Goal: Task Accomplishment & Management: Manage account settings

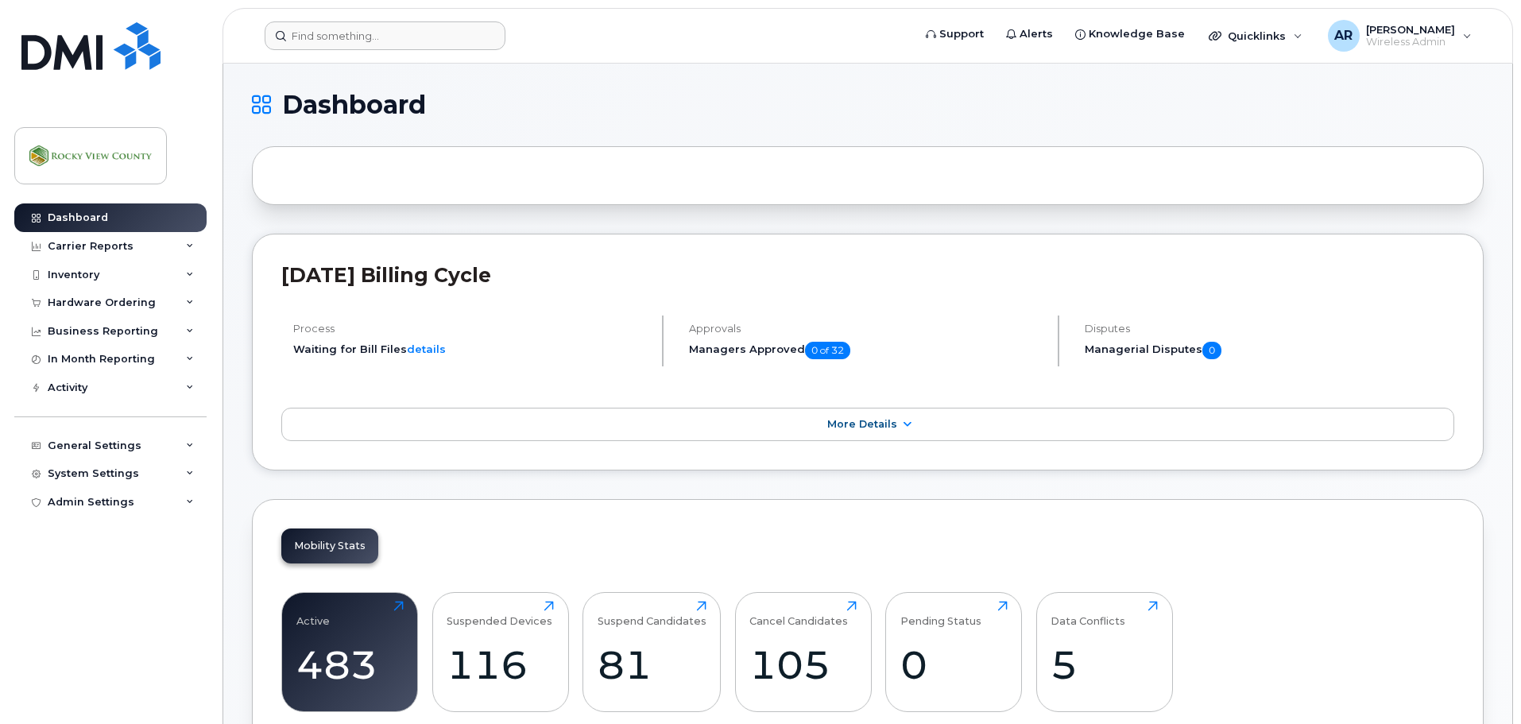
drag, startPoint x: 395, startPoint y: 15, endPoint x: 386, endPoint y: 26, distance: 14.1
click at [389, 21] on header "Support Alerts Knowledge Base Quicklinks Suspend / Cancel Device Change SIM Car…" at bounding box center [868, 36] width 1291 height 56
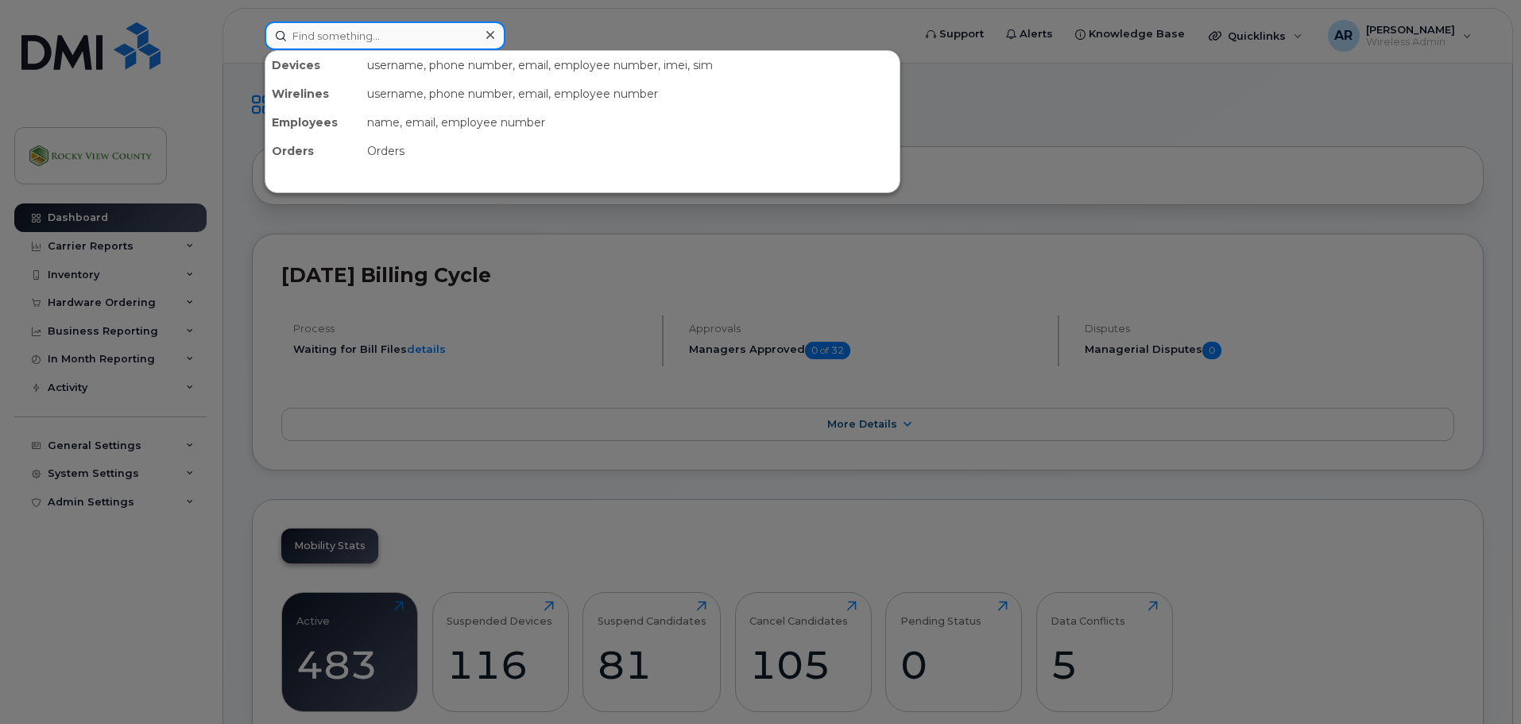
click at [386, 26] on input at bounding box center [385, 35] width 241 height 29
paste input "https://help.rockyview.ca/TDNext/Apps/124/Tickets/TicketDet?TicketID=2925941"
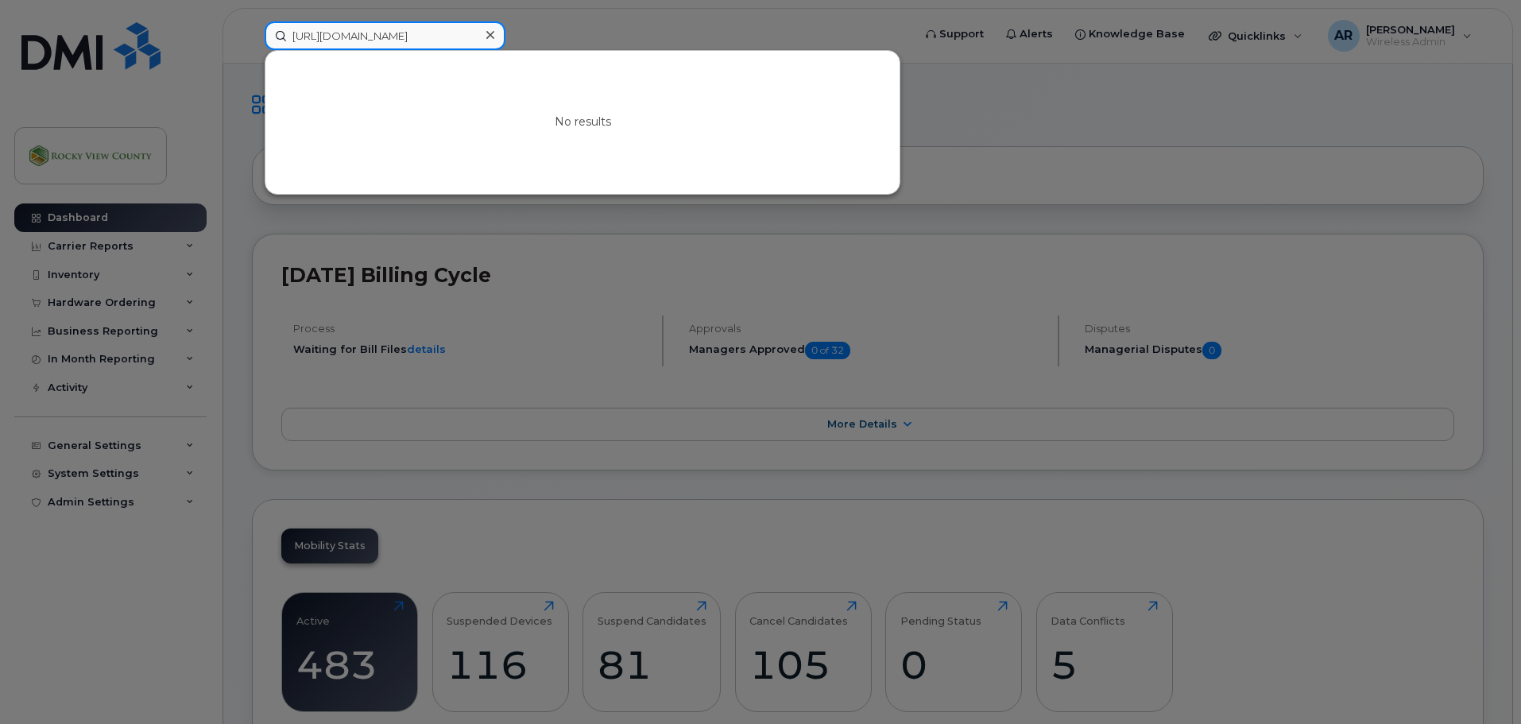
click at [381, 29] on input "https://help.rockyview.ca/TDNext/Apps/124/Tickets/TicketDet?TicketID=2925941" at bounding box center [385, 35] width 241 height 29
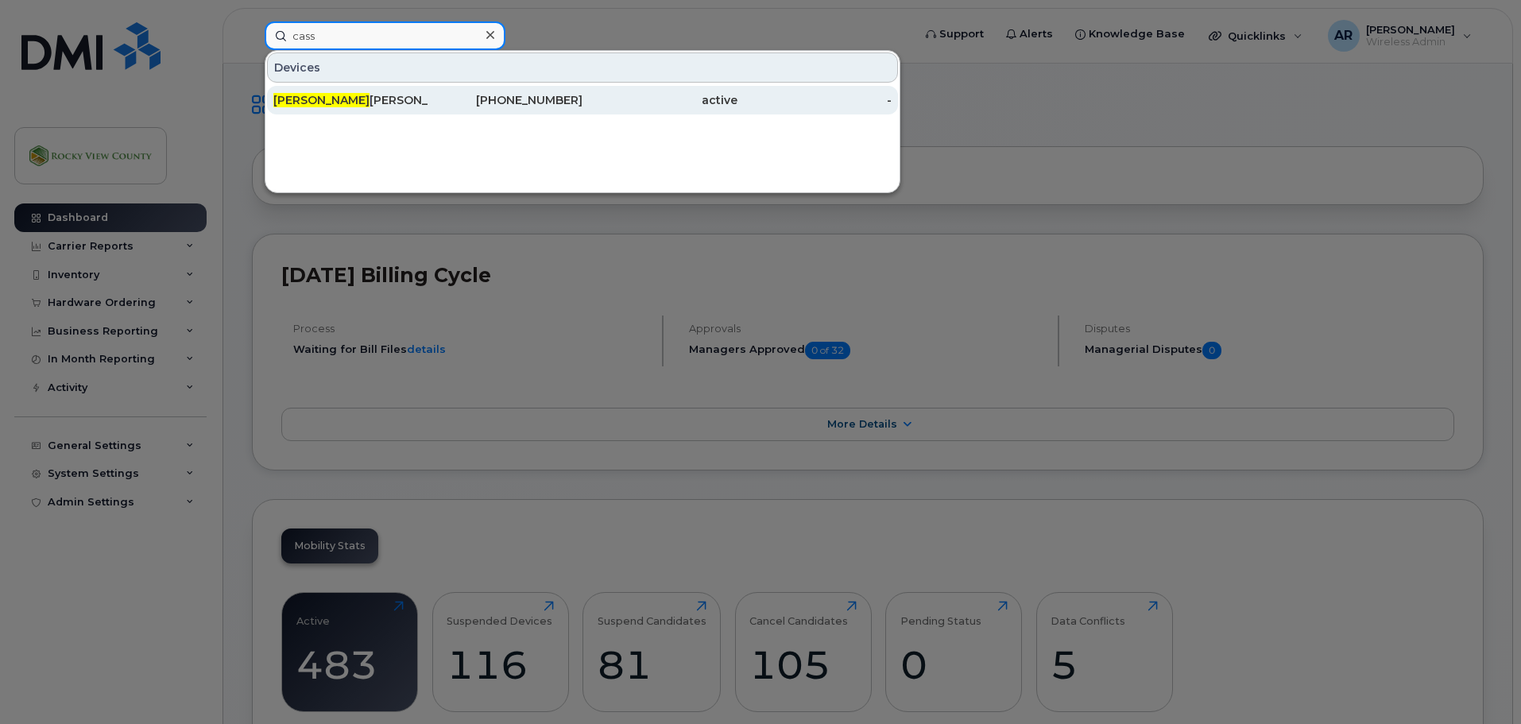
type input "cass"
click at [365, 103] on div "Cass andra Karlzen" at bounding box center [350, 100] width 155 height 16
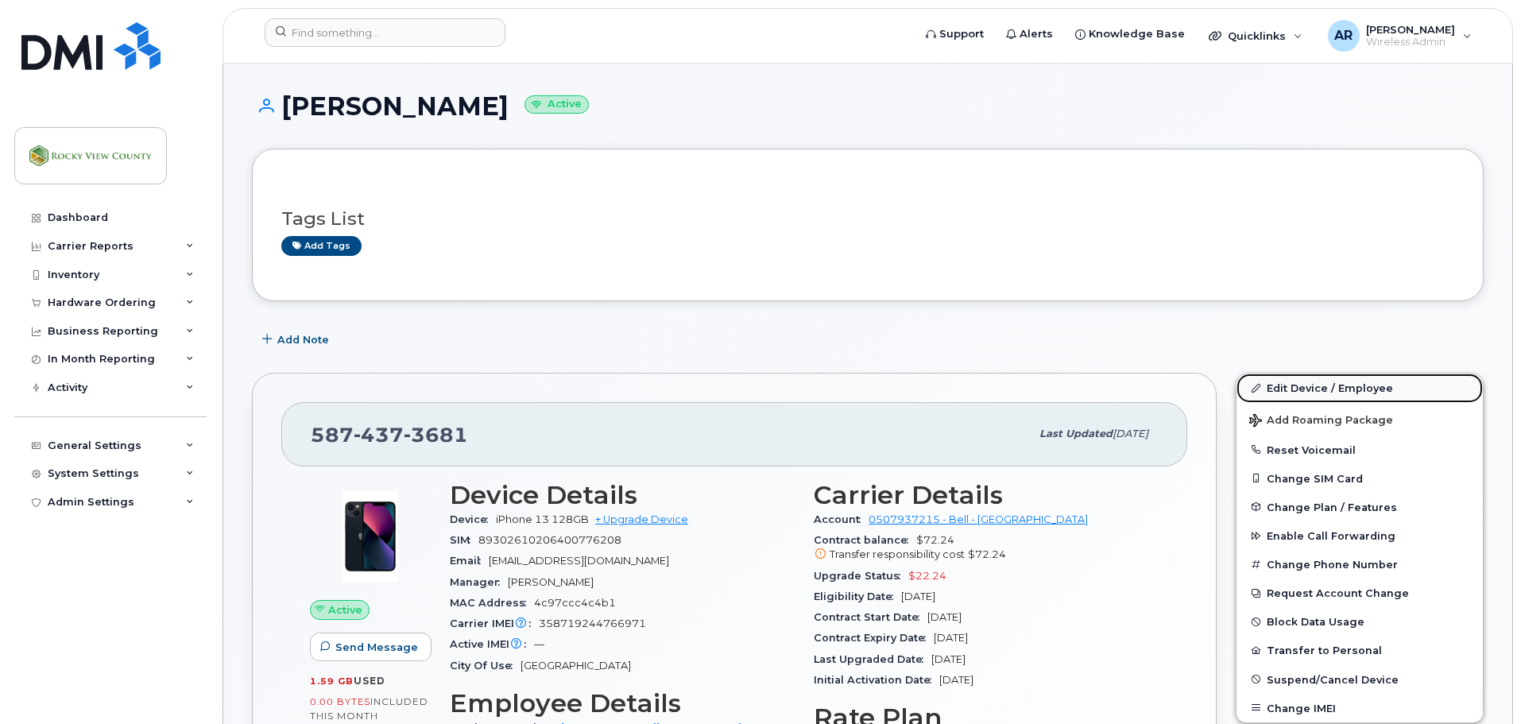
click at [1272, 376] on link "Edit Device / Employee" at bounding box center [1360, 388] width 246 height 29
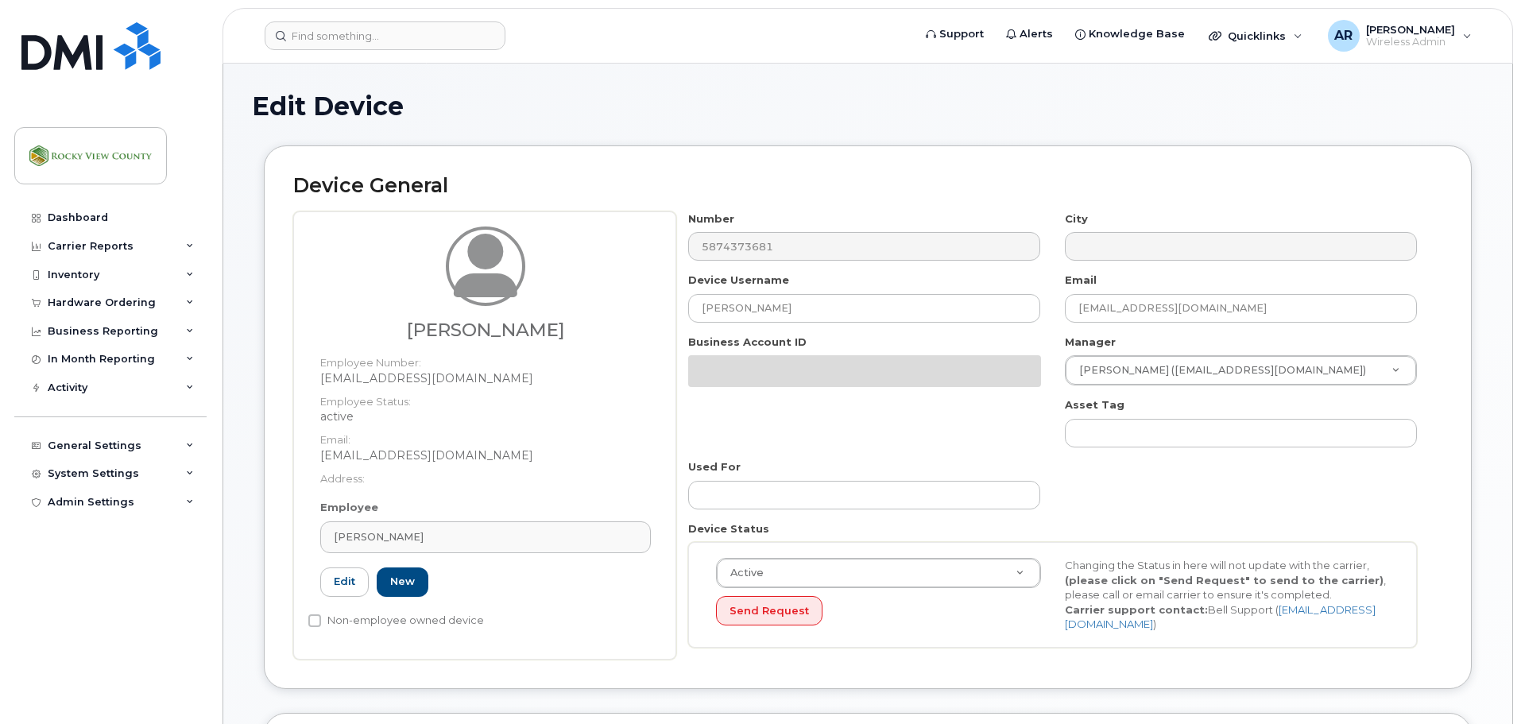
select select "29629316"
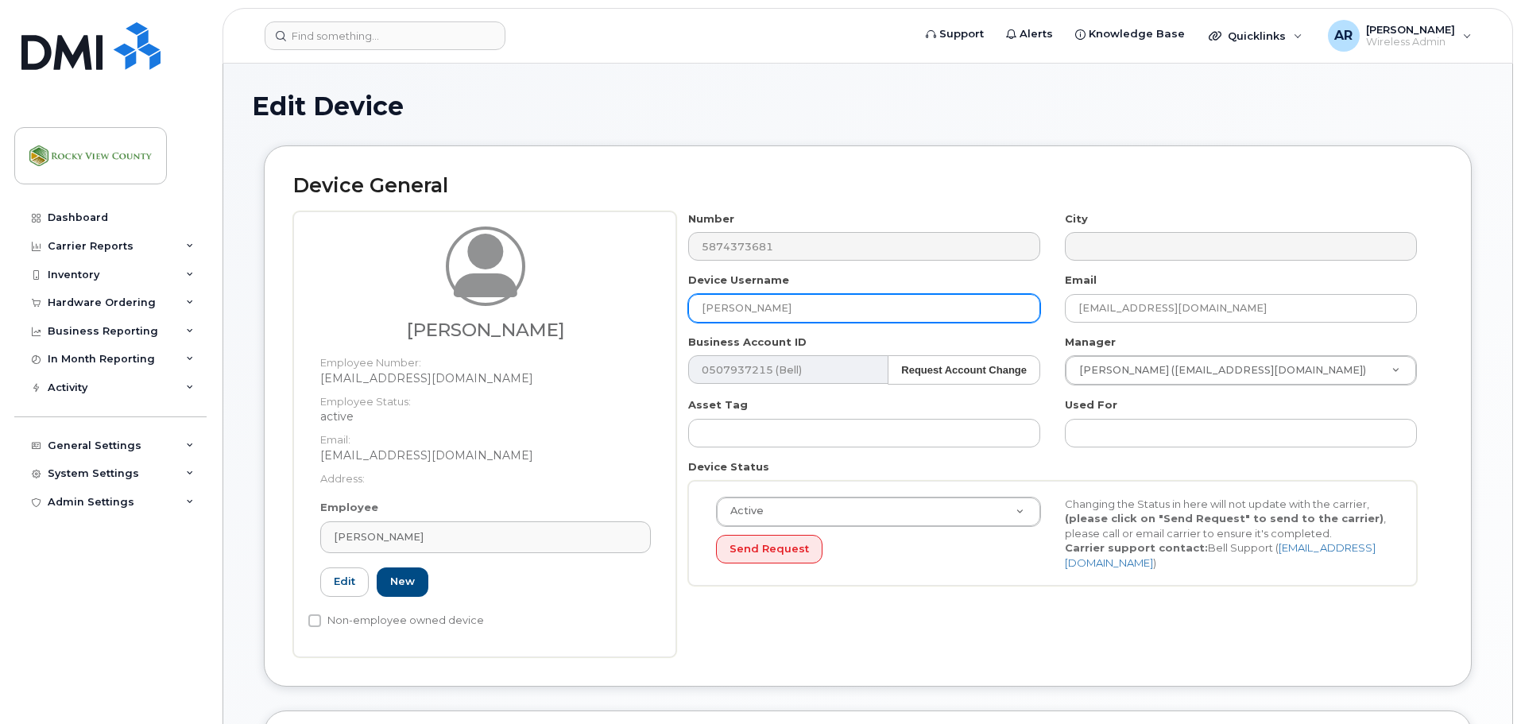
click at [559, 288] on div "Cassandra Karlzen Employee Number: CKarlzen@rockyview.ca Employee Status: activ…" at bounding box center [867, 434] width 1149 height 446
click at [773, 308] on input "AG Services Vcant" at bounding box center [864, 308] width 352 height 29
click at [818, 308] on input "AG Services Vacant" at bounding box center [864, 308] width 352 height 29
type input "AG Services Vacant"
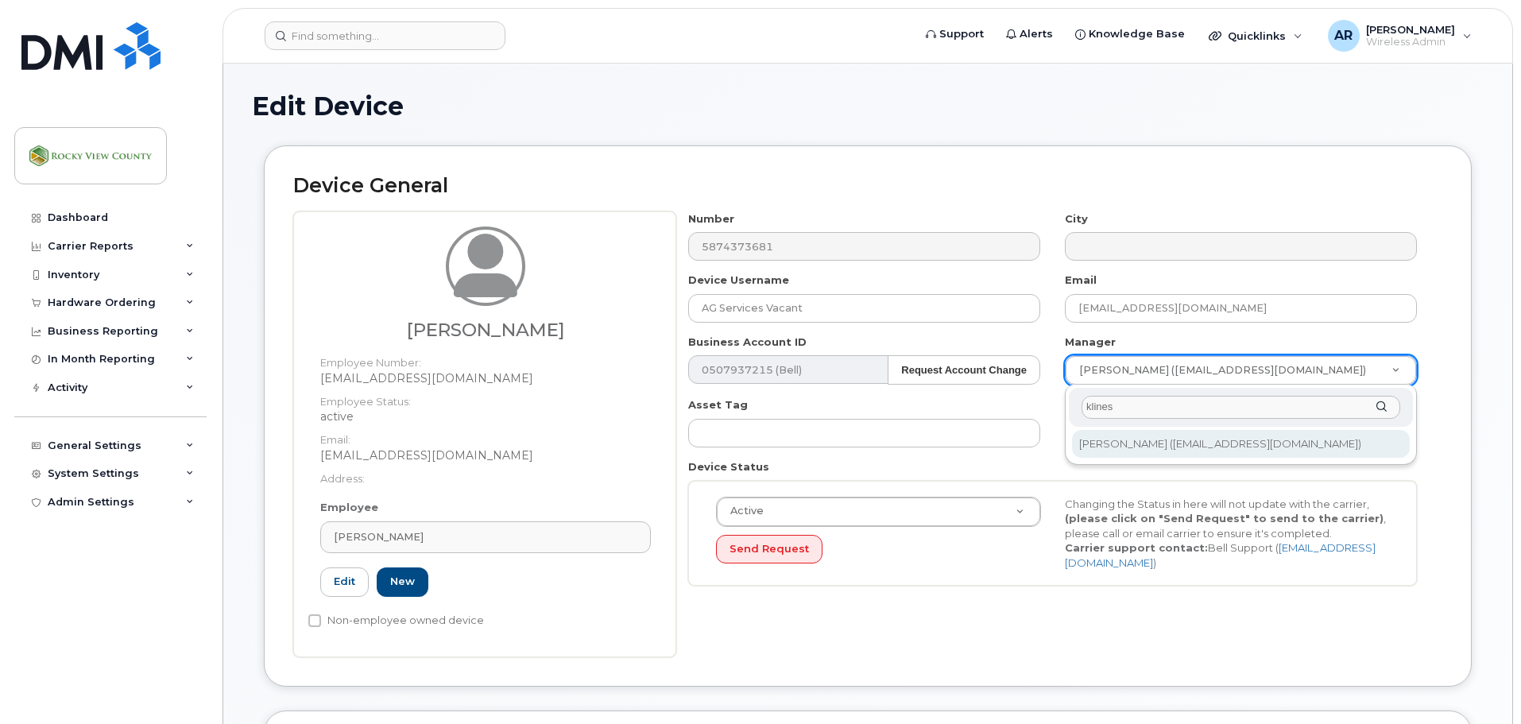
type input "klines"
type input "2340331"
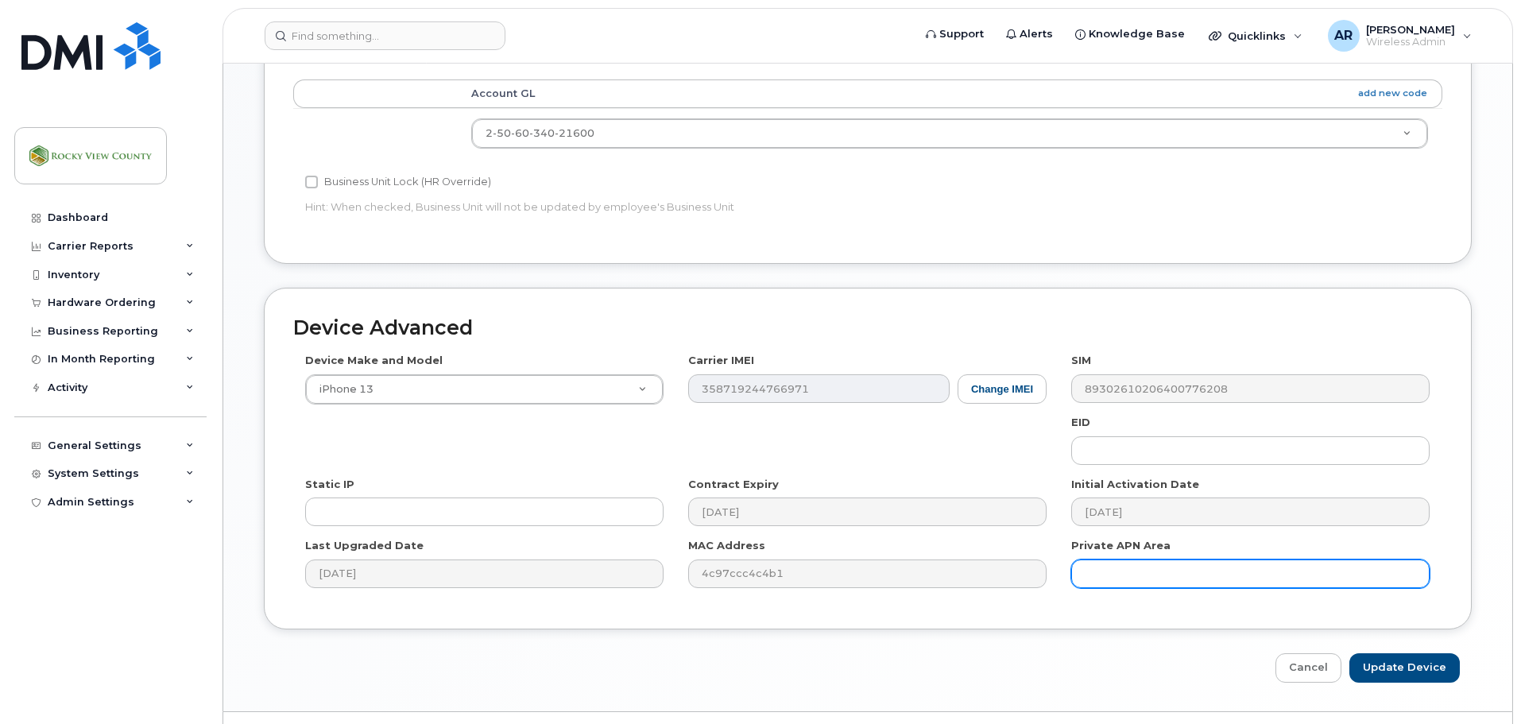
click at [1393, 588] on input "text" at bounding box center [1250, 573] width 358 height 29
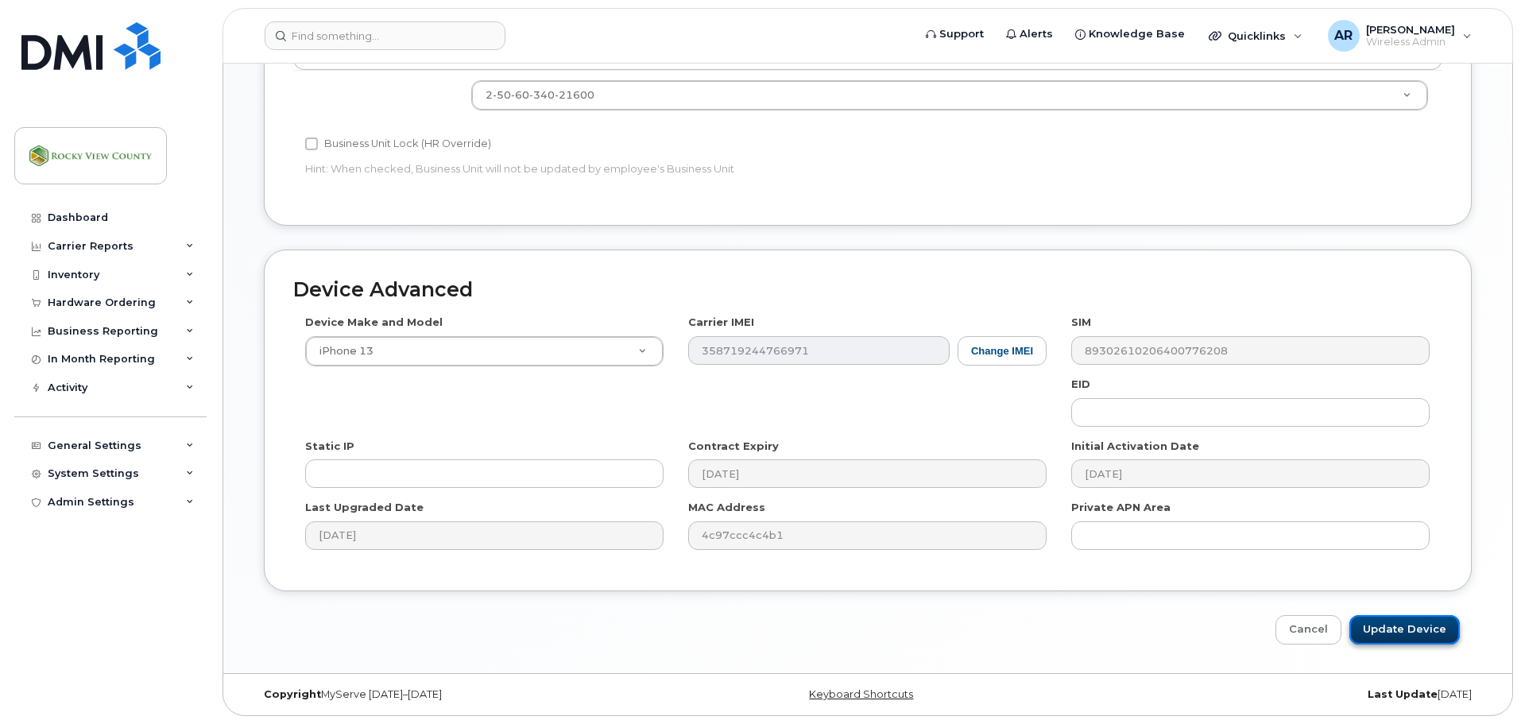
click at [1393, 626] on input "Update Device" at bounding box center [1404, 629] width 110 height 29
type input "Saving..."
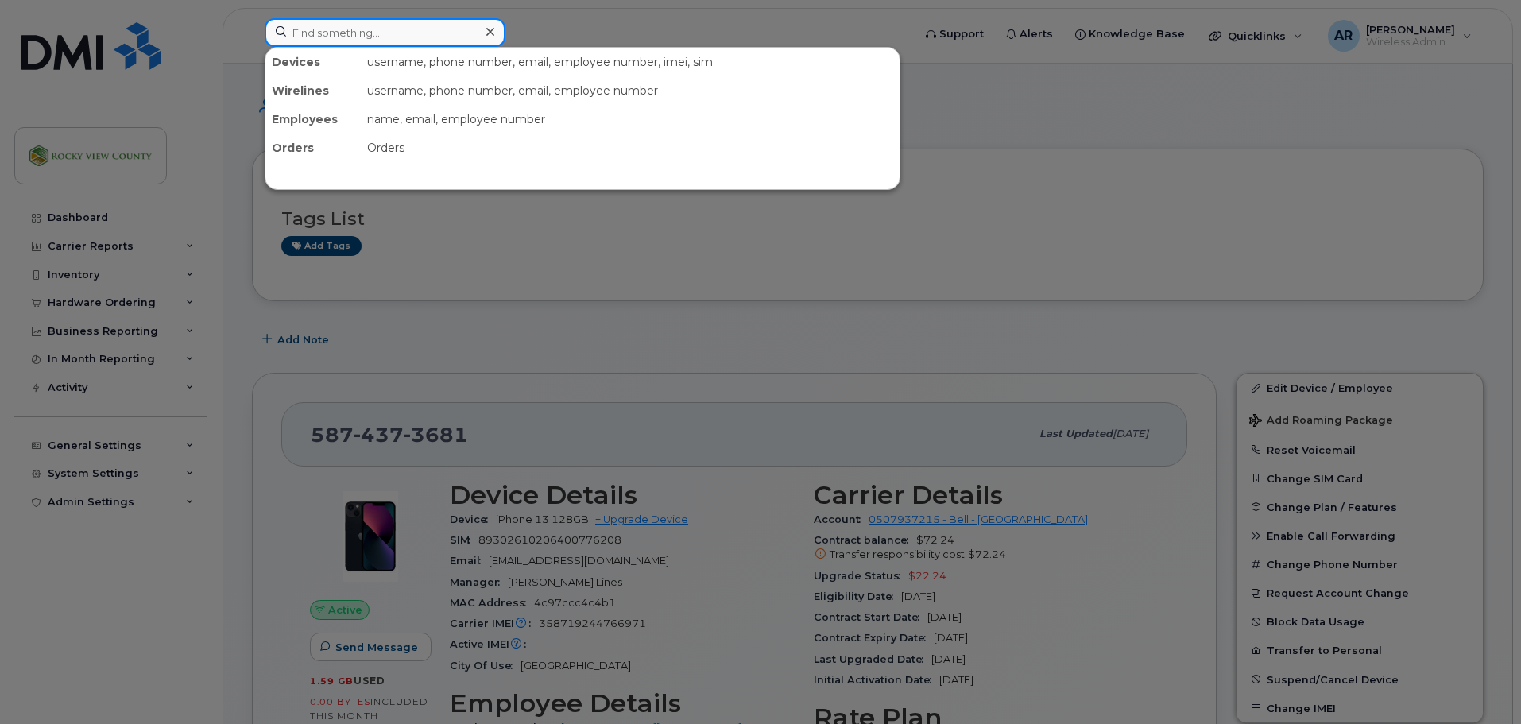
click at [371, 38] on input at bounding box center [385, 32] width 241 height 29
paste input "Epp"
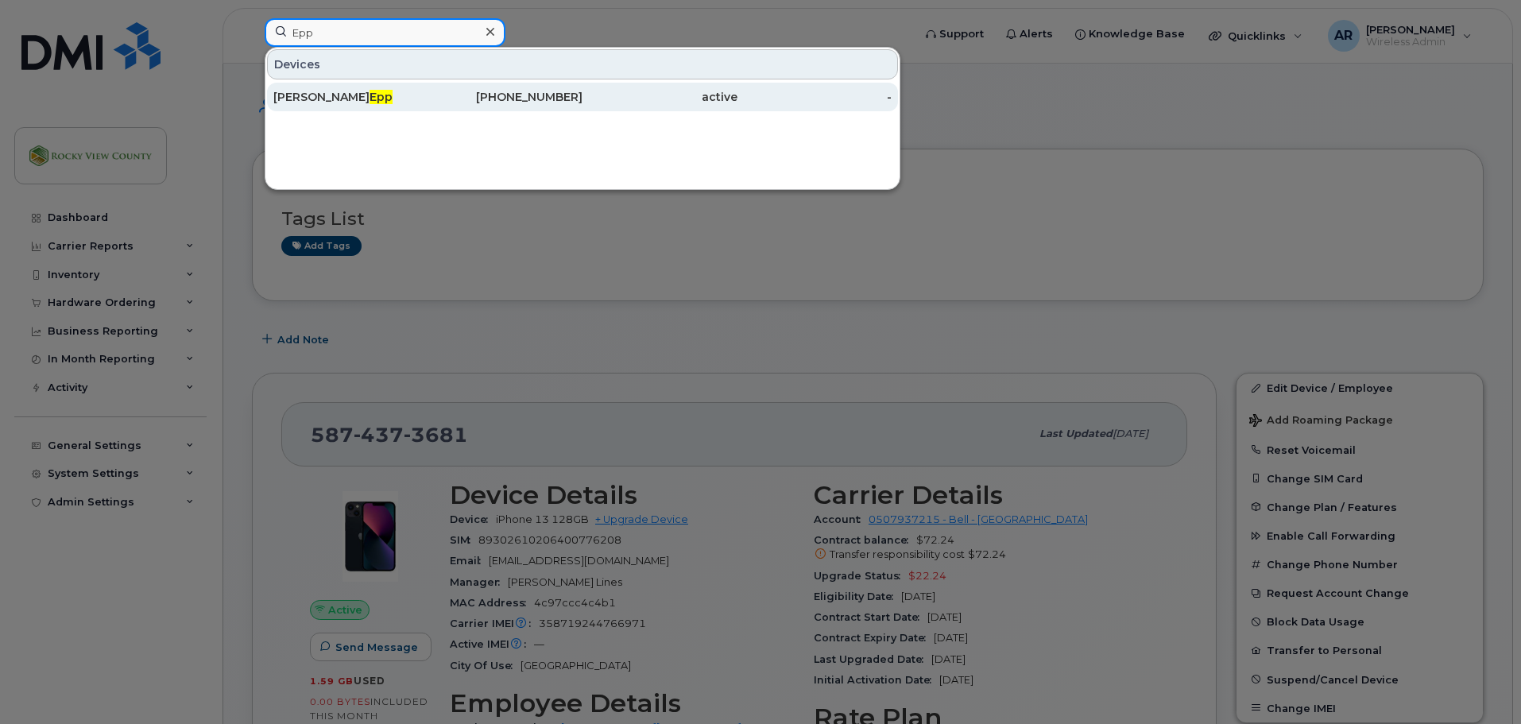
type input "Epp"
click at [370, 99] on span "Epp" at bounding box center [381, 97] width 23 height 14
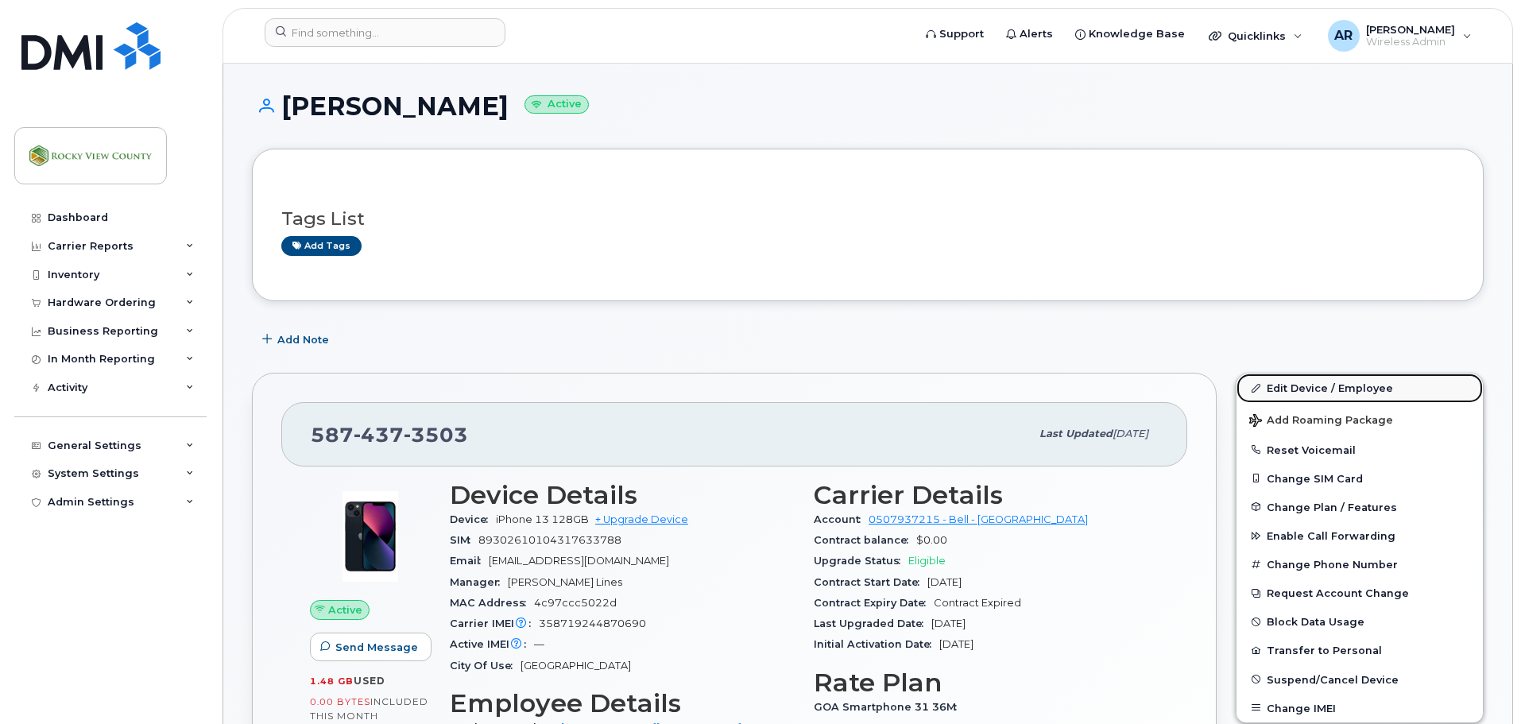
click at [1314, 390] on link "Edit Device / Employee" at bounding box center [1360, 388] width 246 height 29
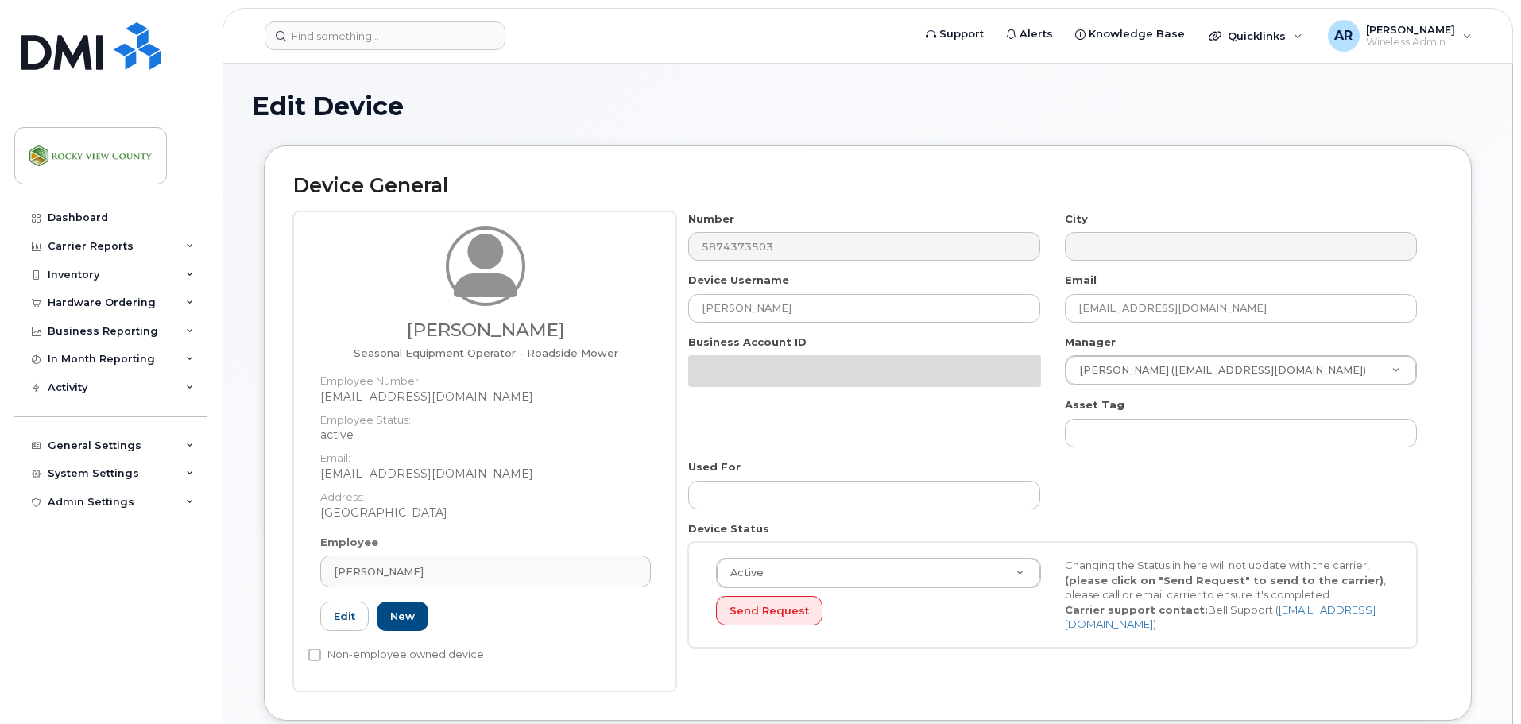
select select "29629316"
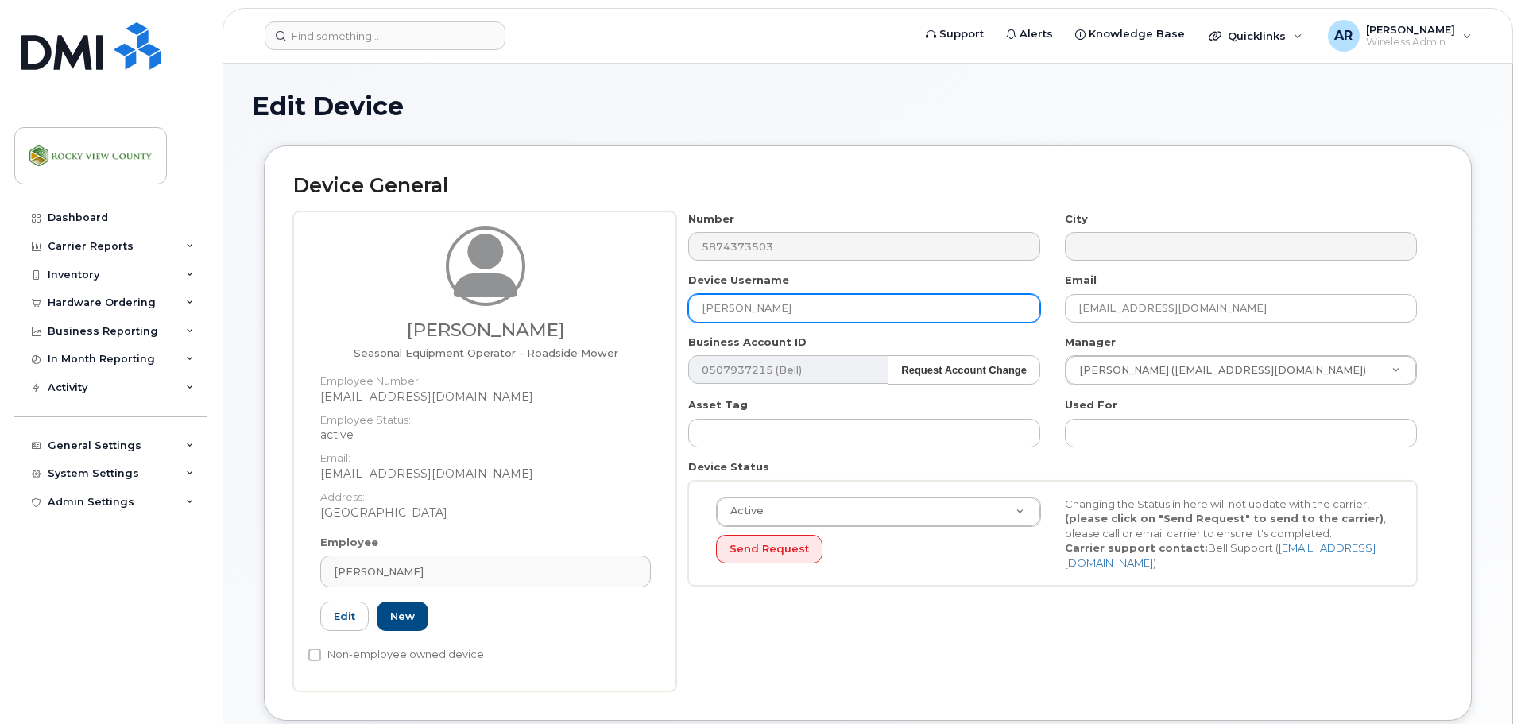
drag, startPoint x: 788, startPoint y: 315, endPoint x: 563, endPoint y: 313, distance: 225.7
click at [563, 313] on div "Myron Epp Seasonal Equipment Operator - Roadside Mower Employee Number: mepp@ro…" at bounding box center [867, 451] width 1149 height 480
type input "C"
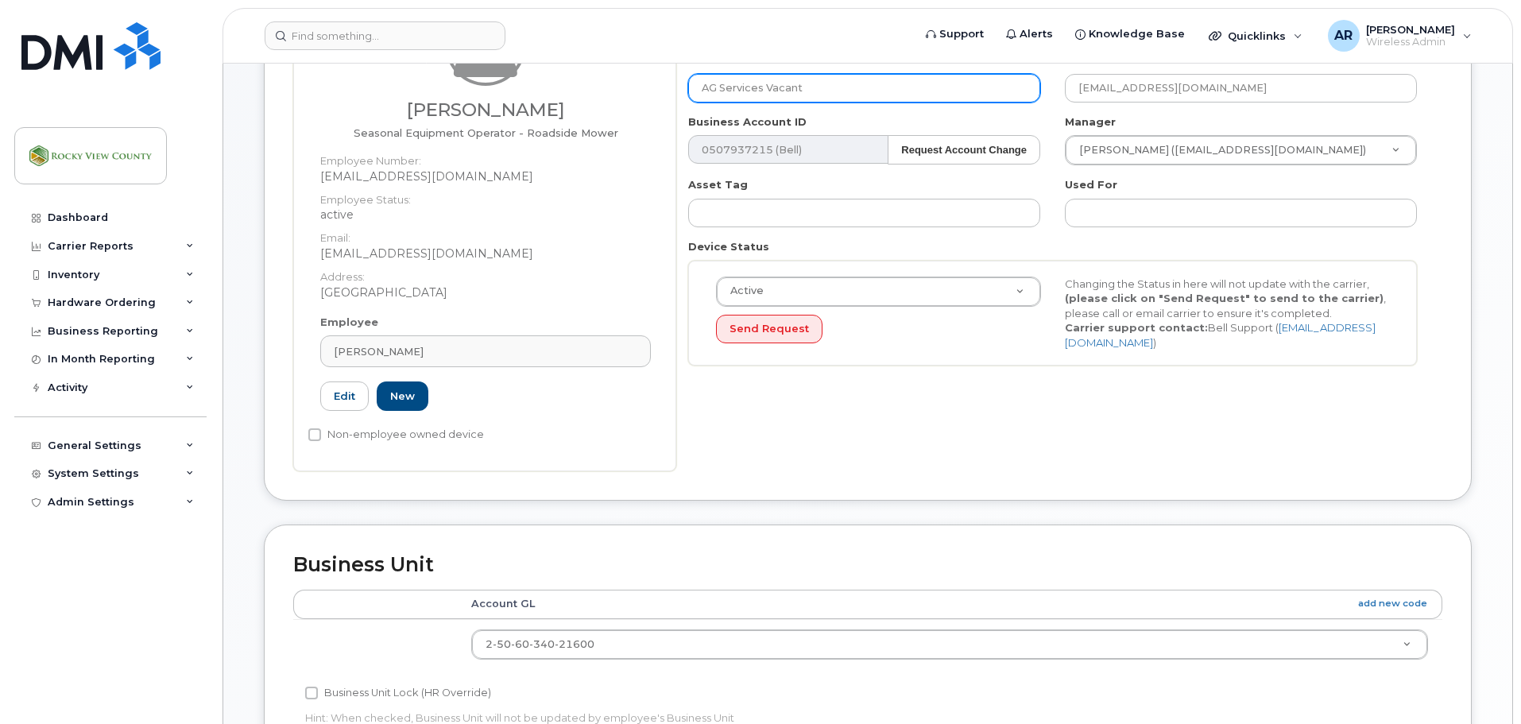
scroll to position [212, 0]
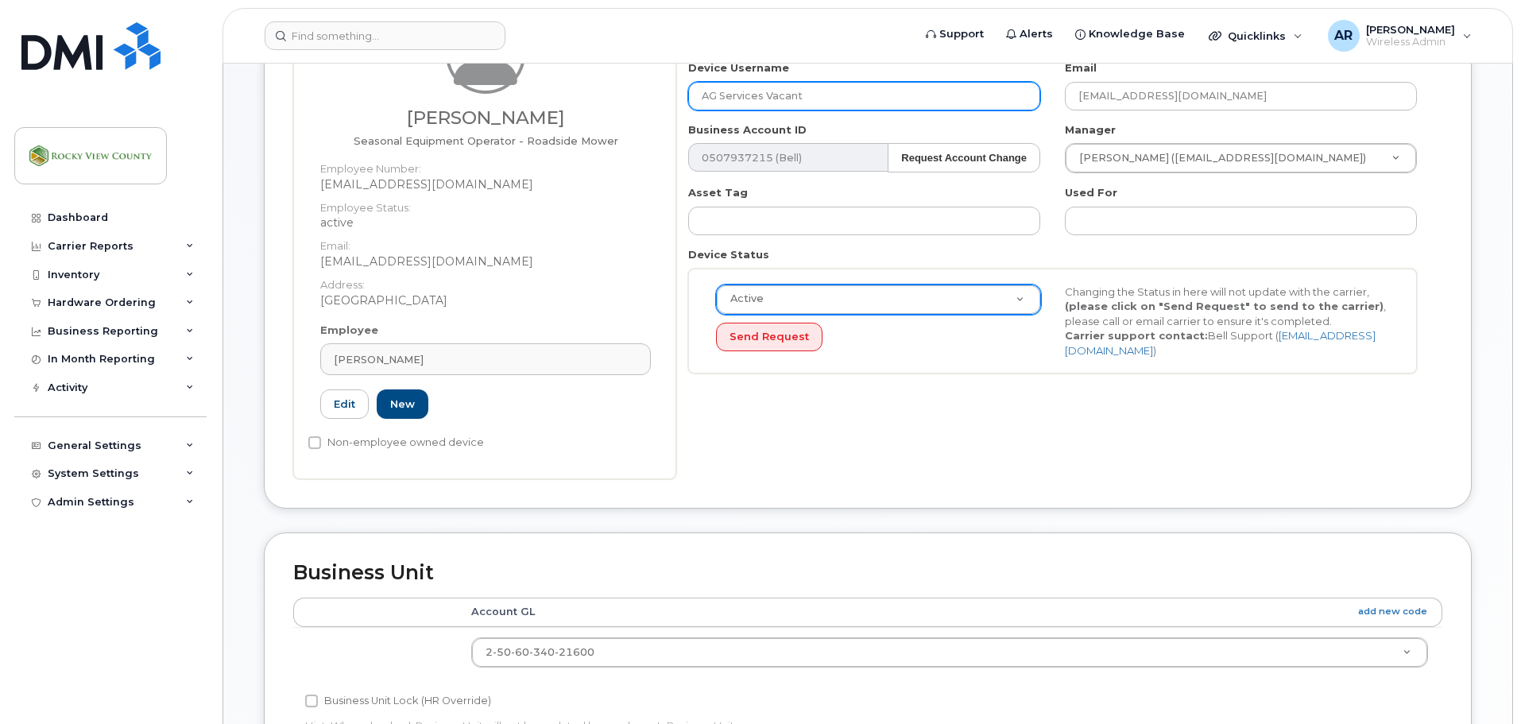
type input "AG Services Vacant"
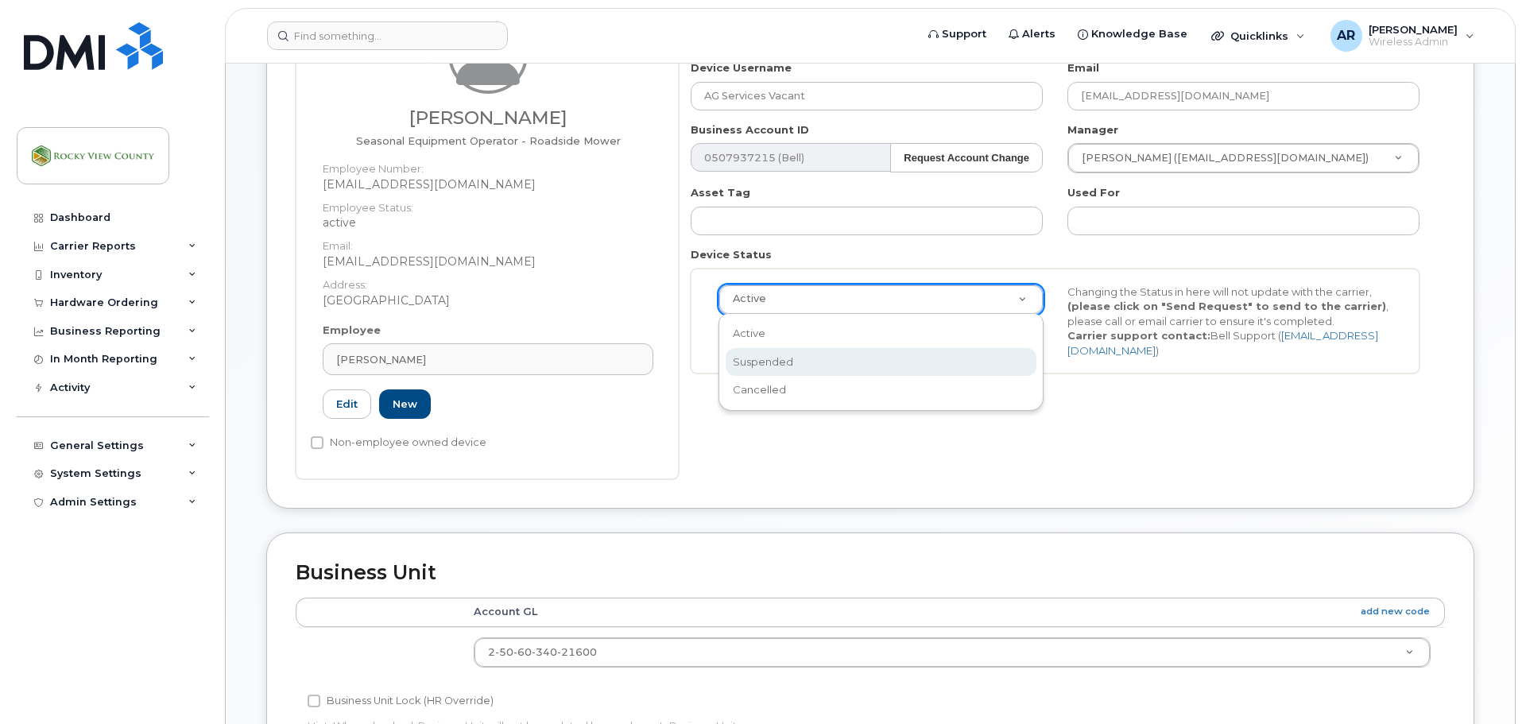
scroll to position [0, 5]
select select "suspended"
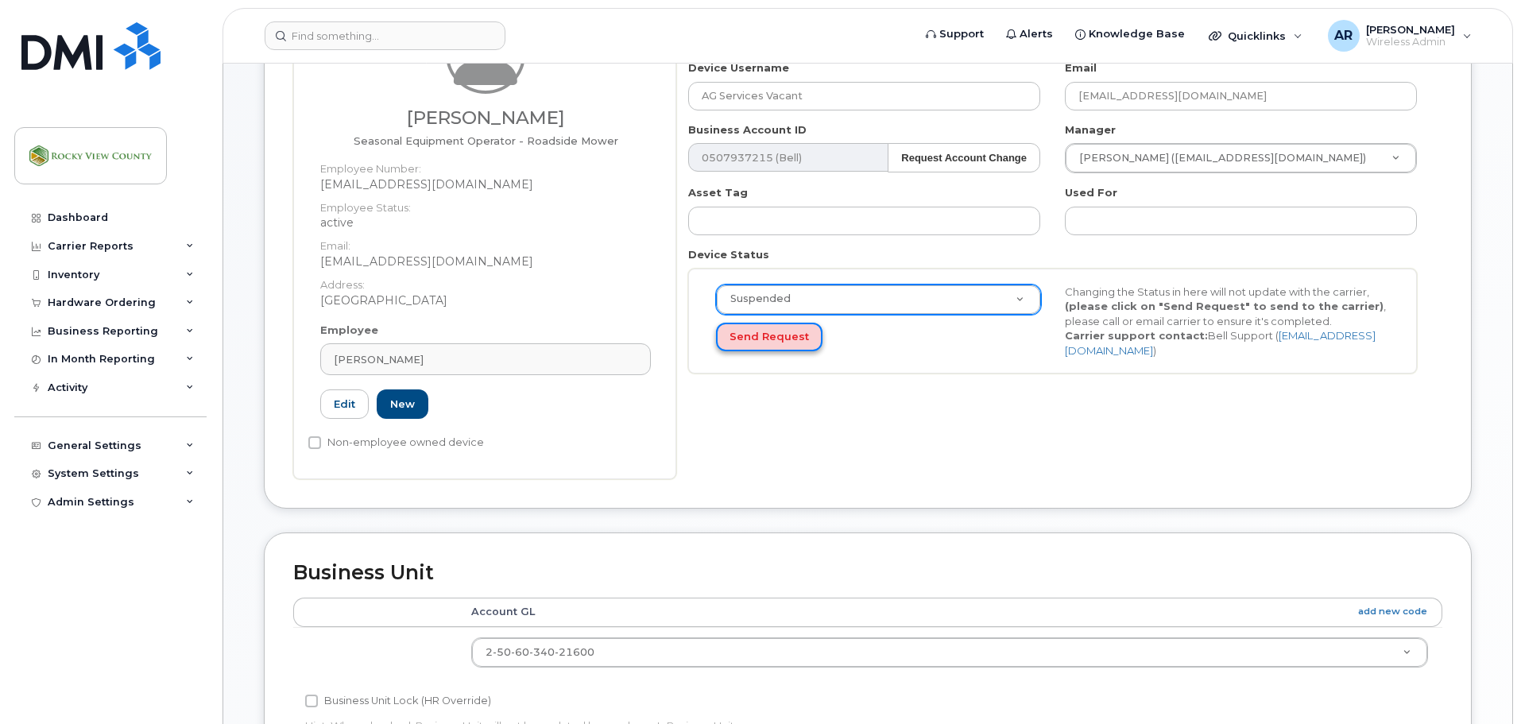
click at [776, 330] on button "Send Request" at bounding box center [769, 337] width 106 height 29
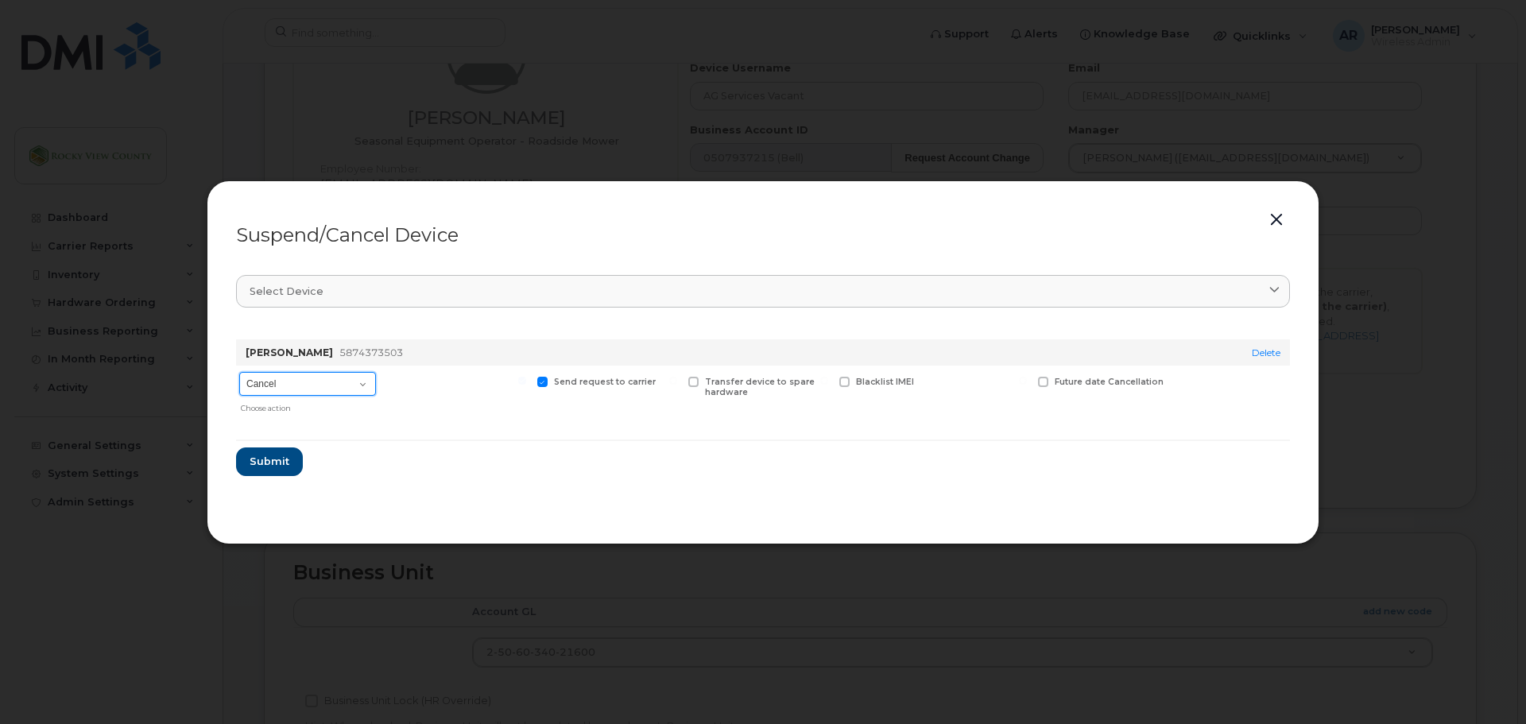
click at [304, 382] on select "Cancel Suspend - Extend Suspension Suspend - Reduced Rate Suspend - Full Rate S…" at bounding box center [307, 384] width 137 height 24
select select "[object Object]"
click at [239, 372] on select "Cancel Suspend - Extend Suspension Suspend - Reduced Rate Suspend - Full Rate S…" at bounding box center [307, 384] width 137 height 24
click at [269, 467] on span "Submit" at bounding box center [269, 461] width 40 height 15
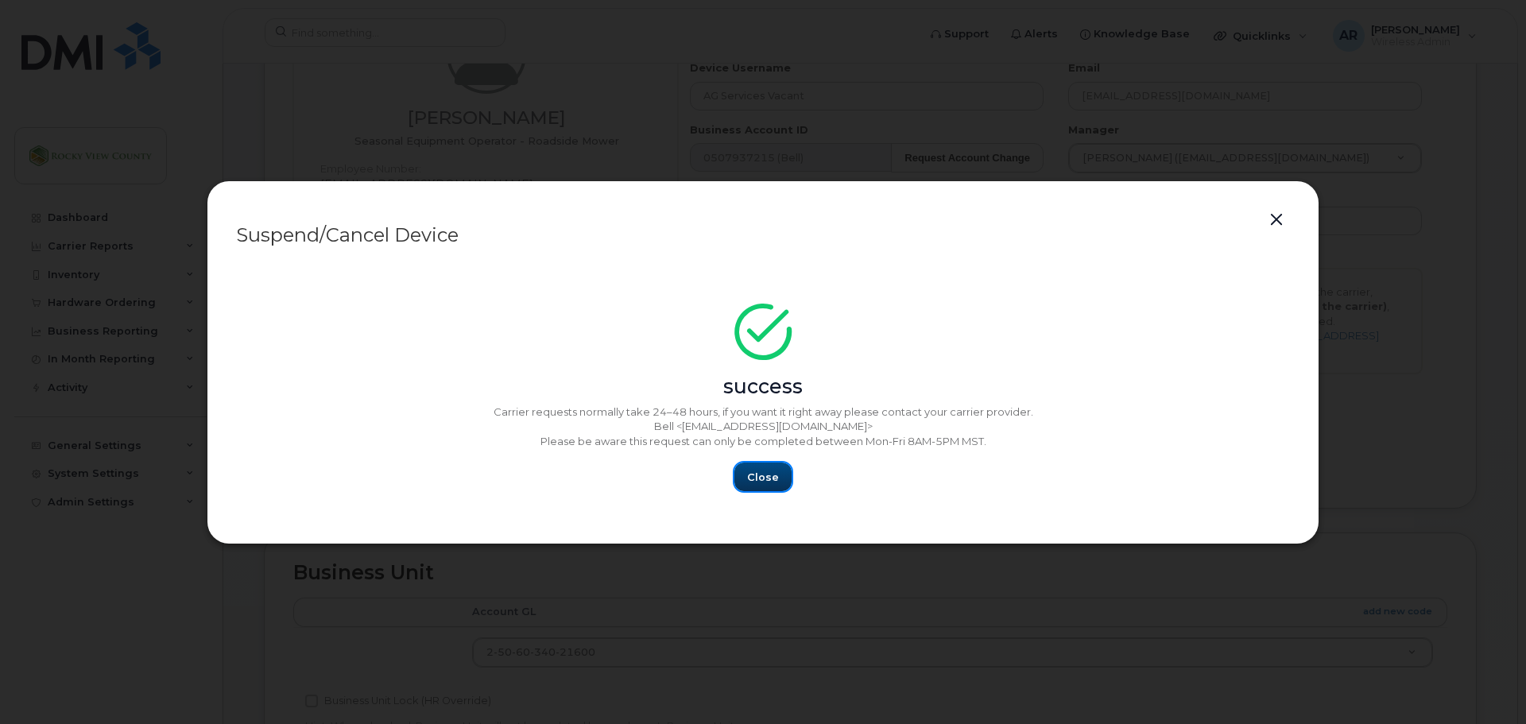
click at [765, 479] on span "Close" at bounding box center [763, 477] width 32 height 15
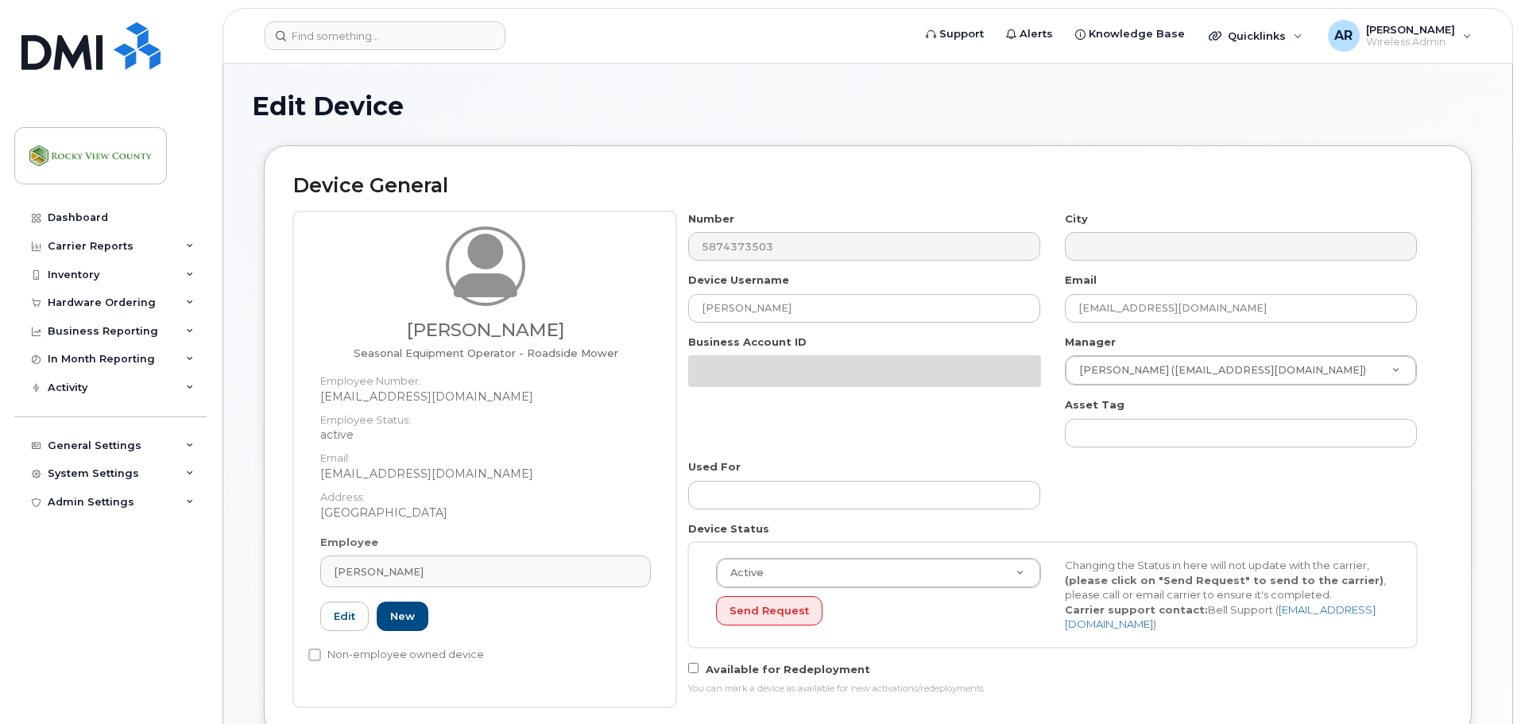
select select "29629316"
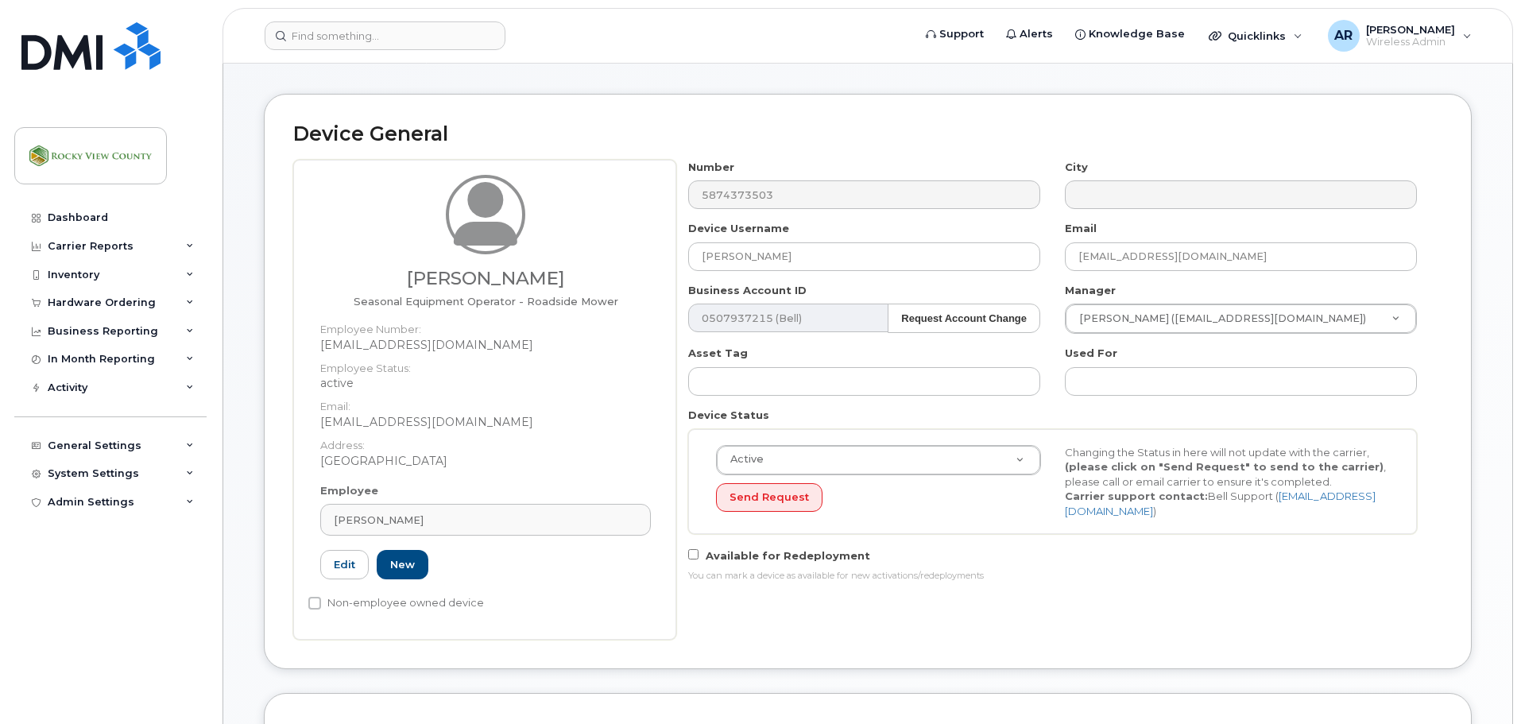
scroll to position [768, 0]
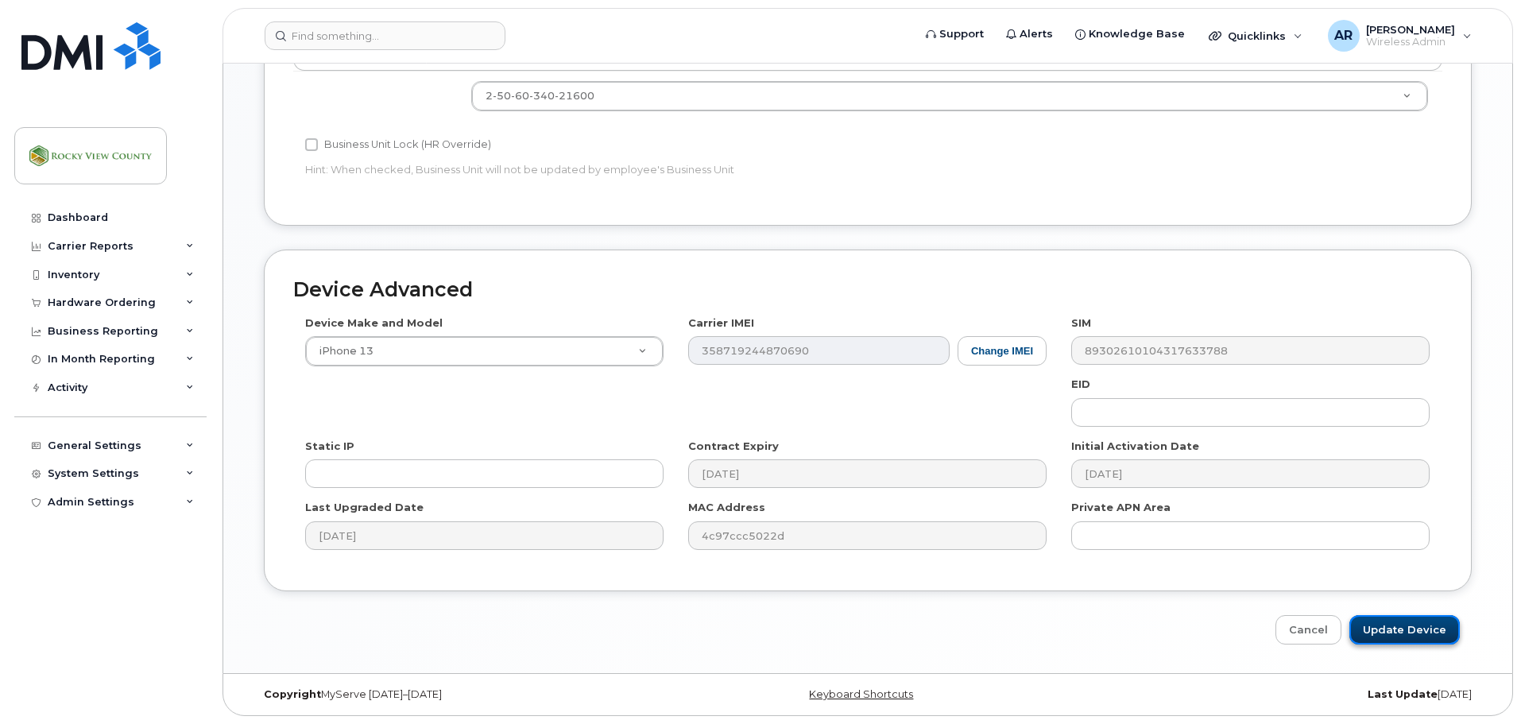
click at [1354, 626] on input "Update Device" at bounding box center [1404, 629] width 110 height 29
type input "Saving..."
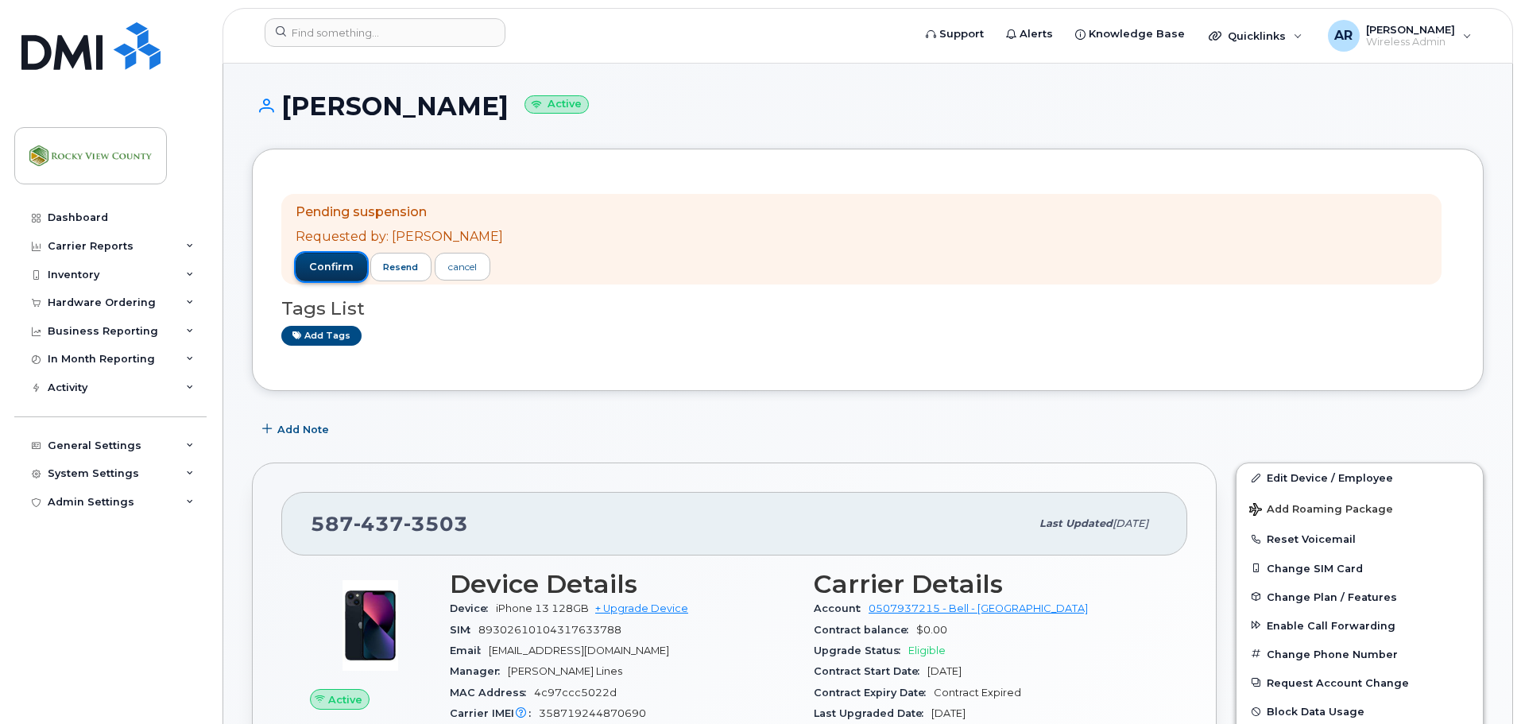
click at [333, 269] on span "confirm" at bounding box center [331, 267] width 45 height 14
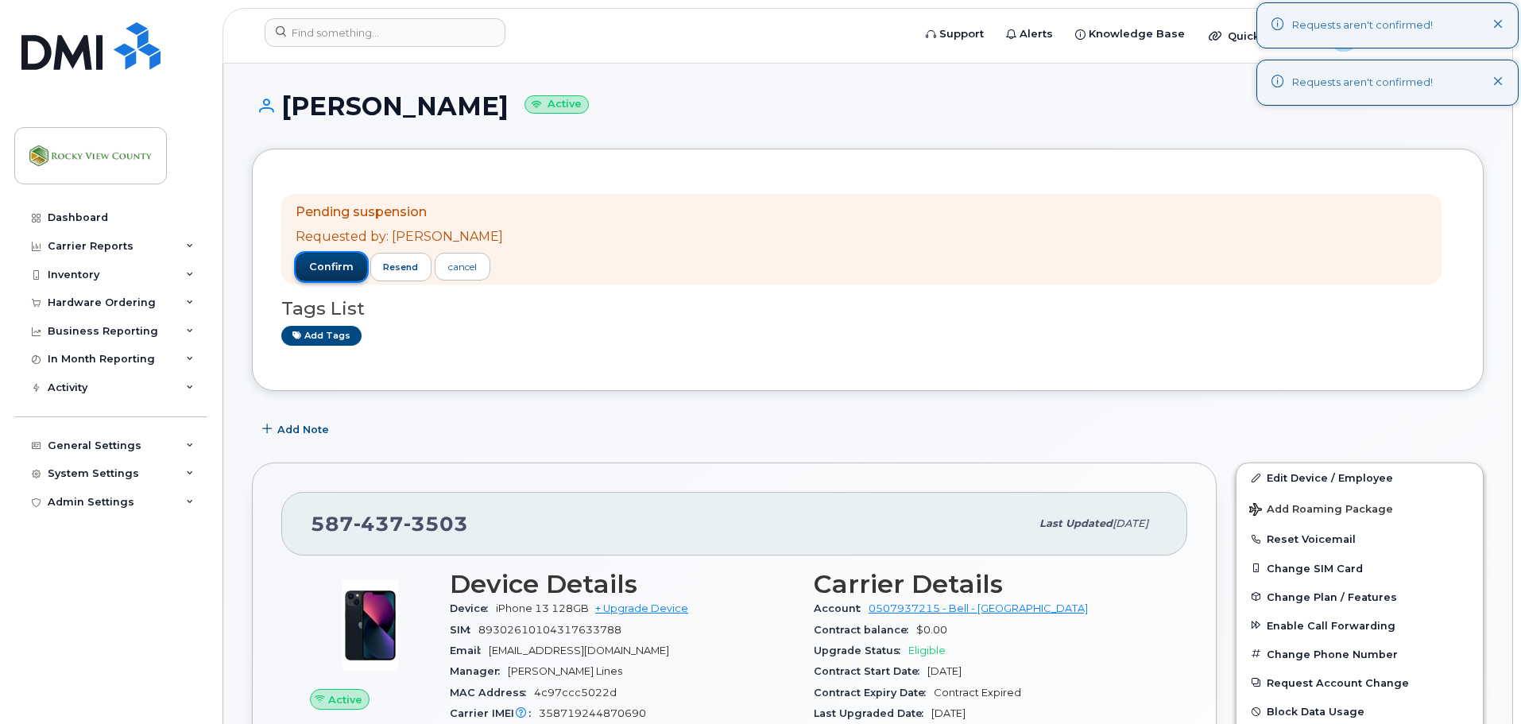
click at [333, 269] on span "confirm" at bounding box center [331, 267] width 45 height 14
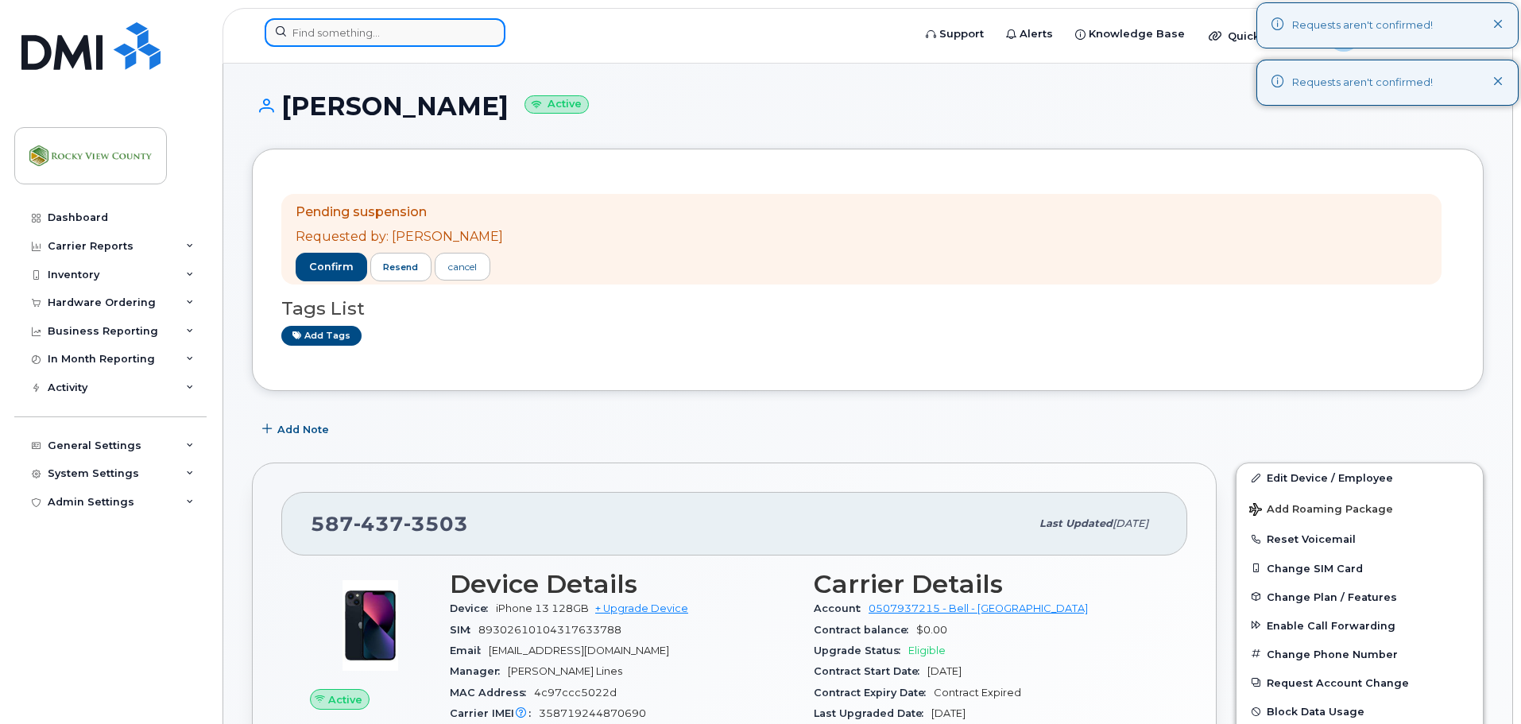
click at [343, 30] on input at bounding box center [385, 32] width 241 height 29
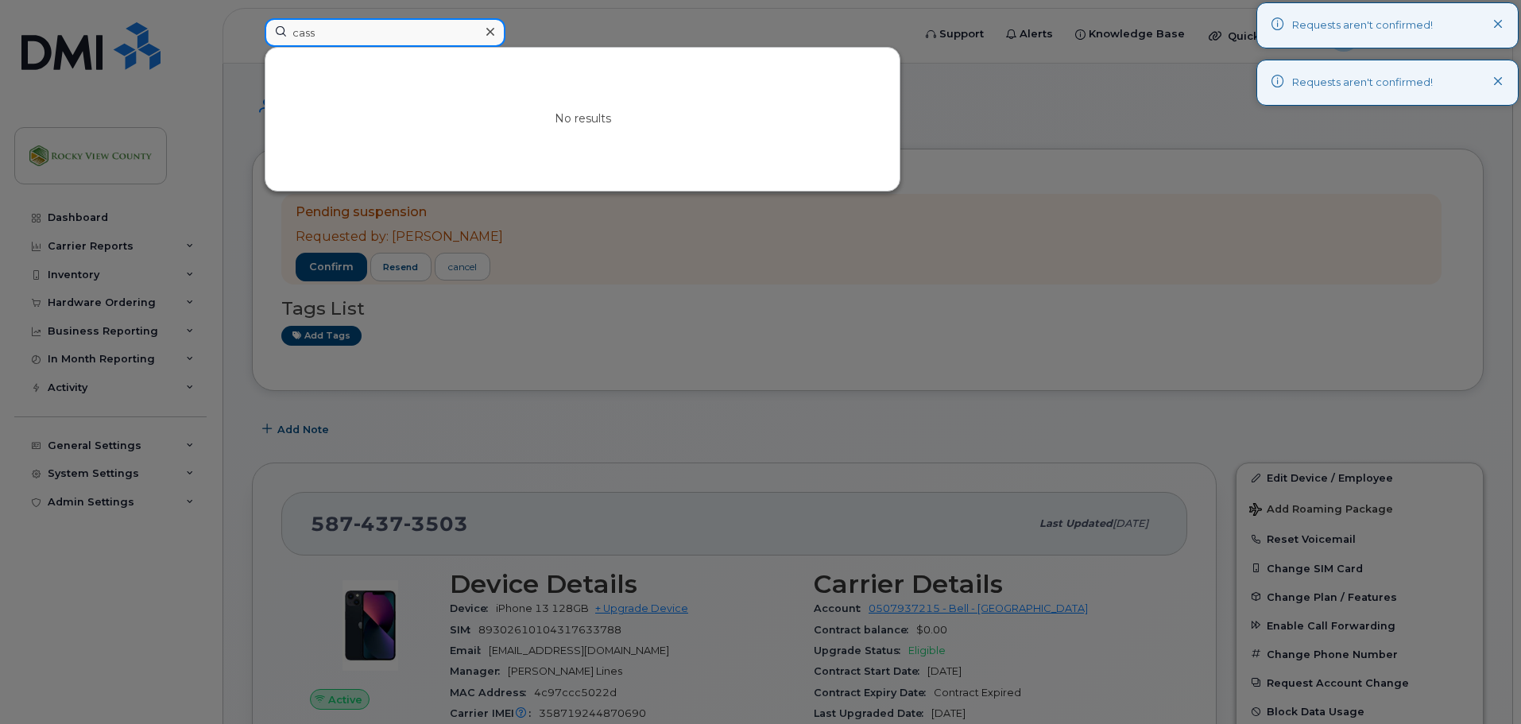
click at [343, 33] on input "cass" at bounding box center [385, 32] width 241 height 29
type input "cass"
click at [716, 238] on div at bounding box center [760, 362] width 1521 height 724
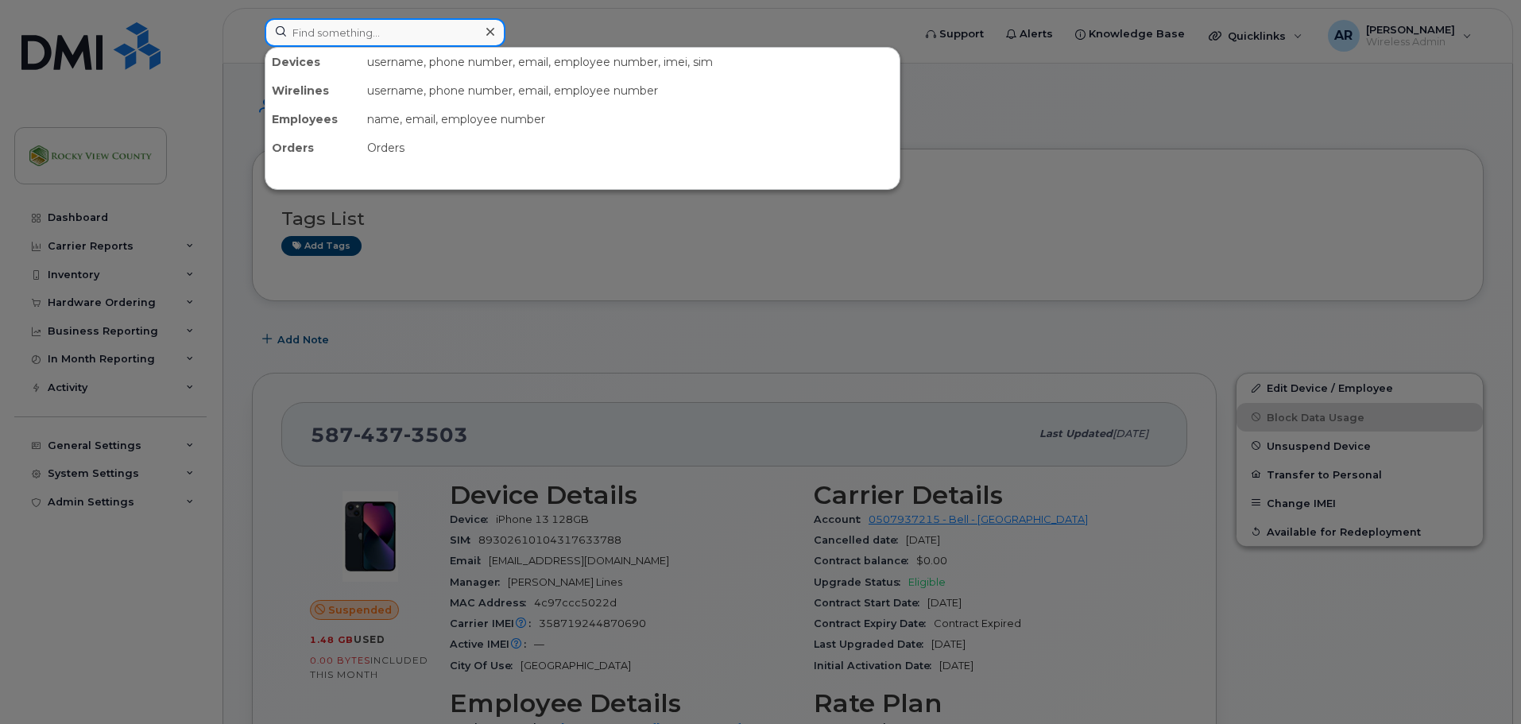
click at [307, 40] on input at bounding box center [385, 32] width 241 height 29
type input "cass"
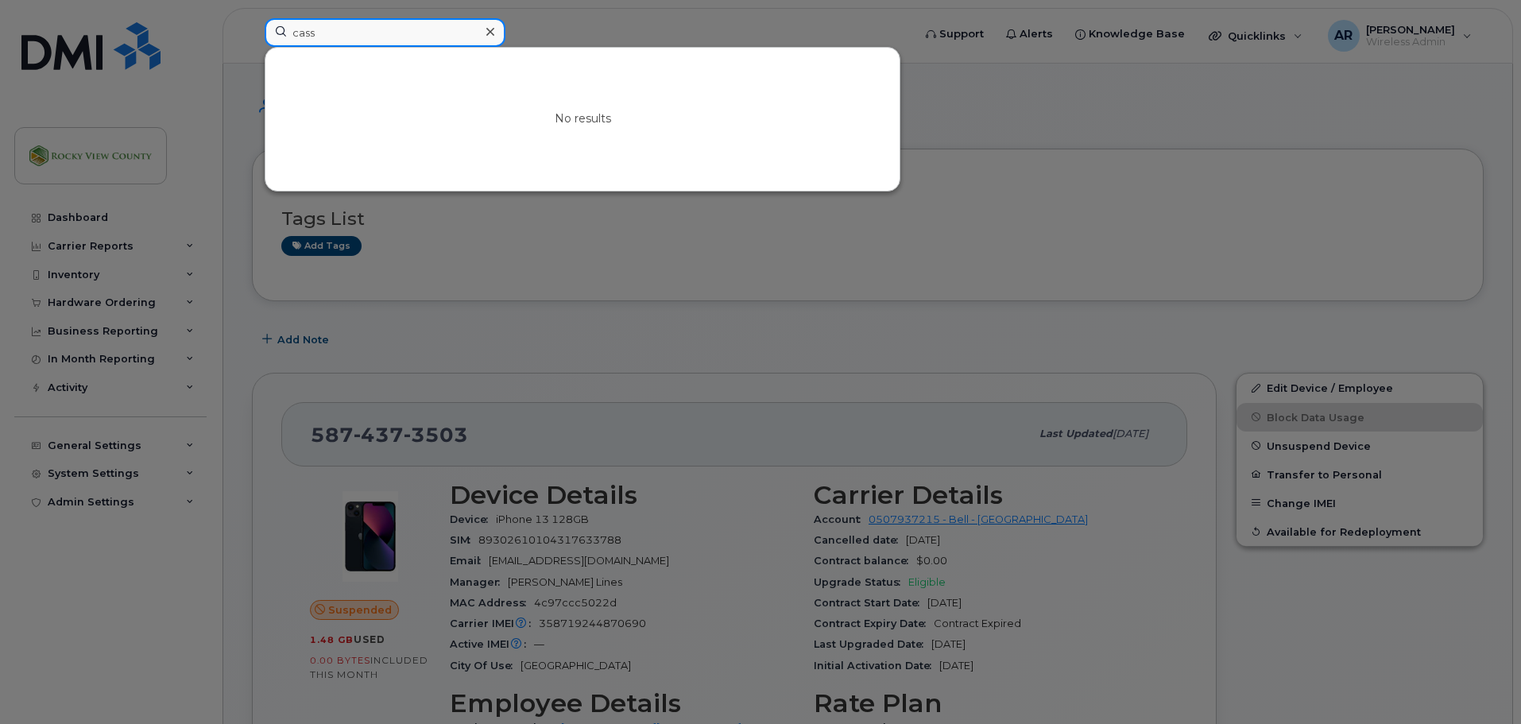
click at [307, 37] on input "cass" at bounding box center [385, 32] width 241 height 29
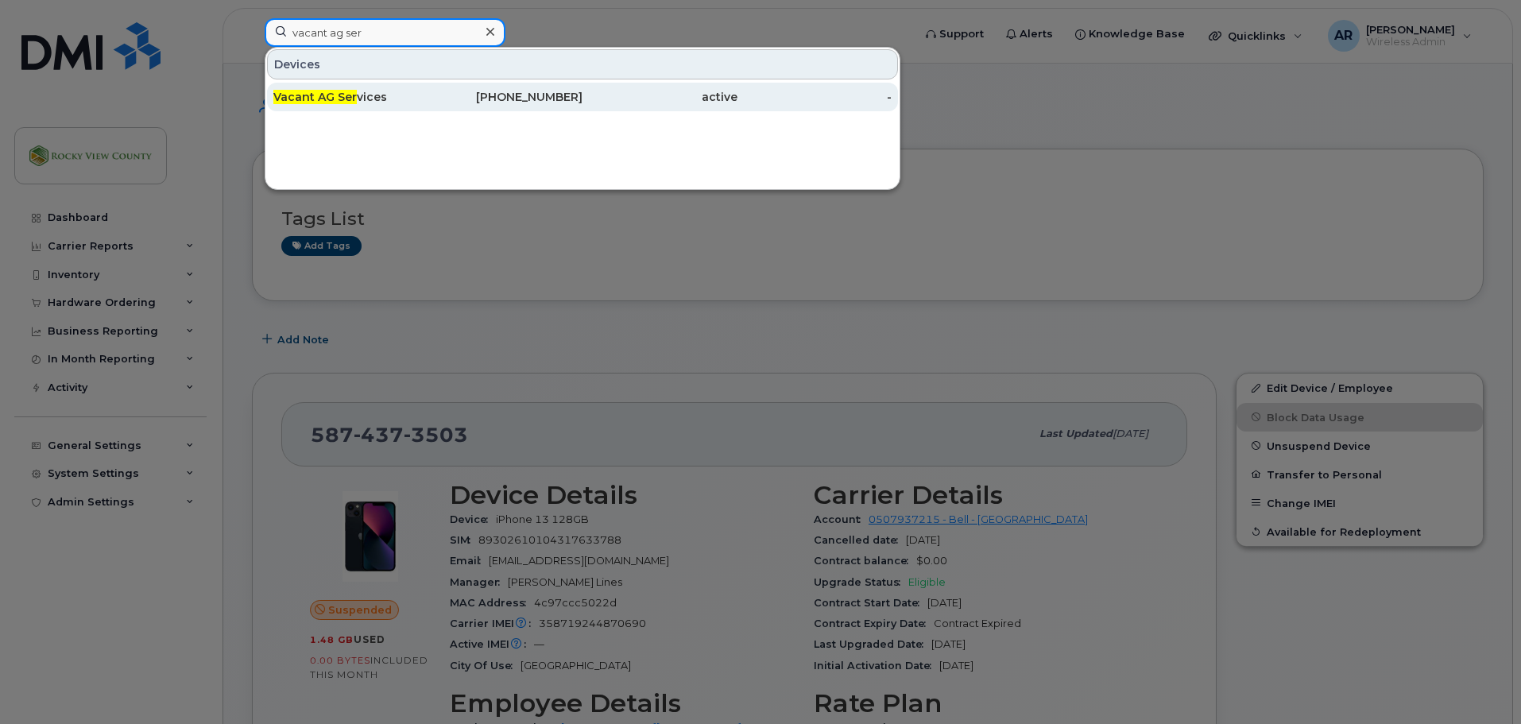
type input "vacant ag ser"
click at [317, 91] on span "Vacant AG Ser" at bounding box center [314, 97] width 83 height 14
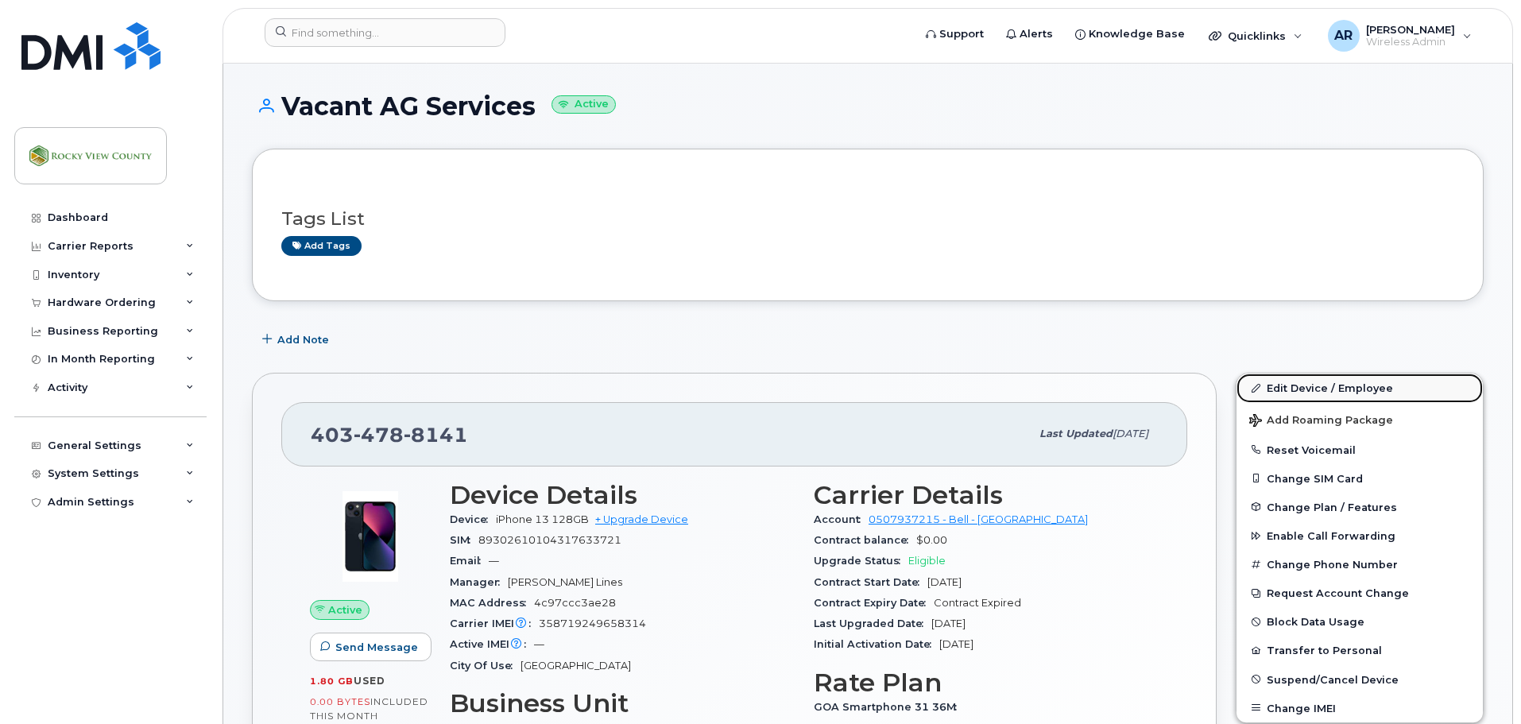
click at [1264, 393] on link "Edit Device / Employee" at bounding box center [1360, 388] width 246 height 29
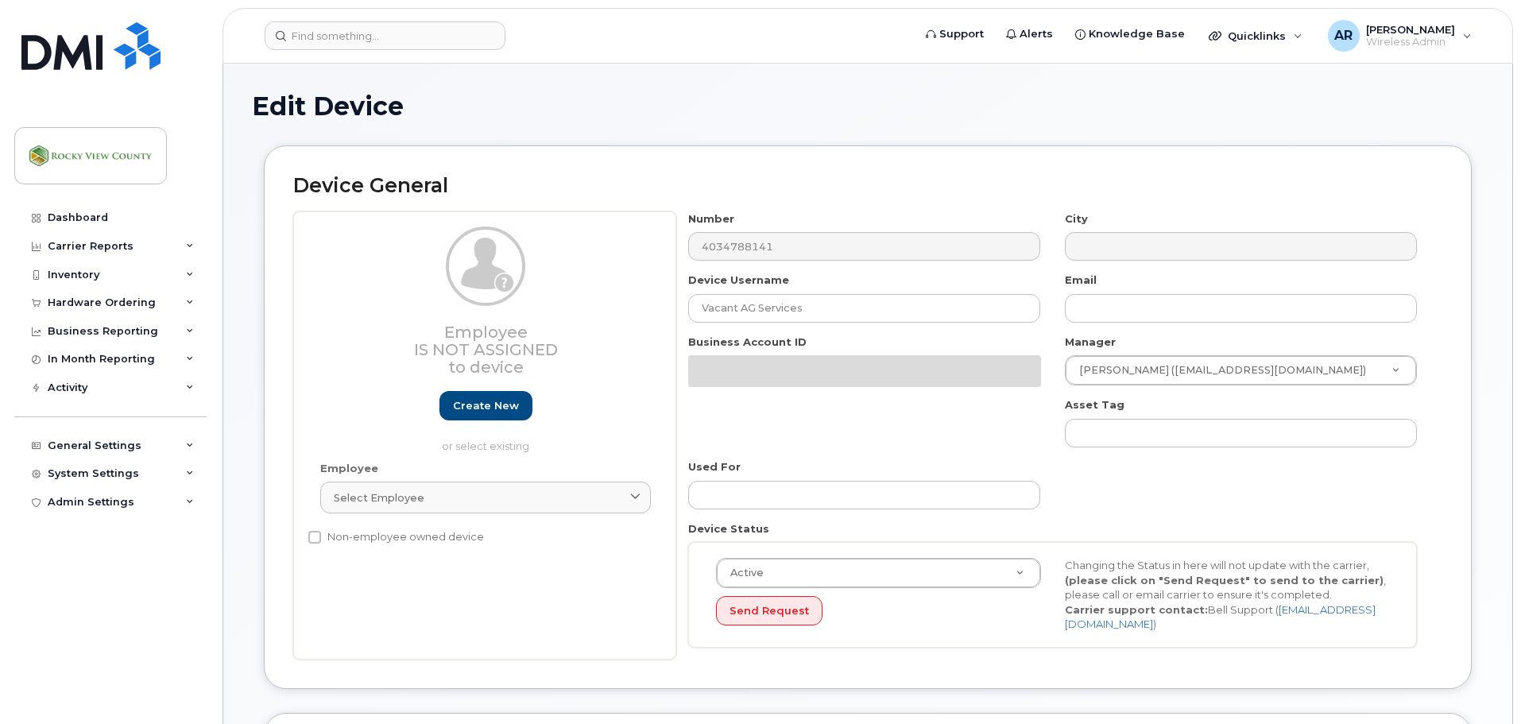
select select "29629316"
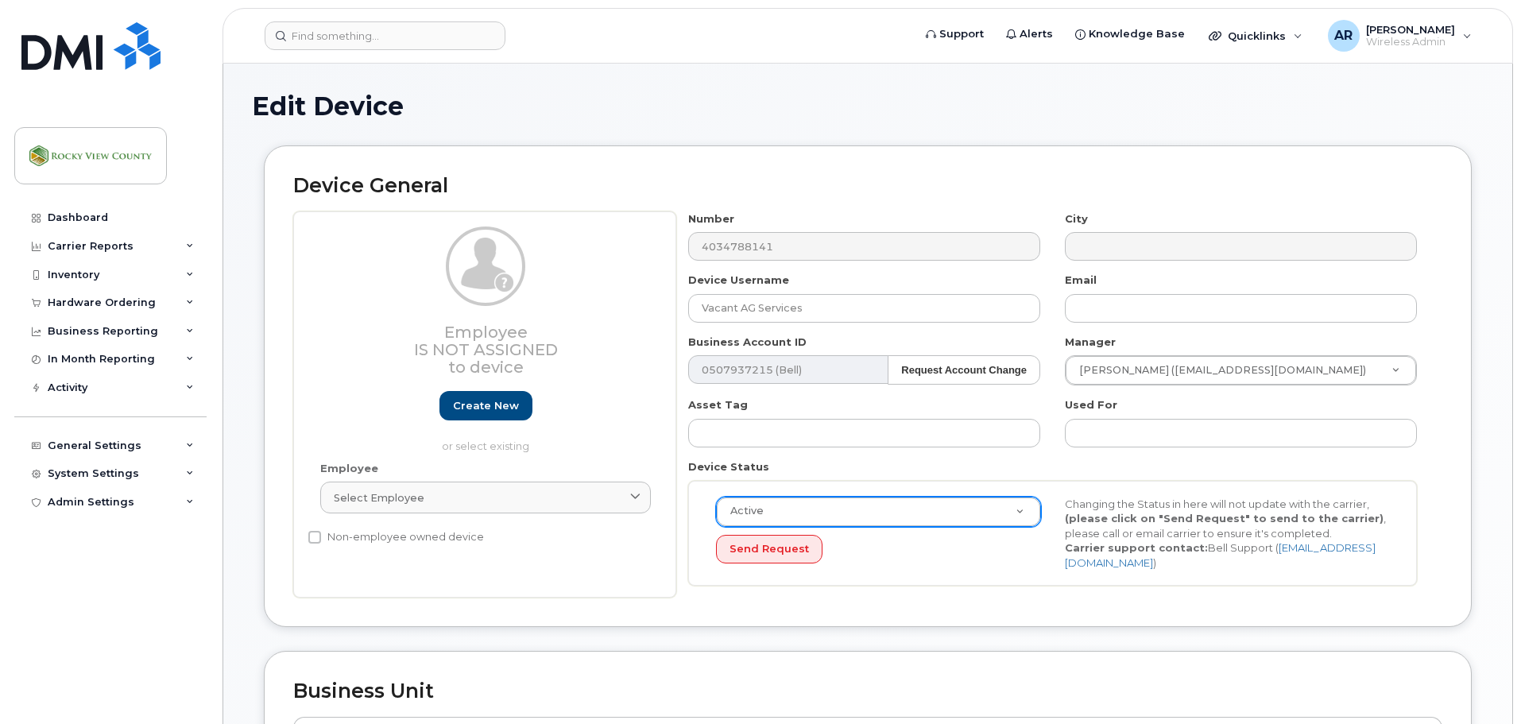
click at [838, 526] on div "Active" at bounding box center [878, 512] width 325 height 30
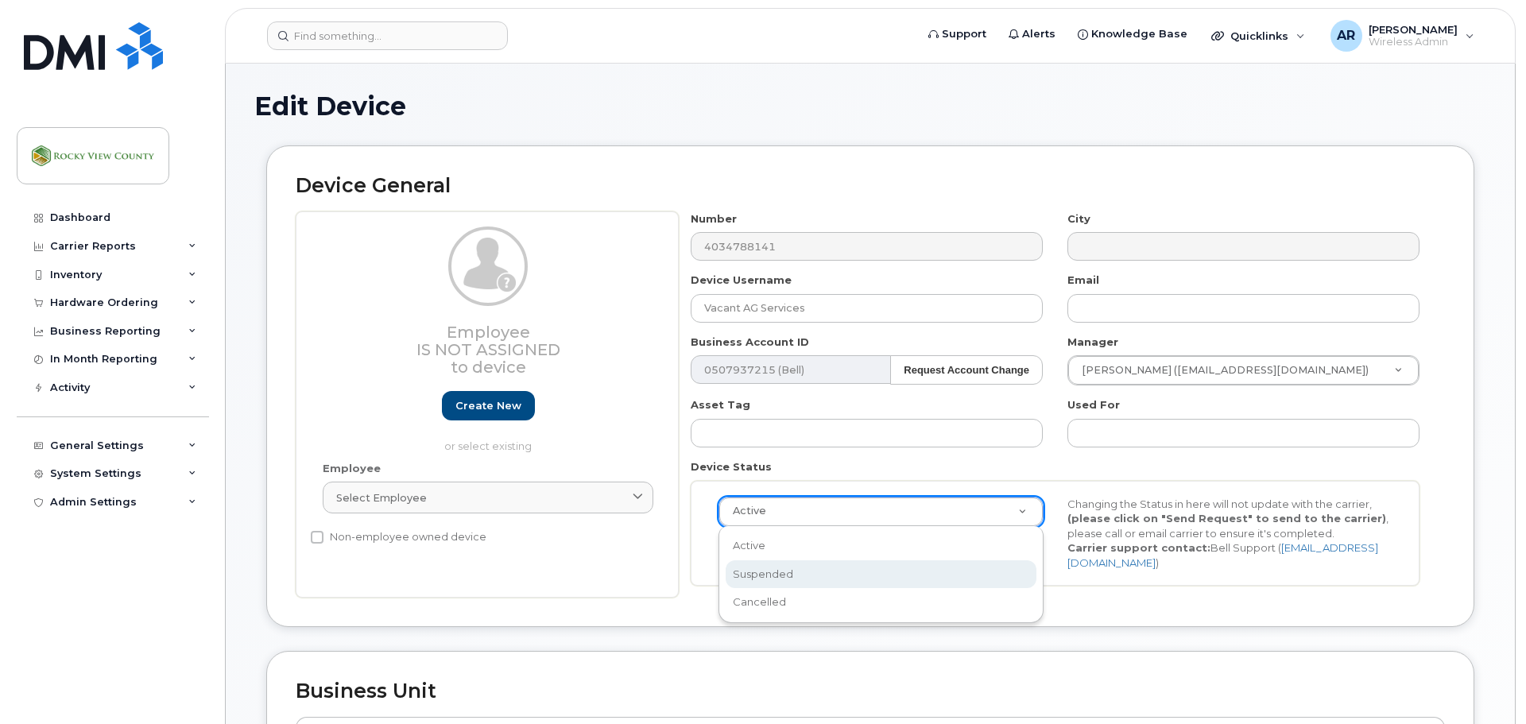
scroll to position [0, 5]
select select "suspended"
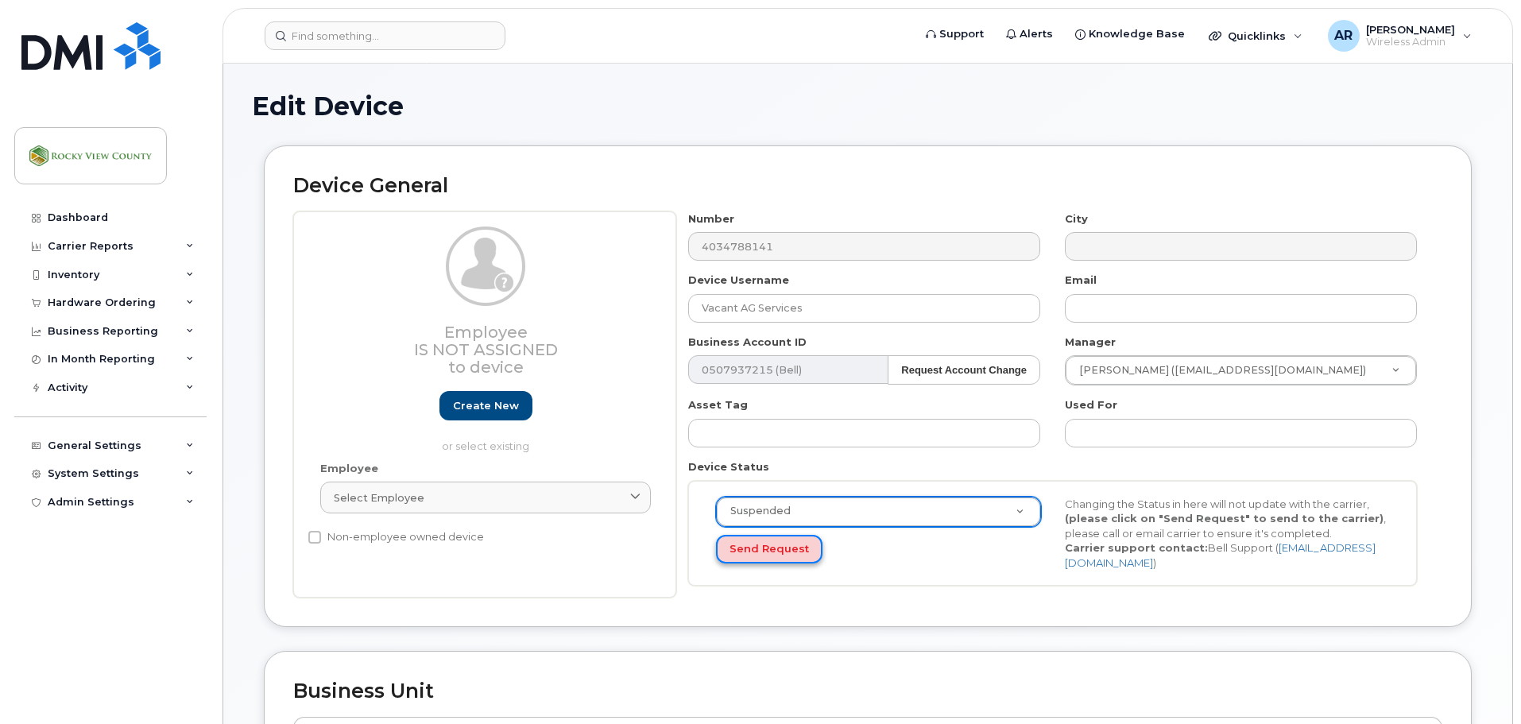
click at [788, 553] on button "Send Request" at bounding box center [769, 549] width 106 height 29
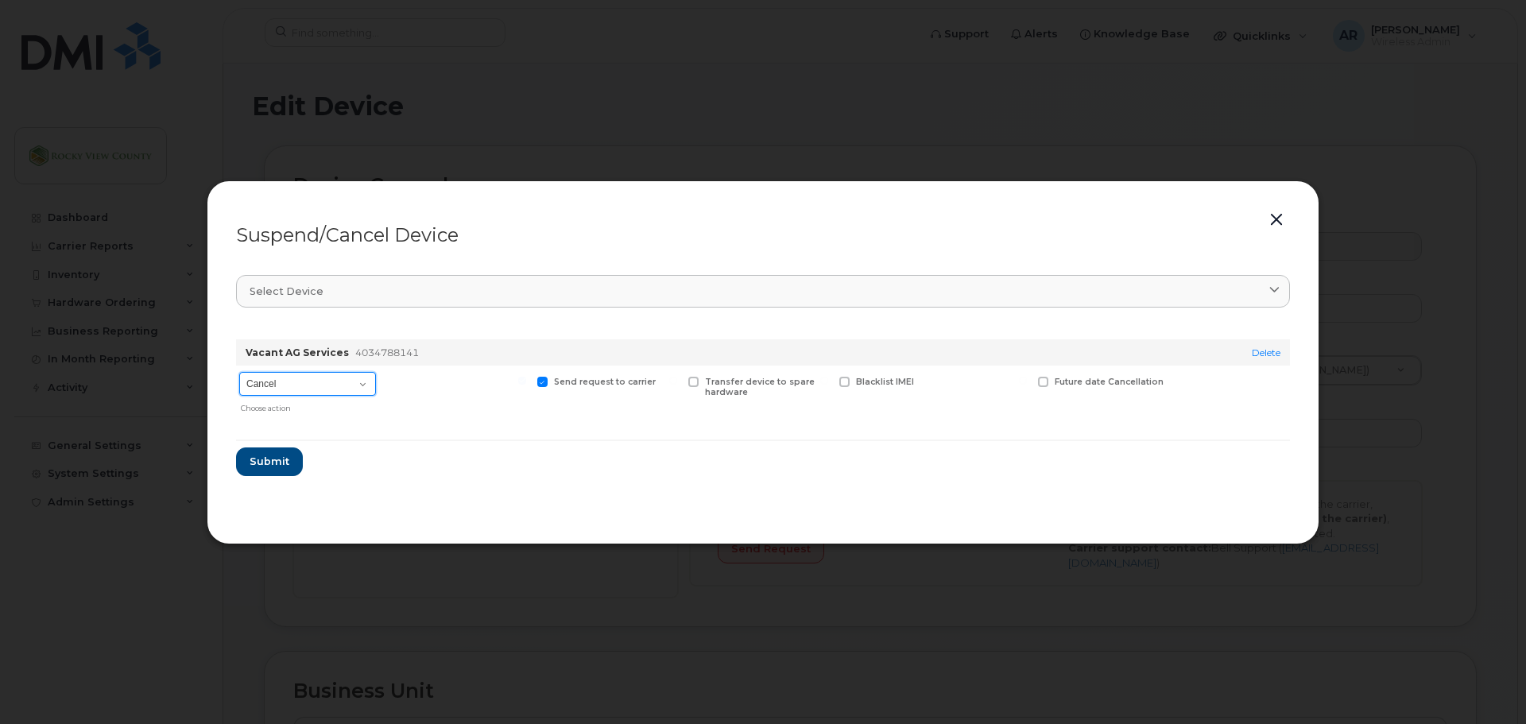
click at [340, 389] on select "Cancel Suspend - Extend Suspension Suspend - Reduced Rate Suspend - Full Rate S…" at bounding box center [307, 384] width 137 height 24
select select "[object Object]"
click at [239, 372] on select "Cancel Suspend - Extend Suspension Suspend - Reduced Rate Suspend - Full Rate S…" at bounding box center [307, 384] width 137 height 24
click at [263, 460] on span "Submit" at bounding box center [269, 461] width 40 height 15
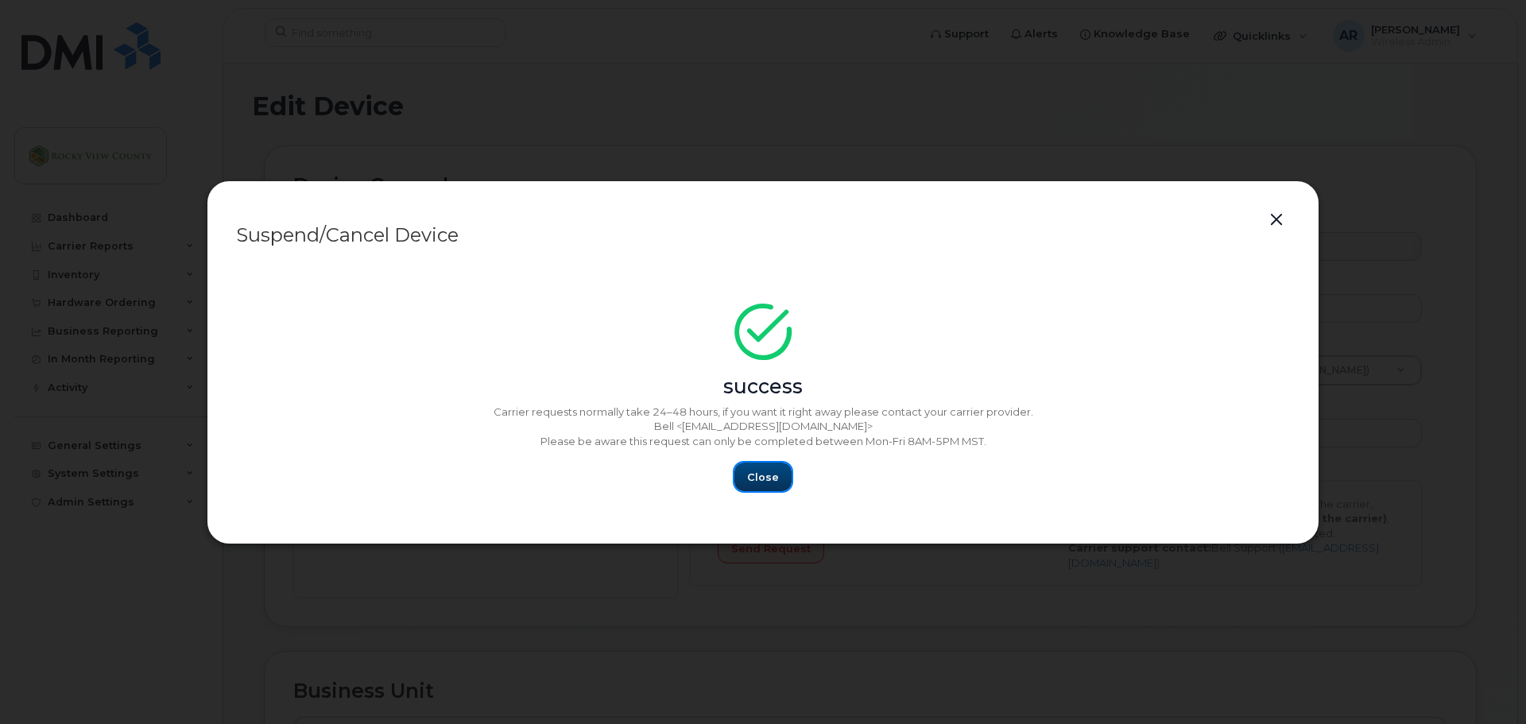
click at [778, 482] on button "Close" at bounding box center [762, 477] width 57 height 29
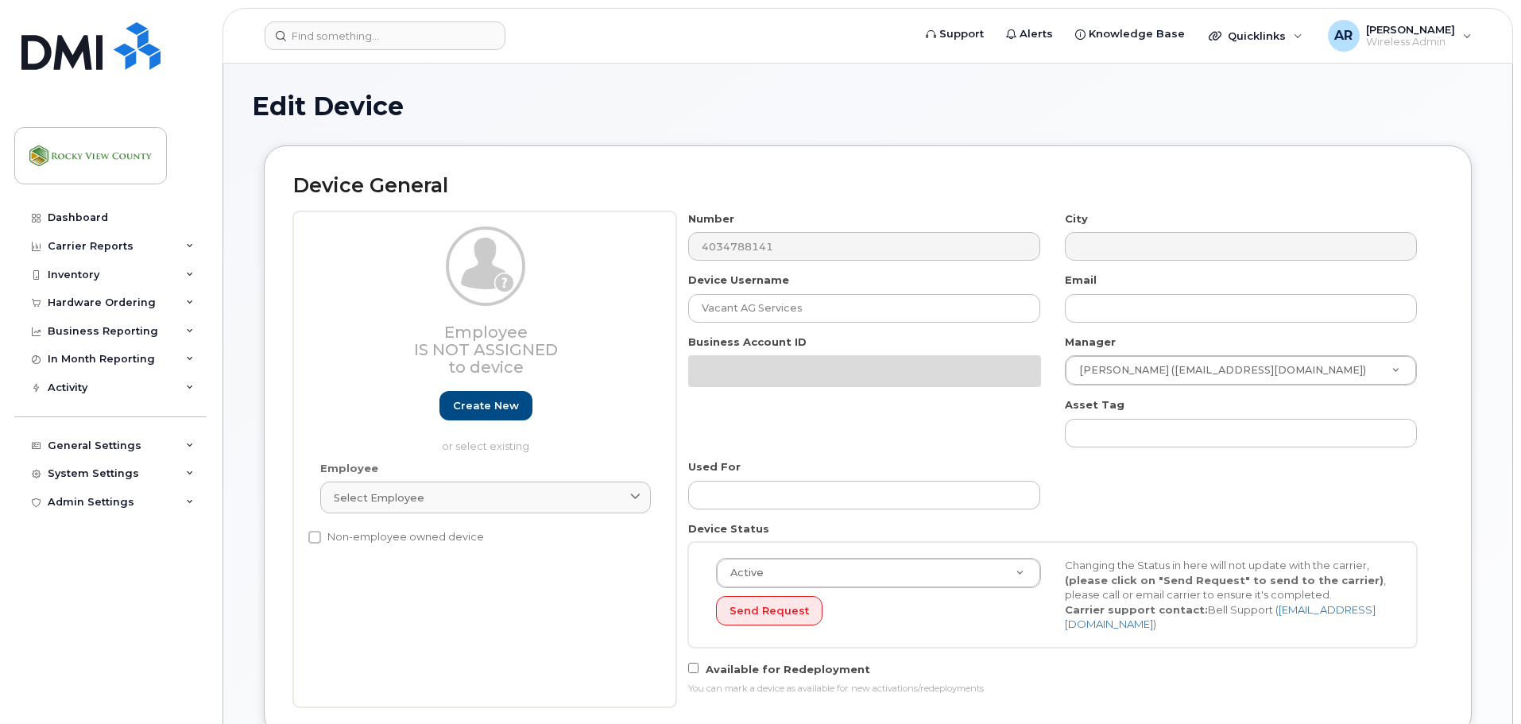
select select "29629316"
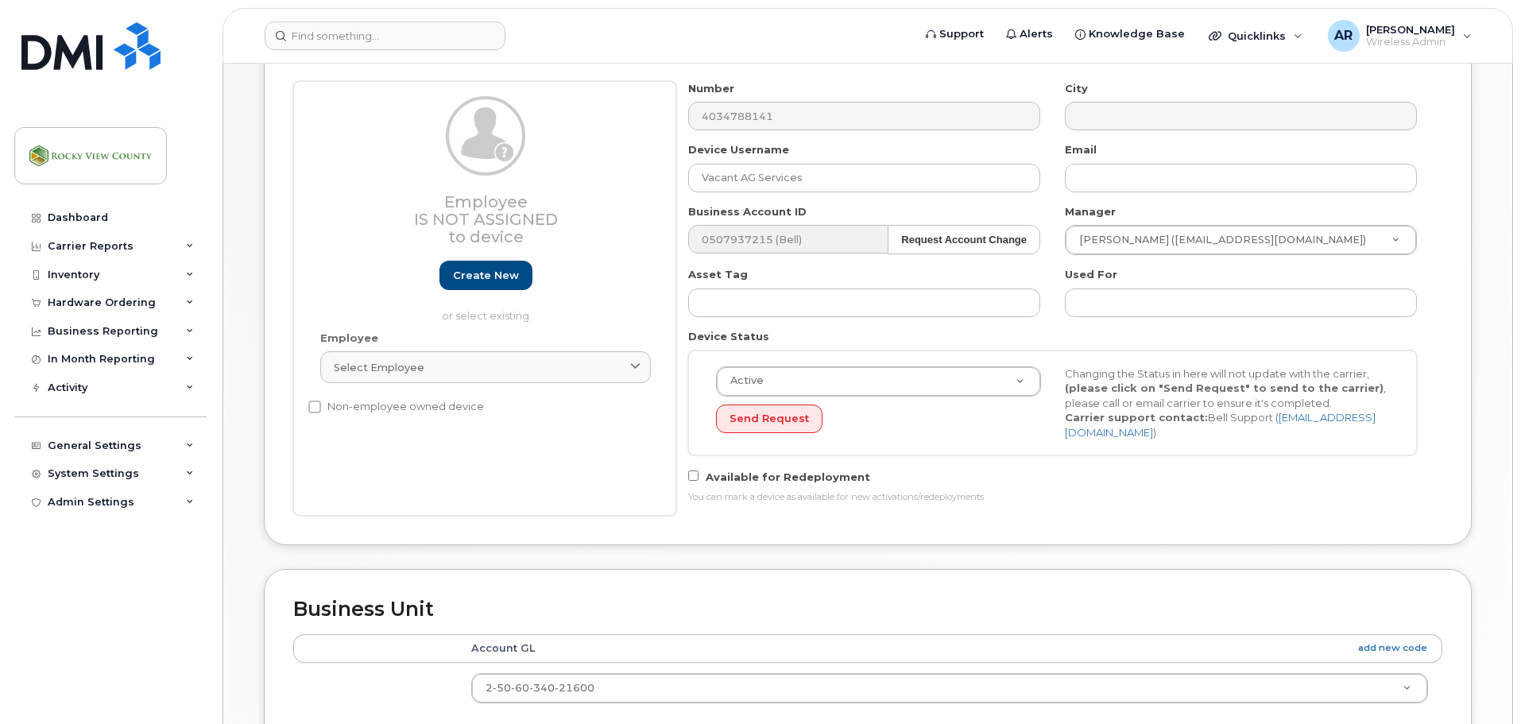
scroll to position [715, 0]
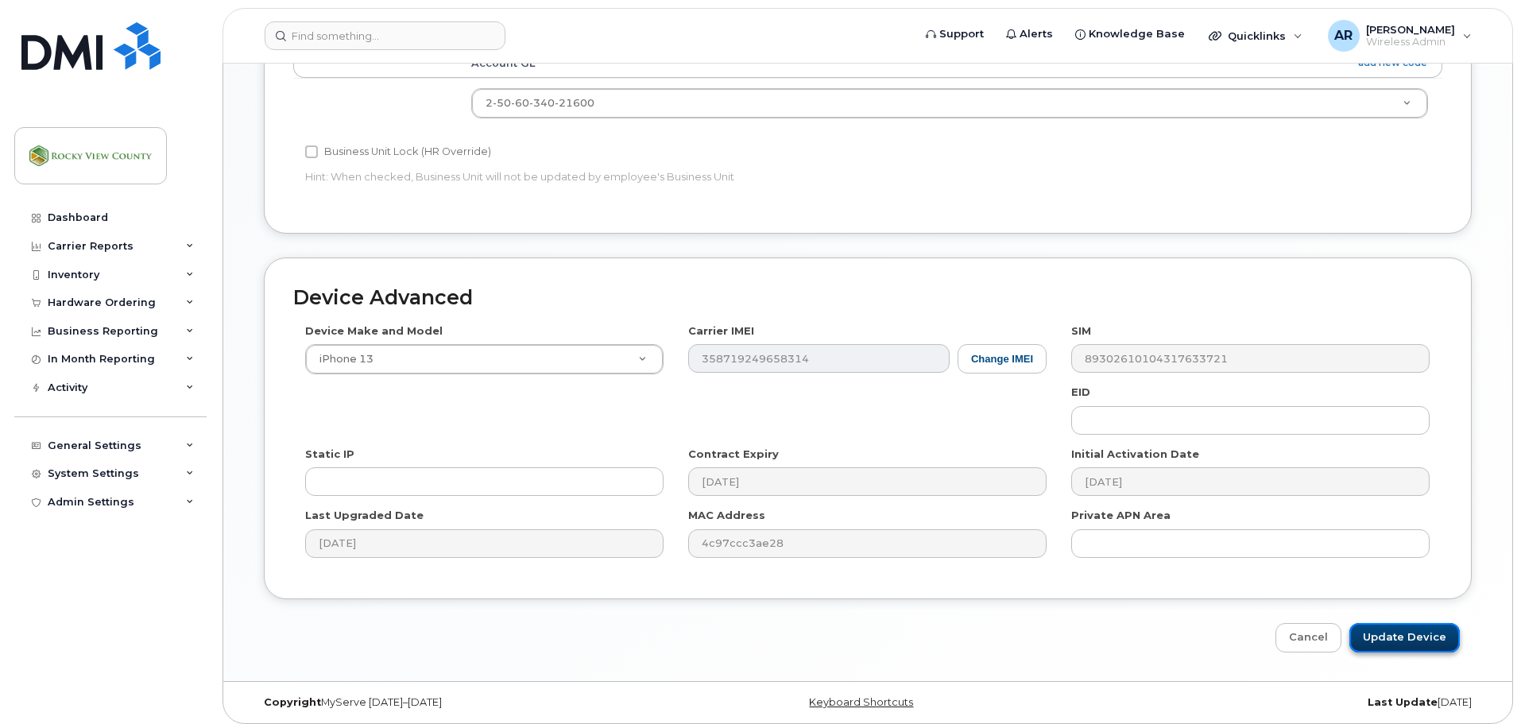
click at [1415, 623] on input "Update Device" at bounding box center [1404, 637] width 110 height 29
type input "Saving..."
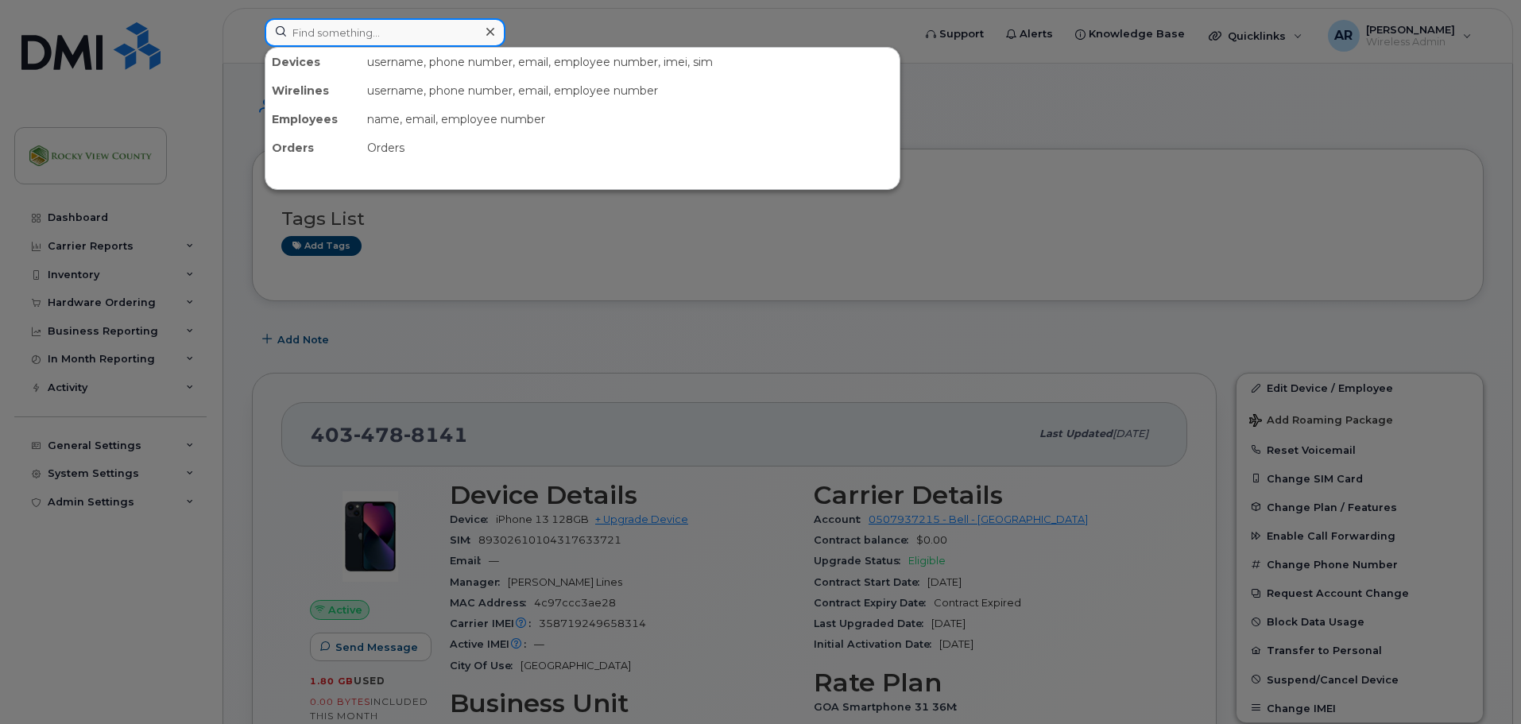
click at [312, 30] on input at bounding box center [385, 32] width 241 height 29
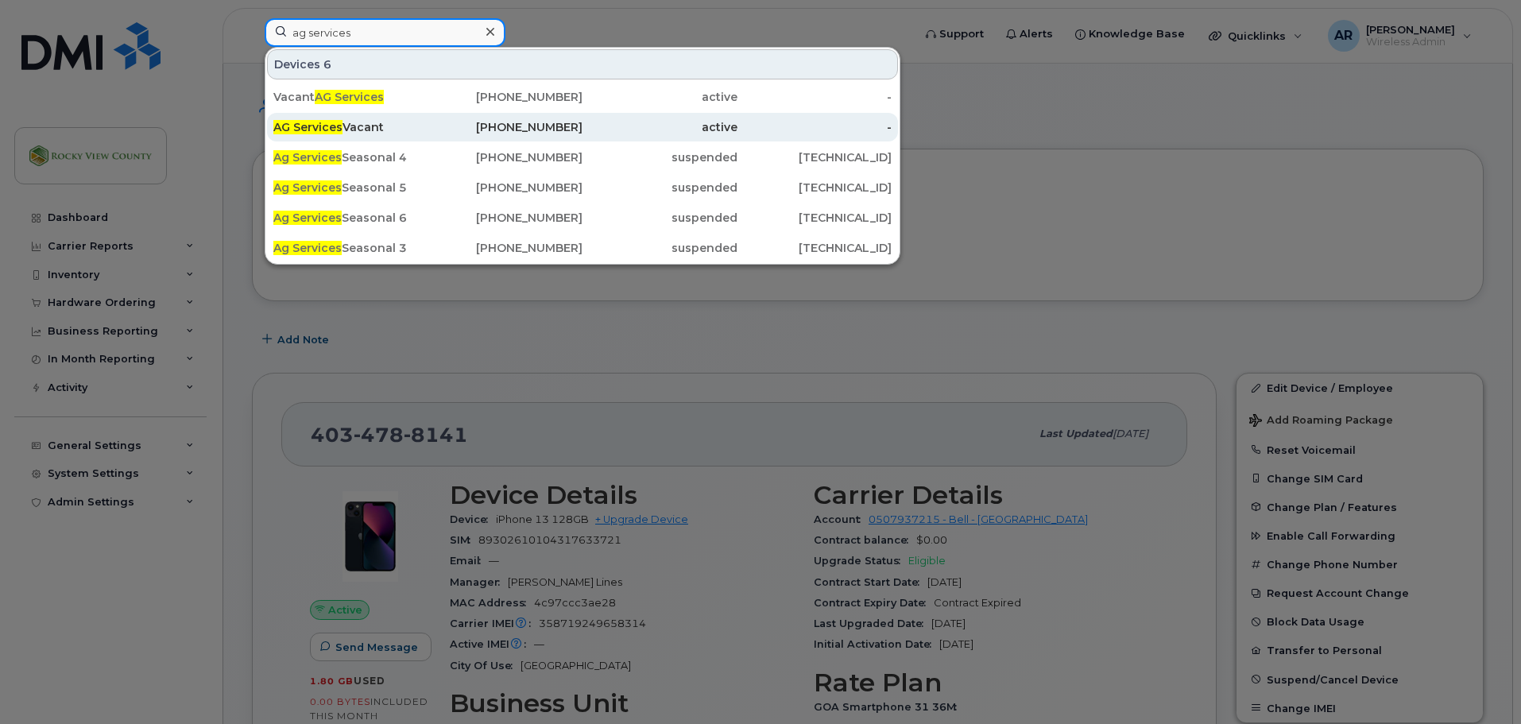
type input "ag services"
click at [347, 126] on div "AG Services Vacant" at bounding box center [350, 127] width 155 height 16
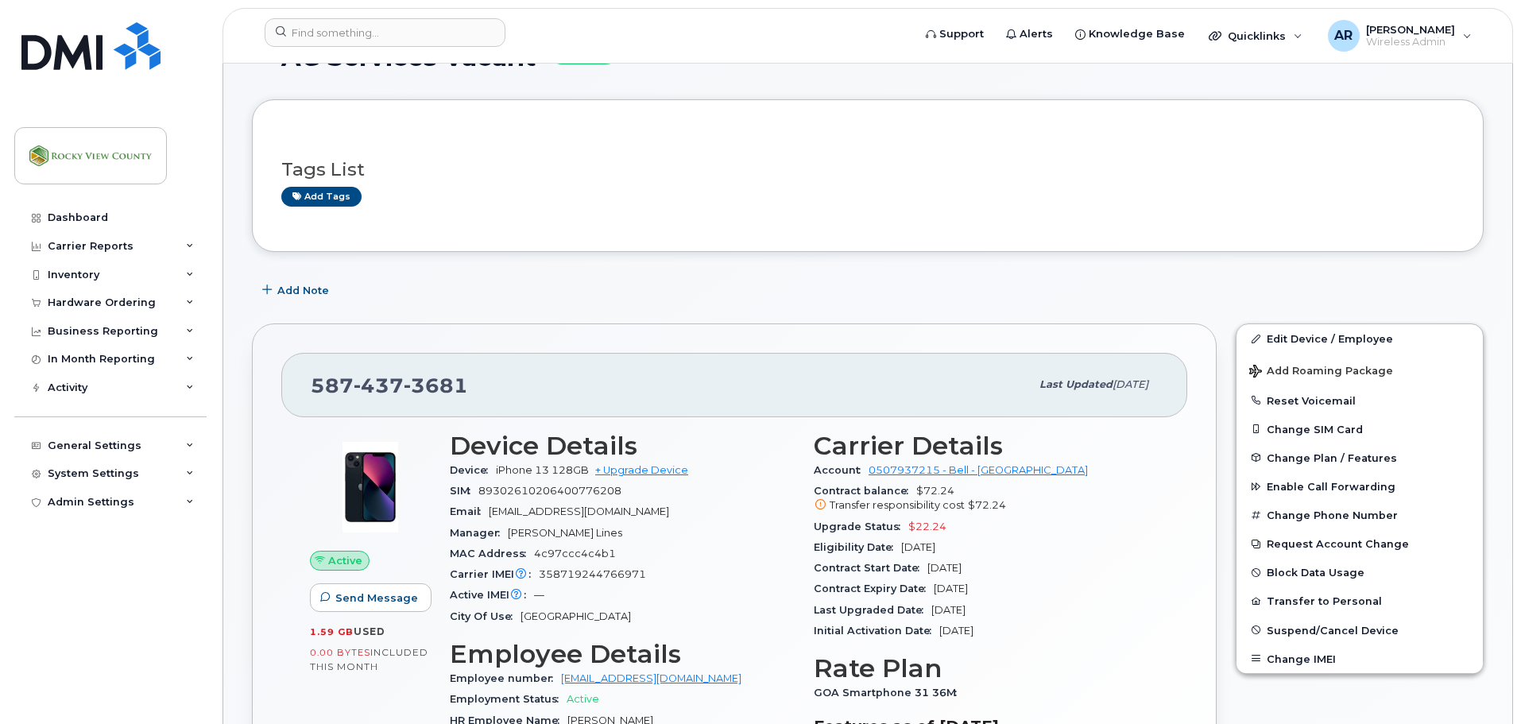
scroll to position [159, 0]
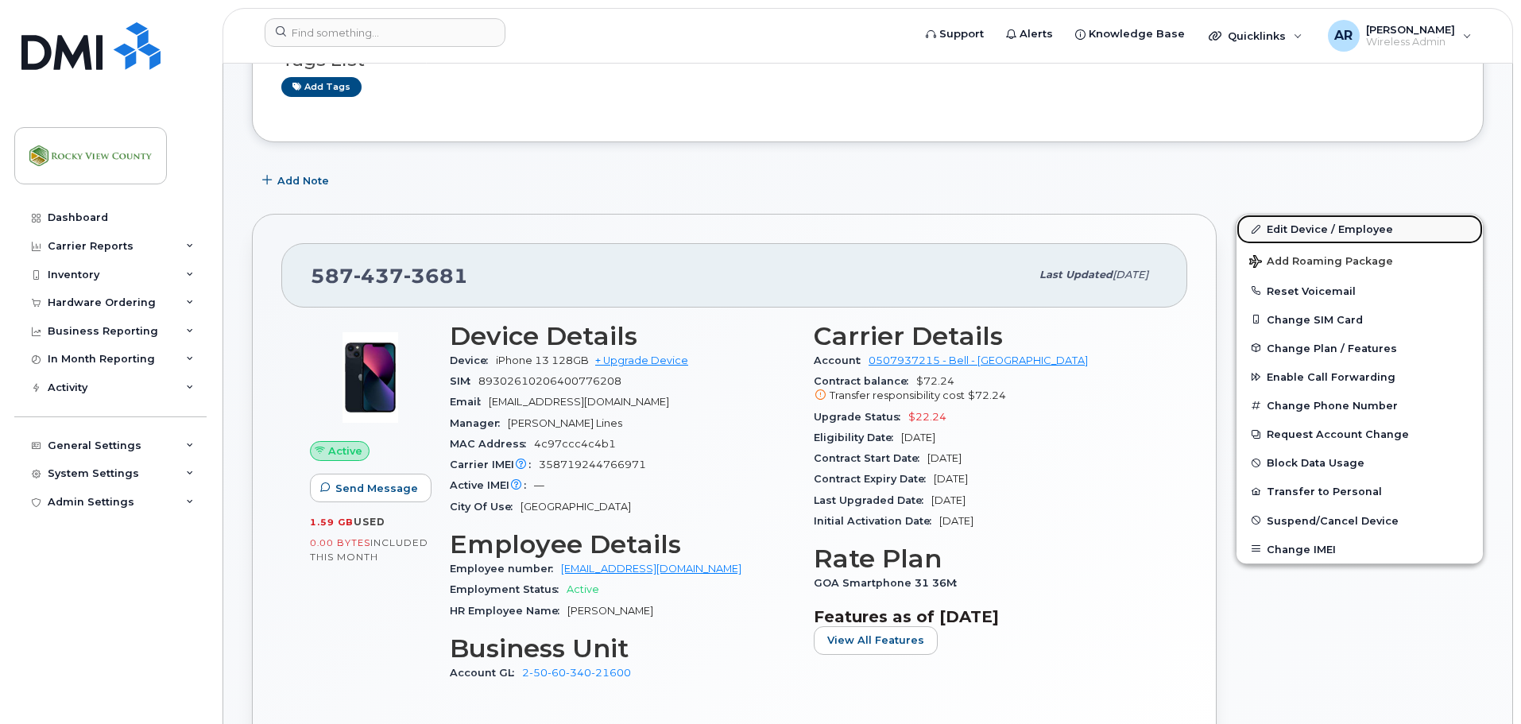
click at [1284, 234] on link "Edit Device / Employee" at bounding box center [1360, 229] width 246 height 29
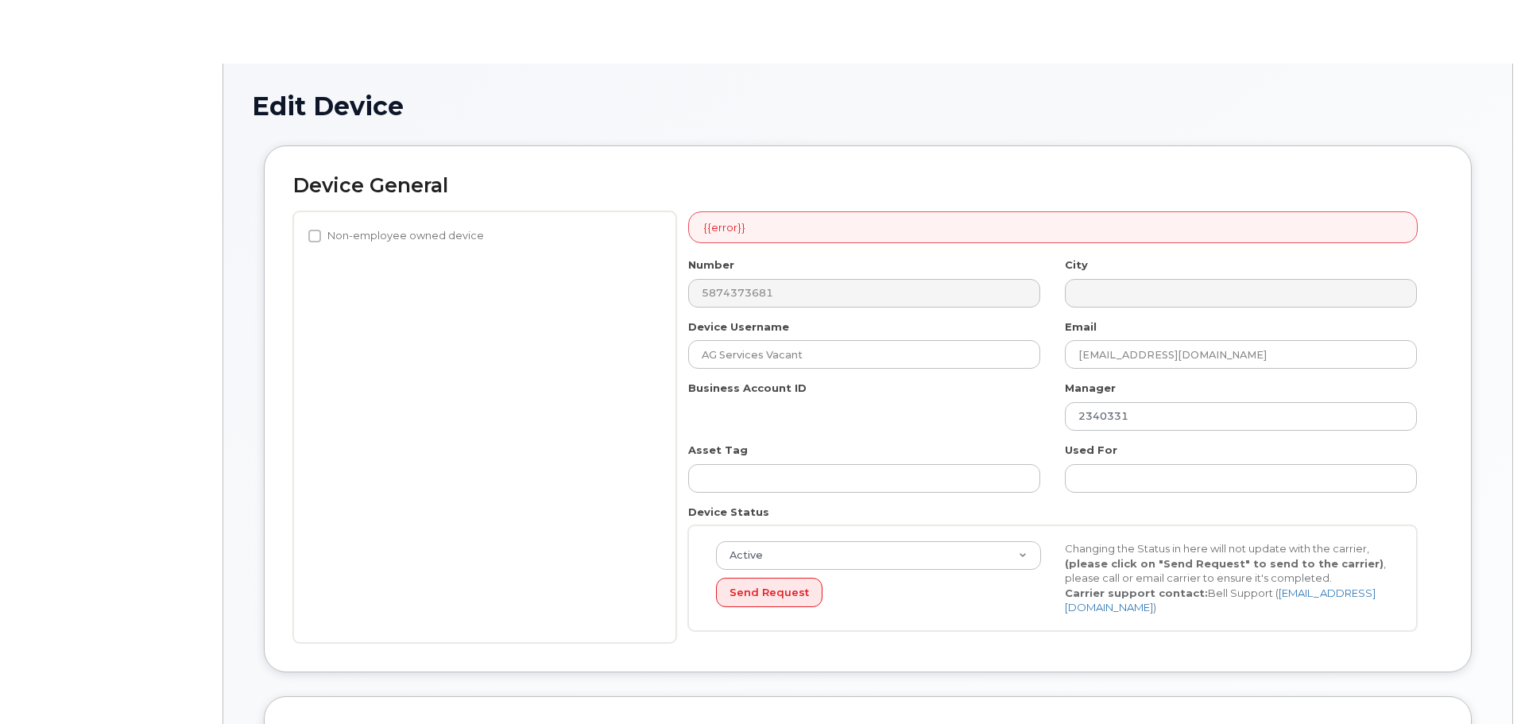
select select "29629316"
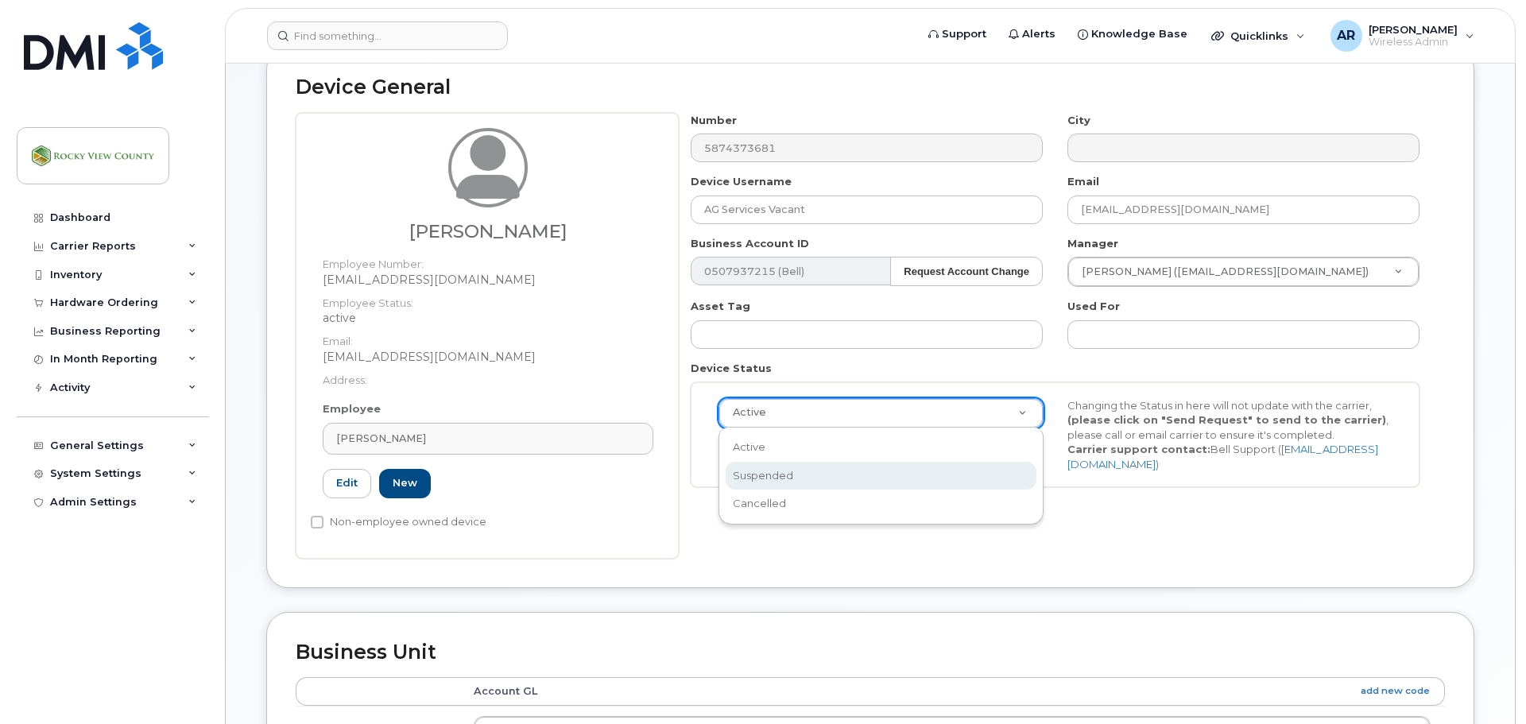
scroll to position [0, 5]
select select "suspended"
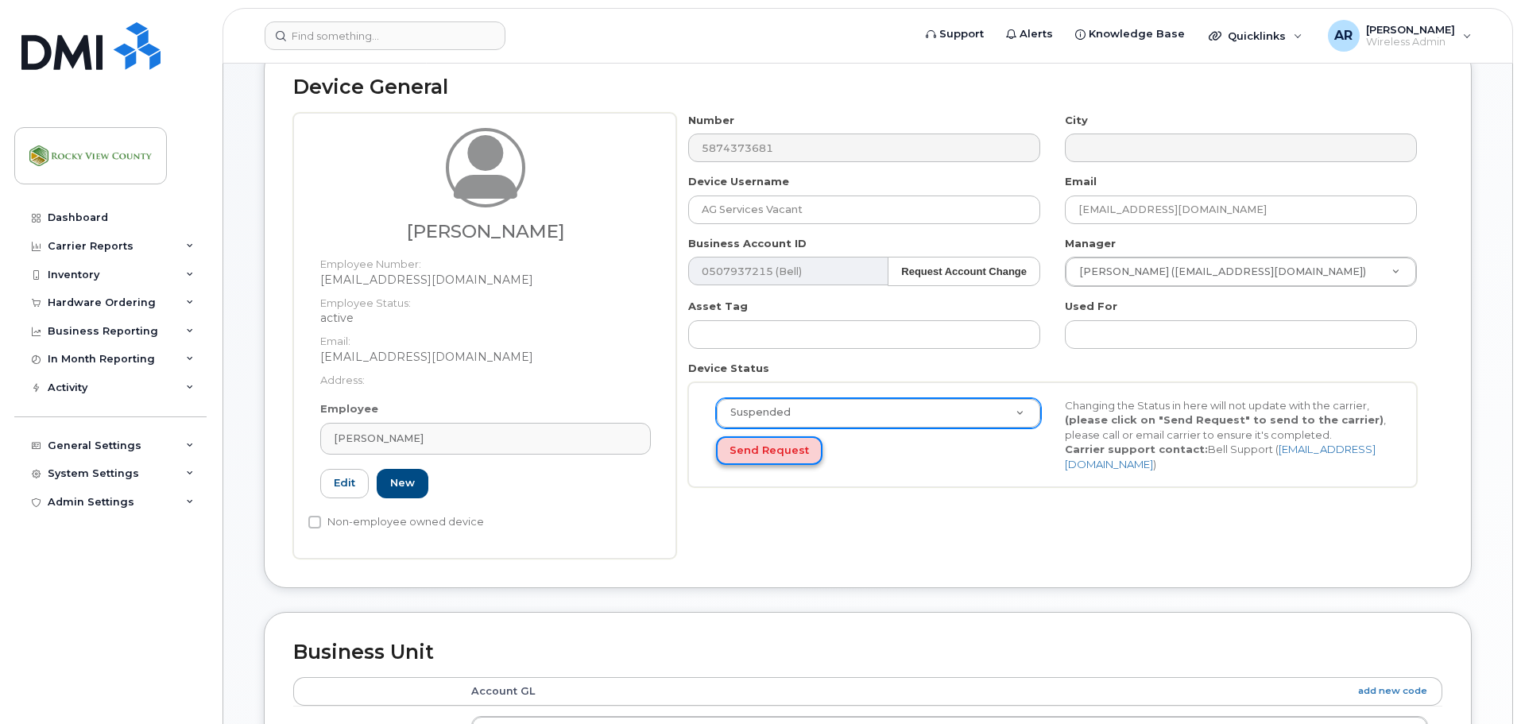
click at [761, 451] on button "Send Request" at bounding box center [769, 450] width 106 height 29
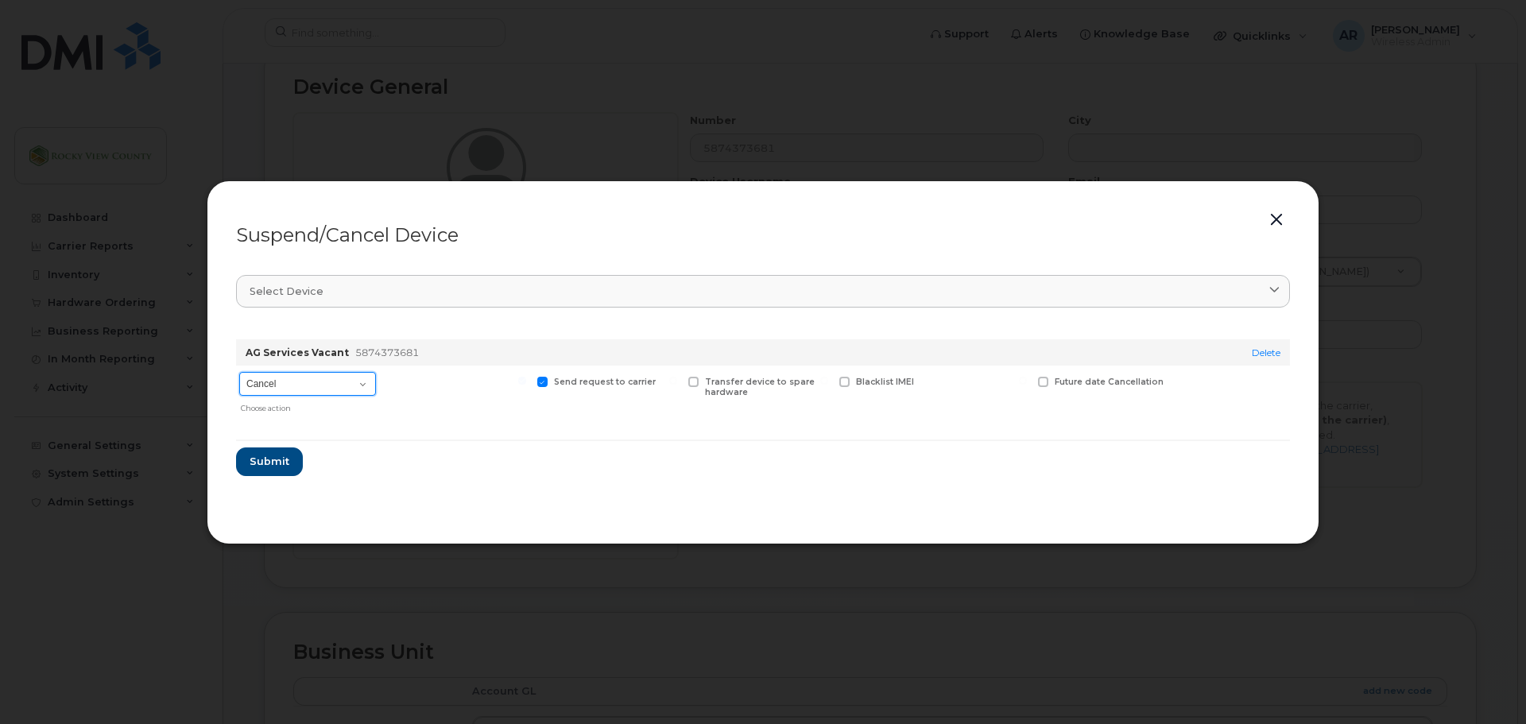
click at [262, 383] on select "Cancel Suspend - Extend Suspension Suspend - Reduced Rate Suspend - Full Rate S…" at bounding box center [307, 384] width 137 height 24
select select "[object Object]"
click at [239, 372] on select "Cancel Suspend - Extend Suspension Suspend - Reduced Rate Suspend - Full Rate S…" at bounding box center [307, 384] width 137 height 24
click at [263, 454] on span "Submit" at bounding box center [269, 461] width 40 height 15
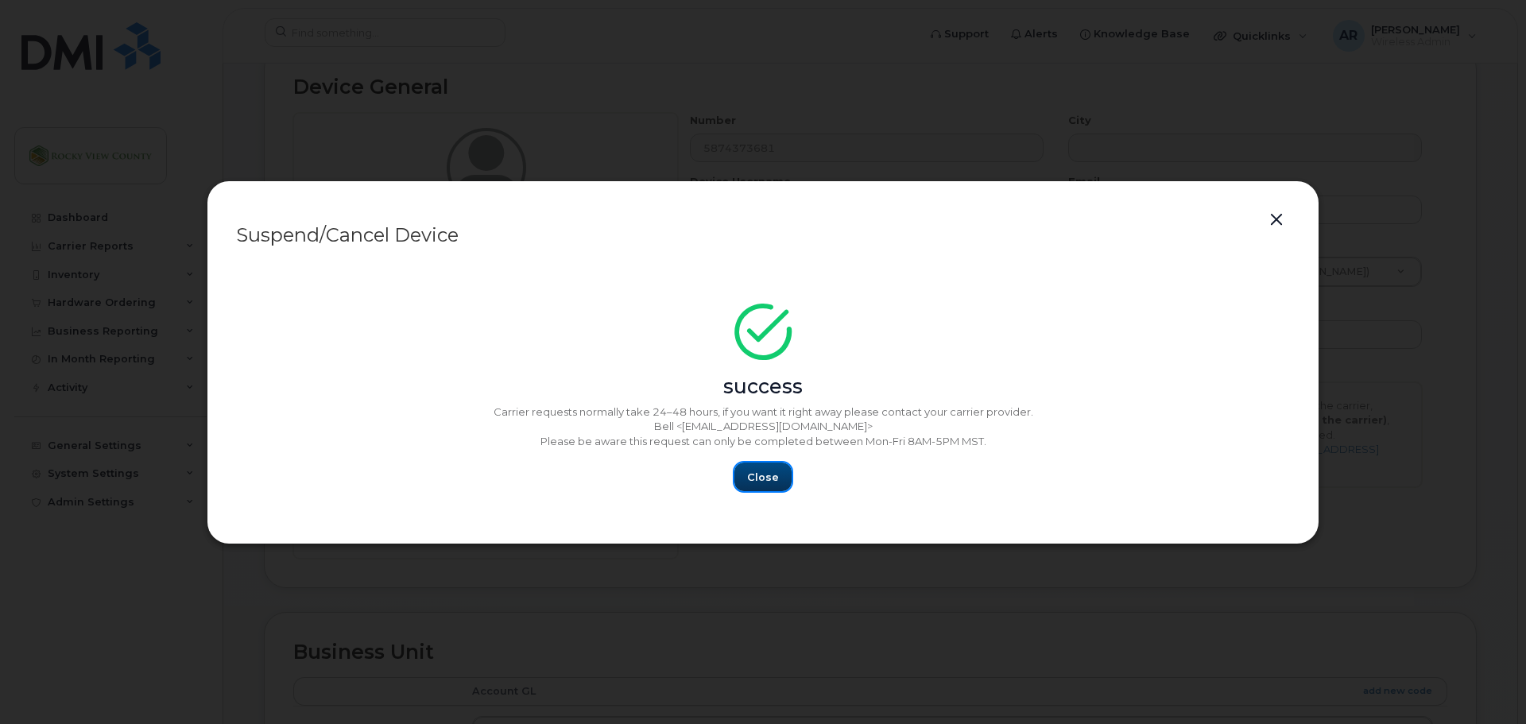
click at [761, 467] on button "Close" at bounding box center [762, 477] width 57 height 29
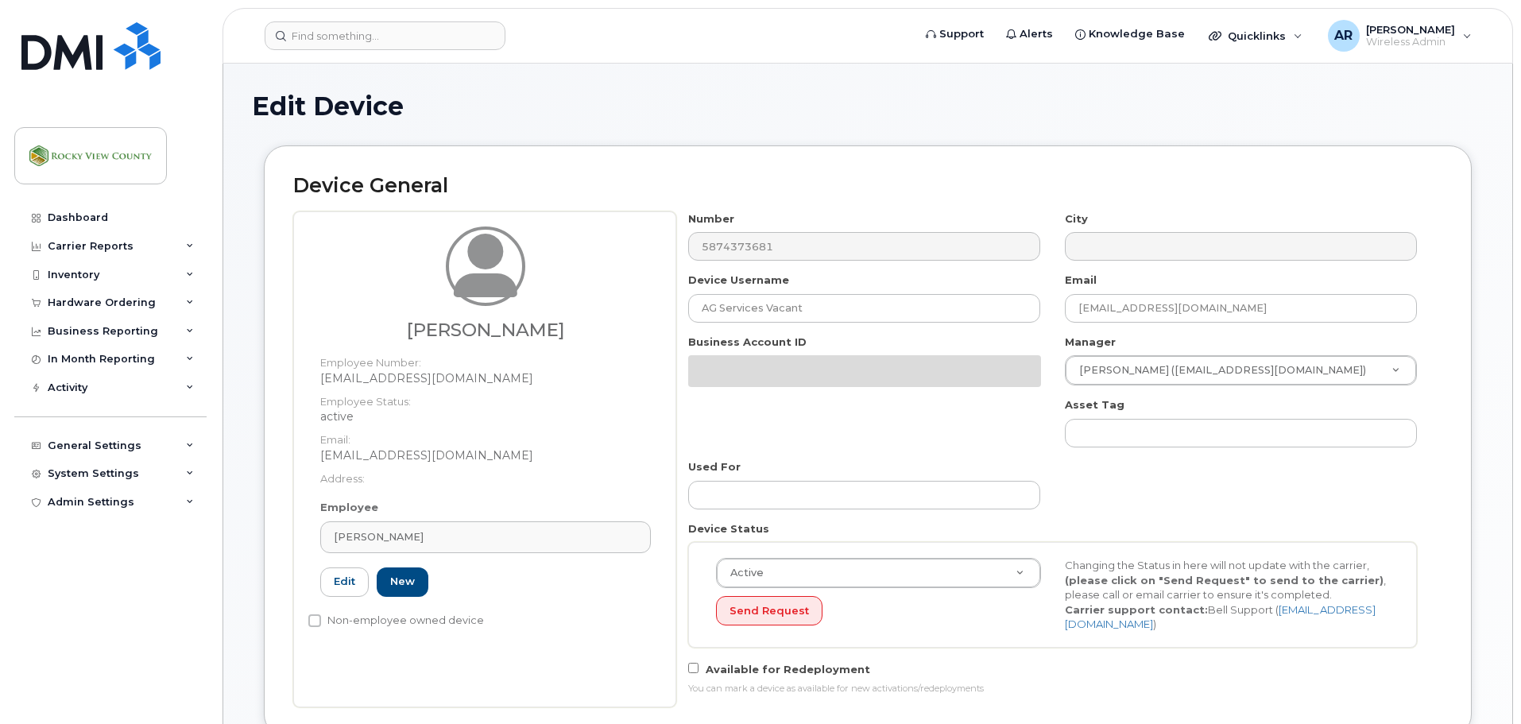
select select "29629316"
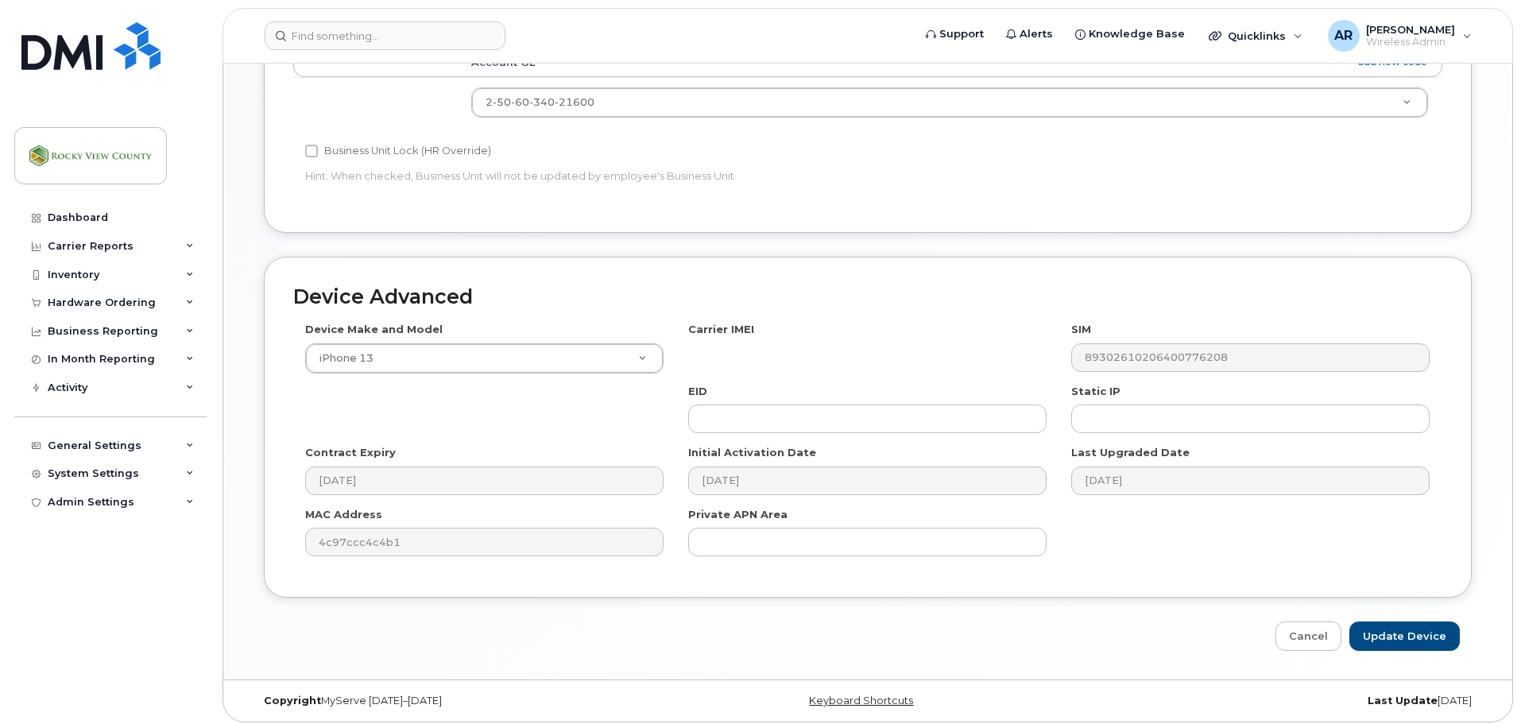
scroll to position [734, 0]
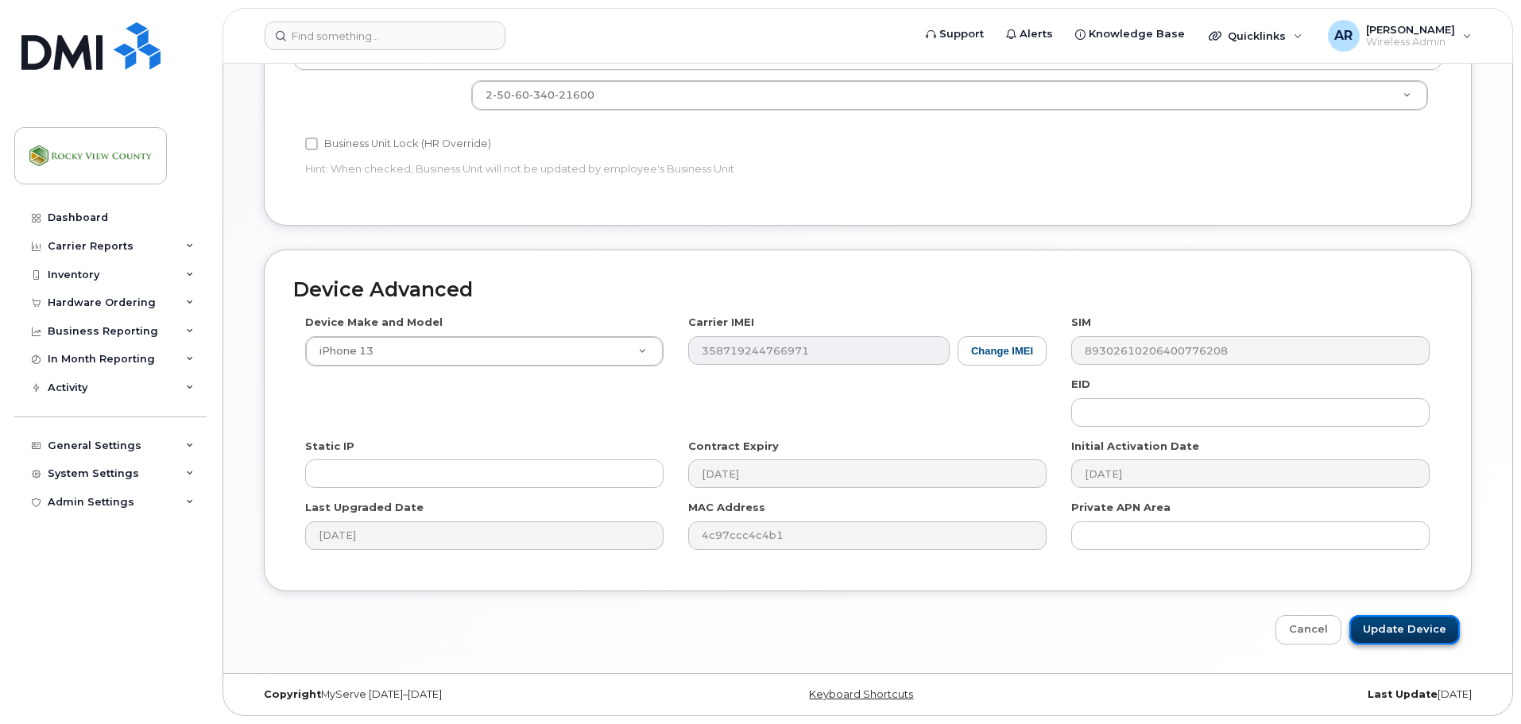
click at [1438, 620] on input "Update Device" at bounding box center [1404, 629] width 110 height 29
type input "Saving..."
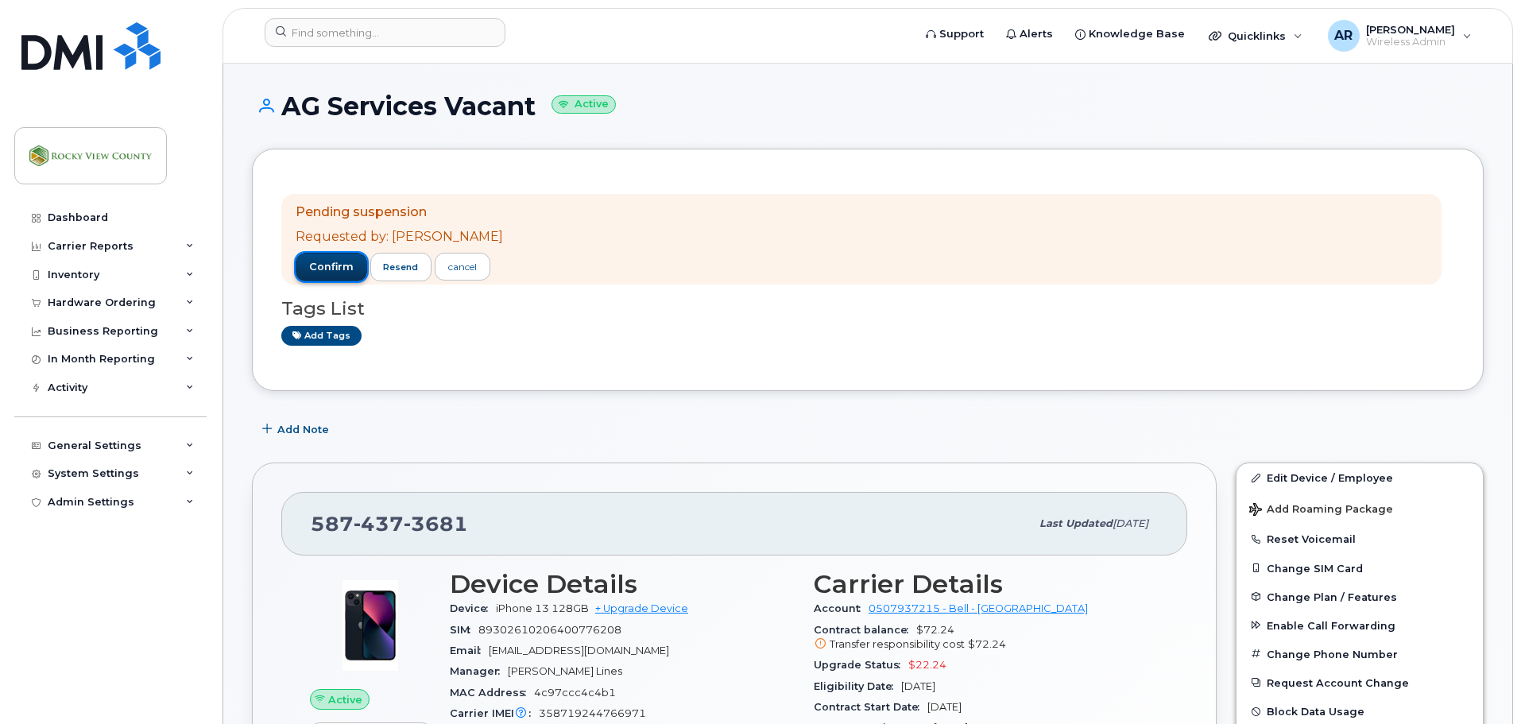
click at [316, 273] on span "confirm" at bounding box center [331, 267] width 45 height 14
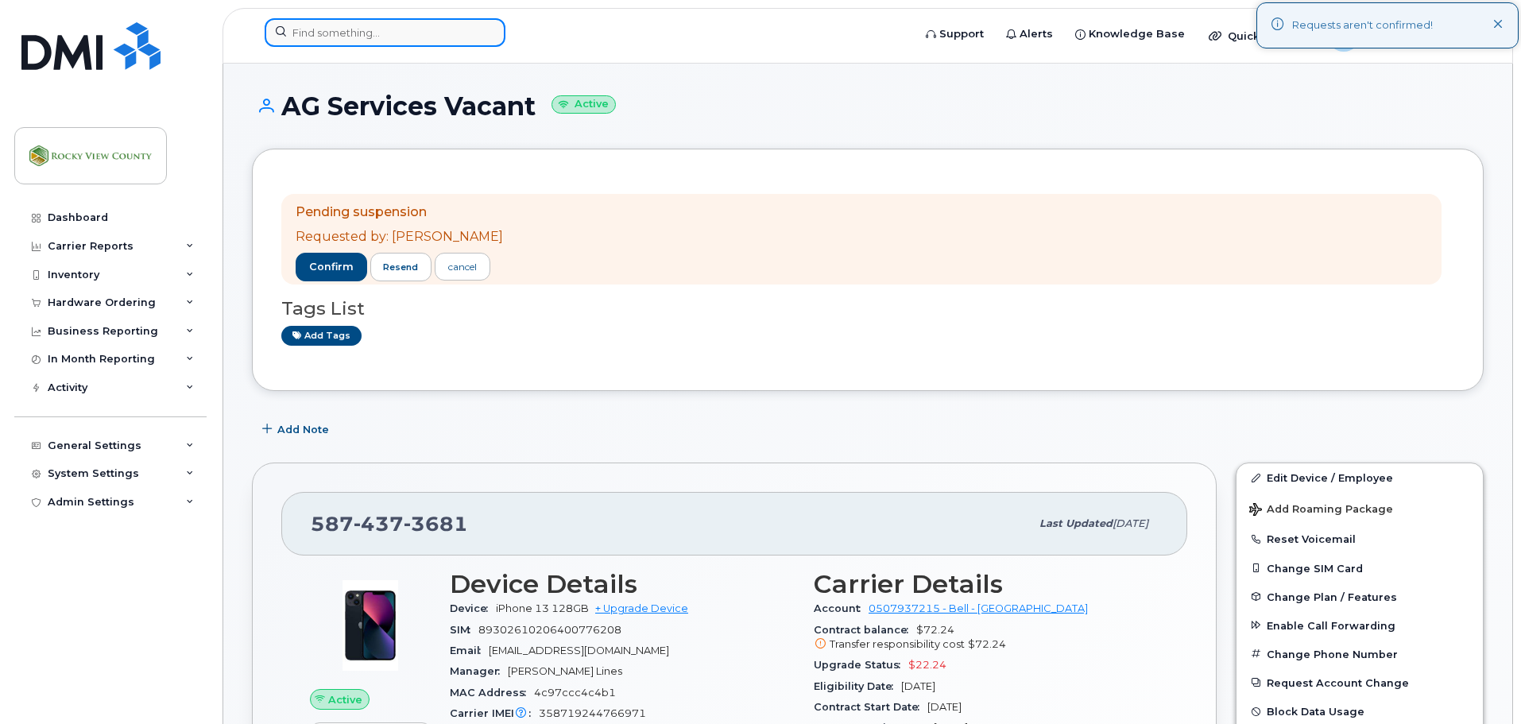
click at [306, 40] on input at bounding box center [385, 32] width 241 height 29
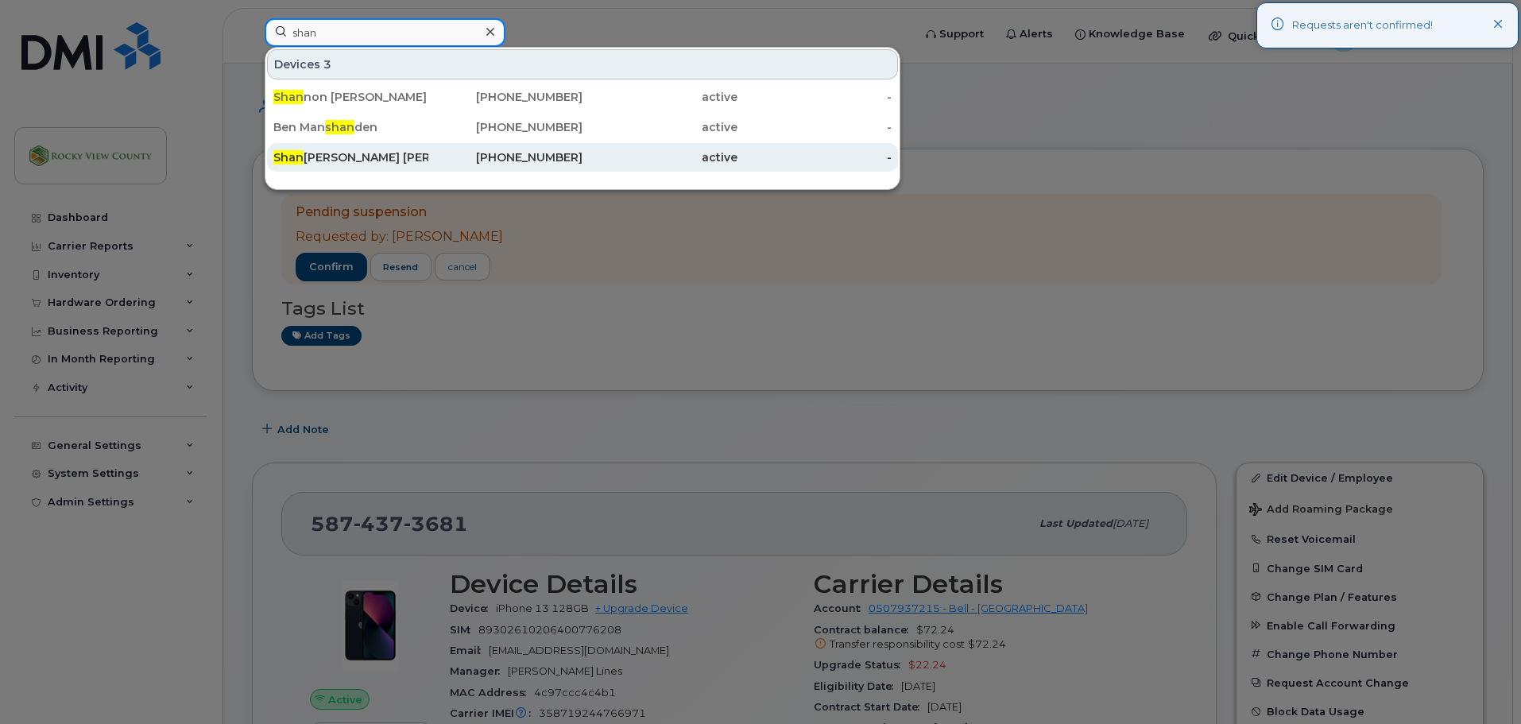
type input "shan"
click at [373, 154] on div "Shan telle Patterson" at bounding box center [350, 157] width 155 height 16
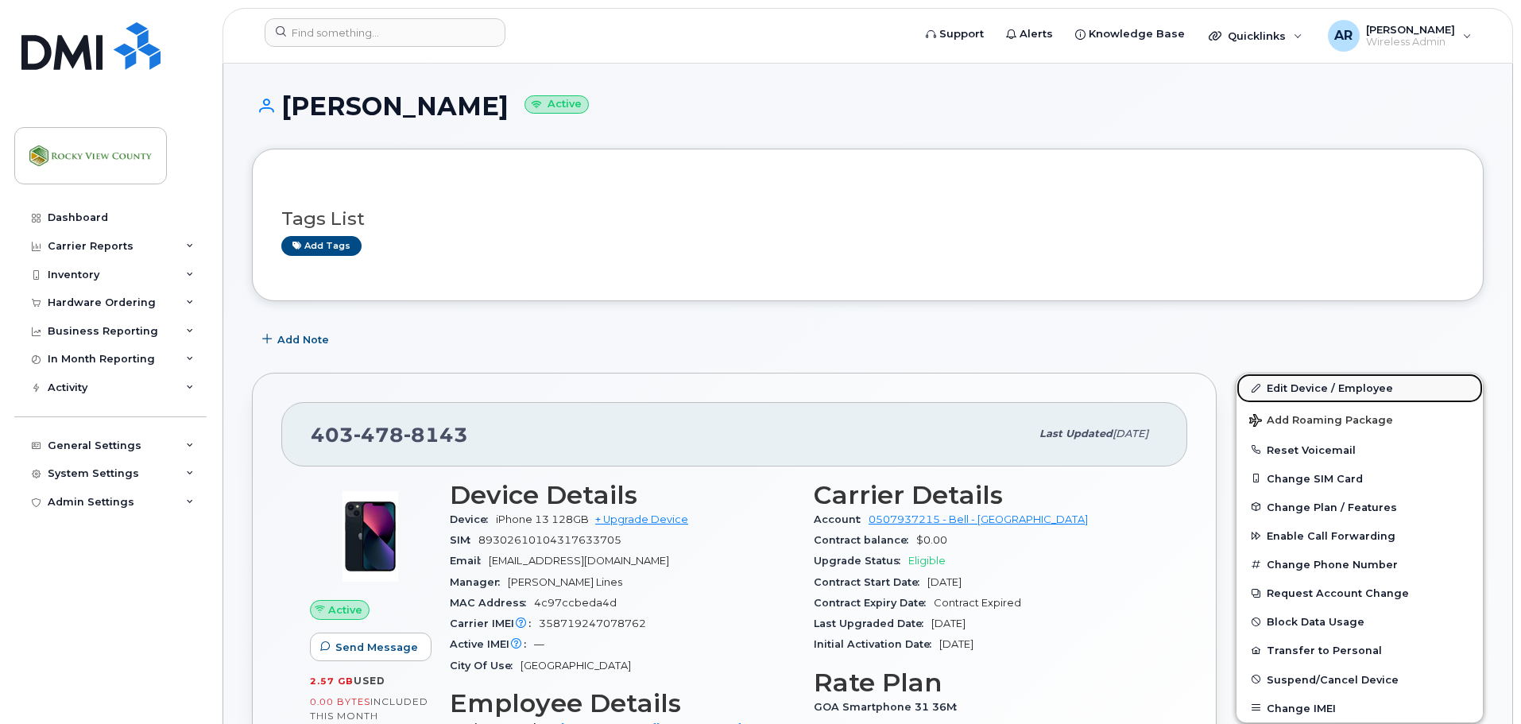
click at [1283, 388] on link "Edit Device / Employee" at bounding box center [1360, 388] width 246 height 29
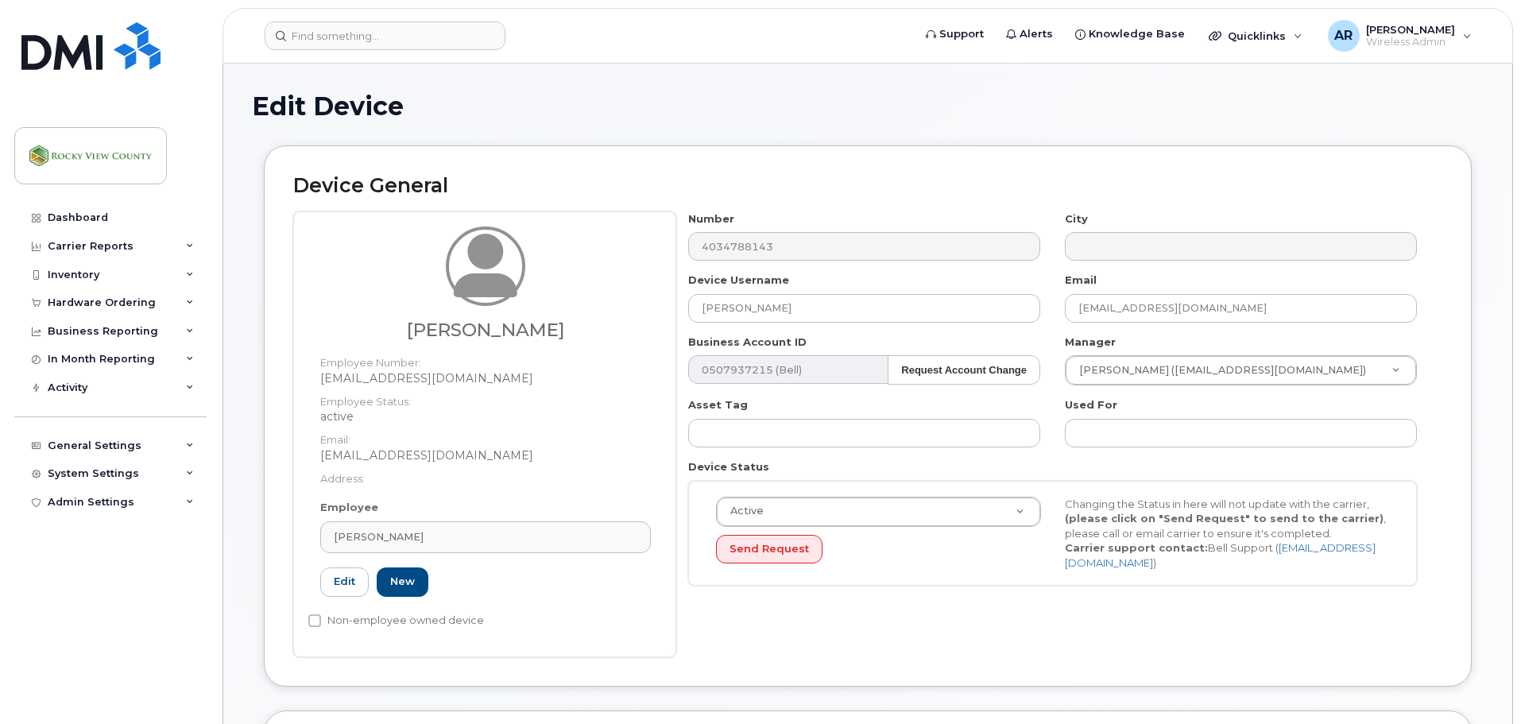
select select "29629300"
drag, startPoint x: 736, startPoint y: 308, endPoint x: 669, endPoint y: 308, distance: 66.8
click at [669, 308] on div "Shantelle Patterson Employee Number: SPatterson@rockyview.ca Employee Status: a…" at bounding box center [867, 434] width 1149 height 446
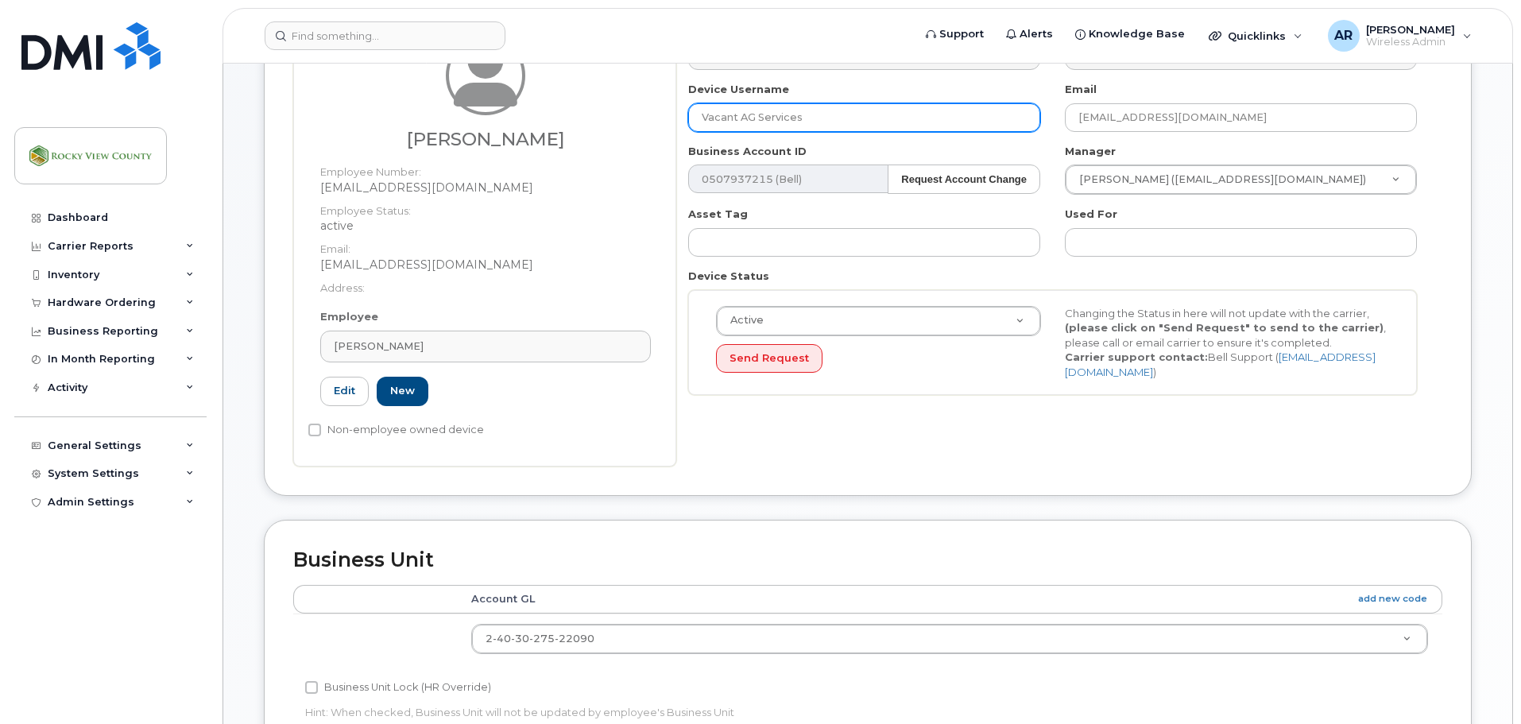
scroll to position [178, 0]
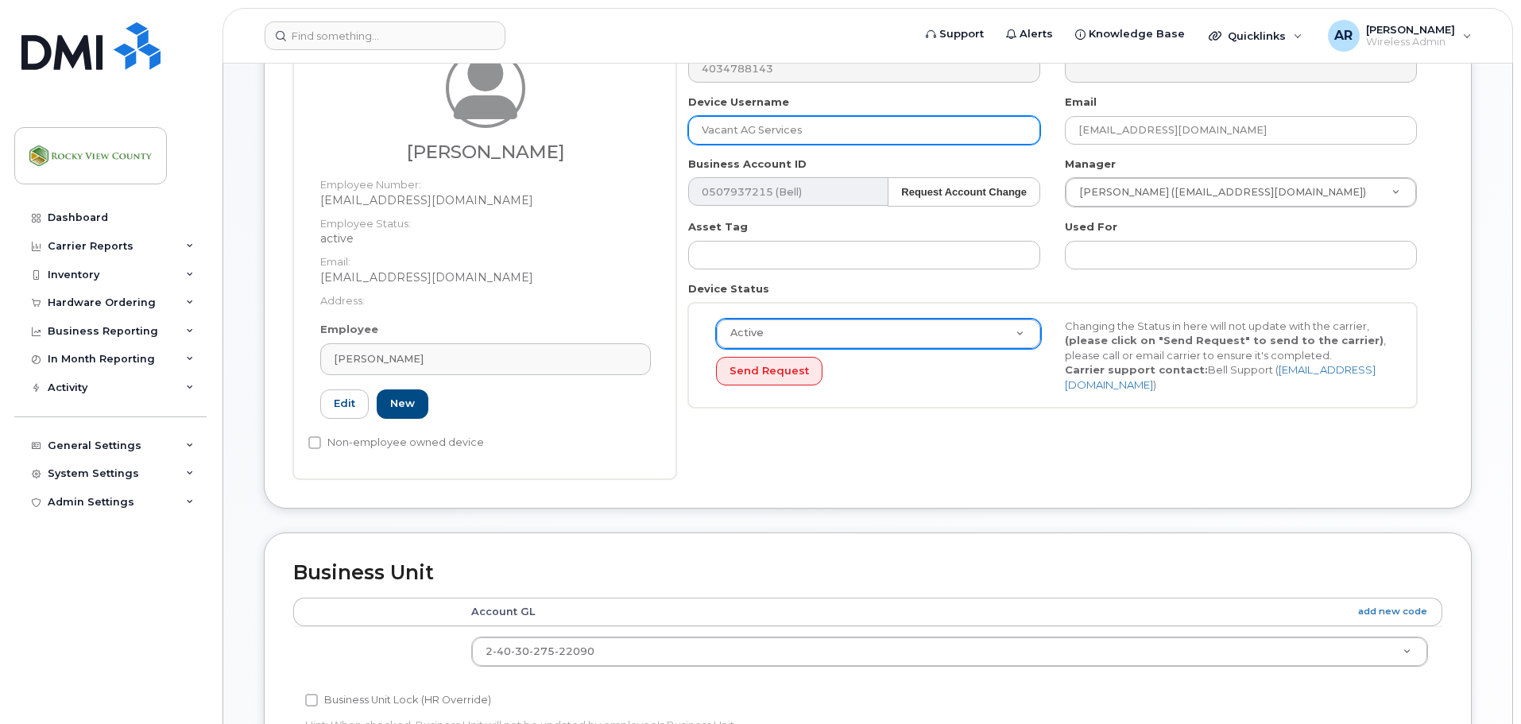
type input "Vacant AG Services"
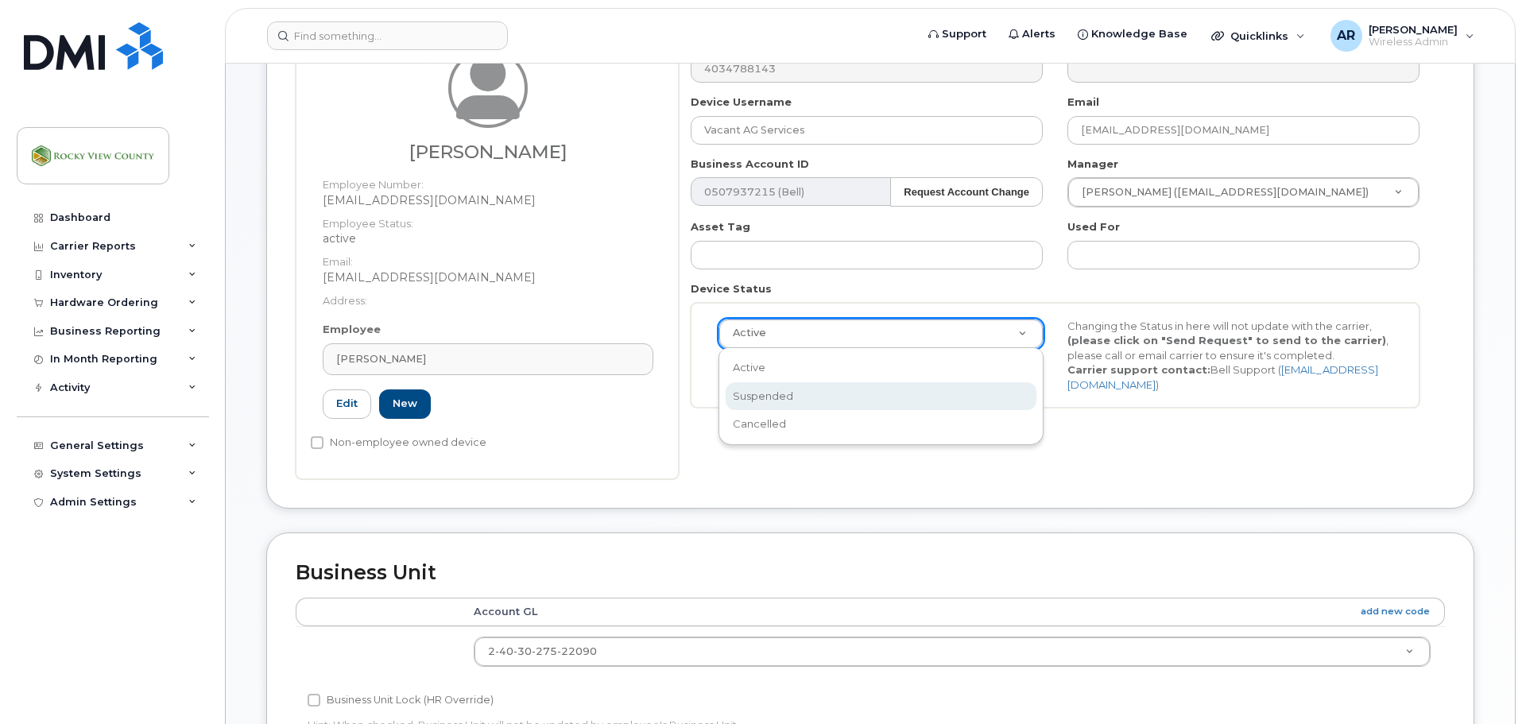
scroll to position [0, 5]
select select "suspended"
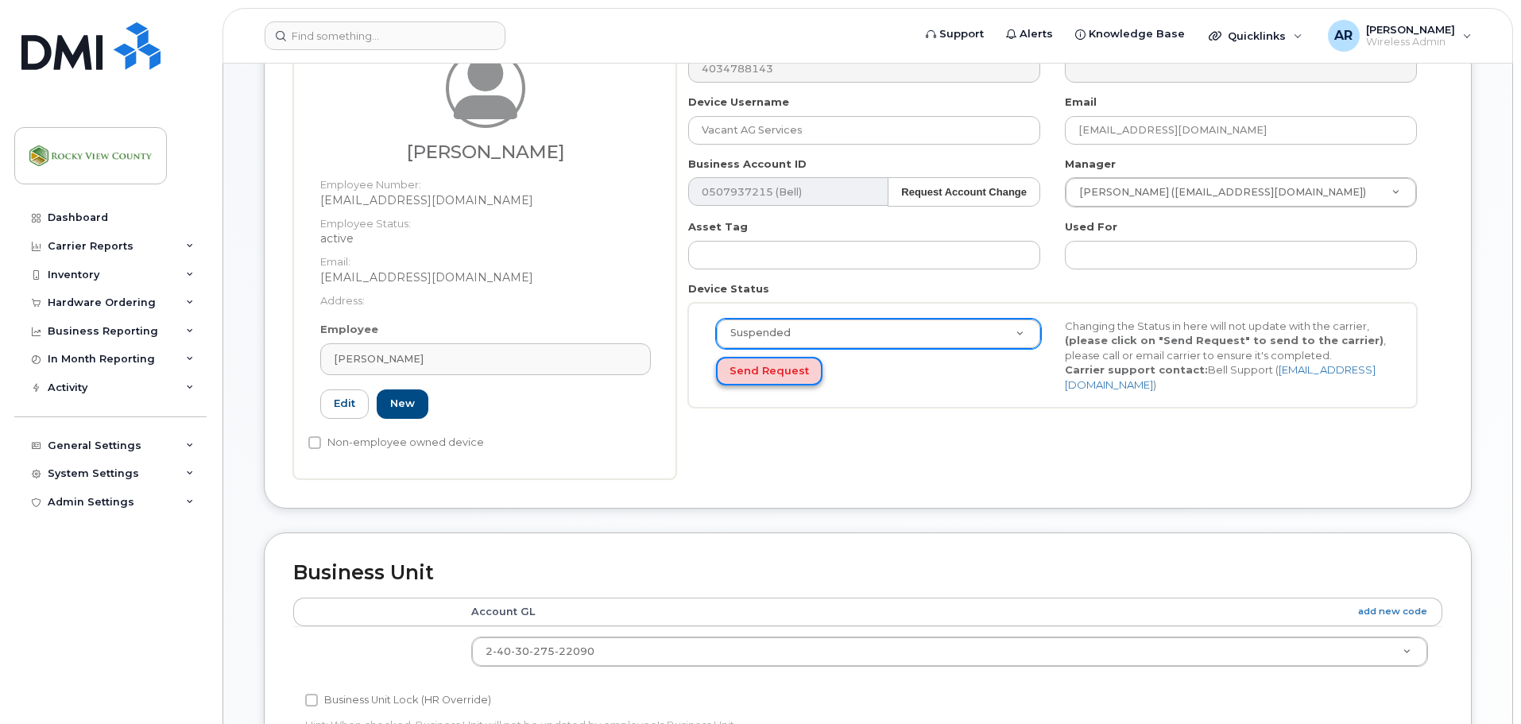
click at [749, 369] on button "Send Request" at bounding box center [769, 371] width 106 height 29
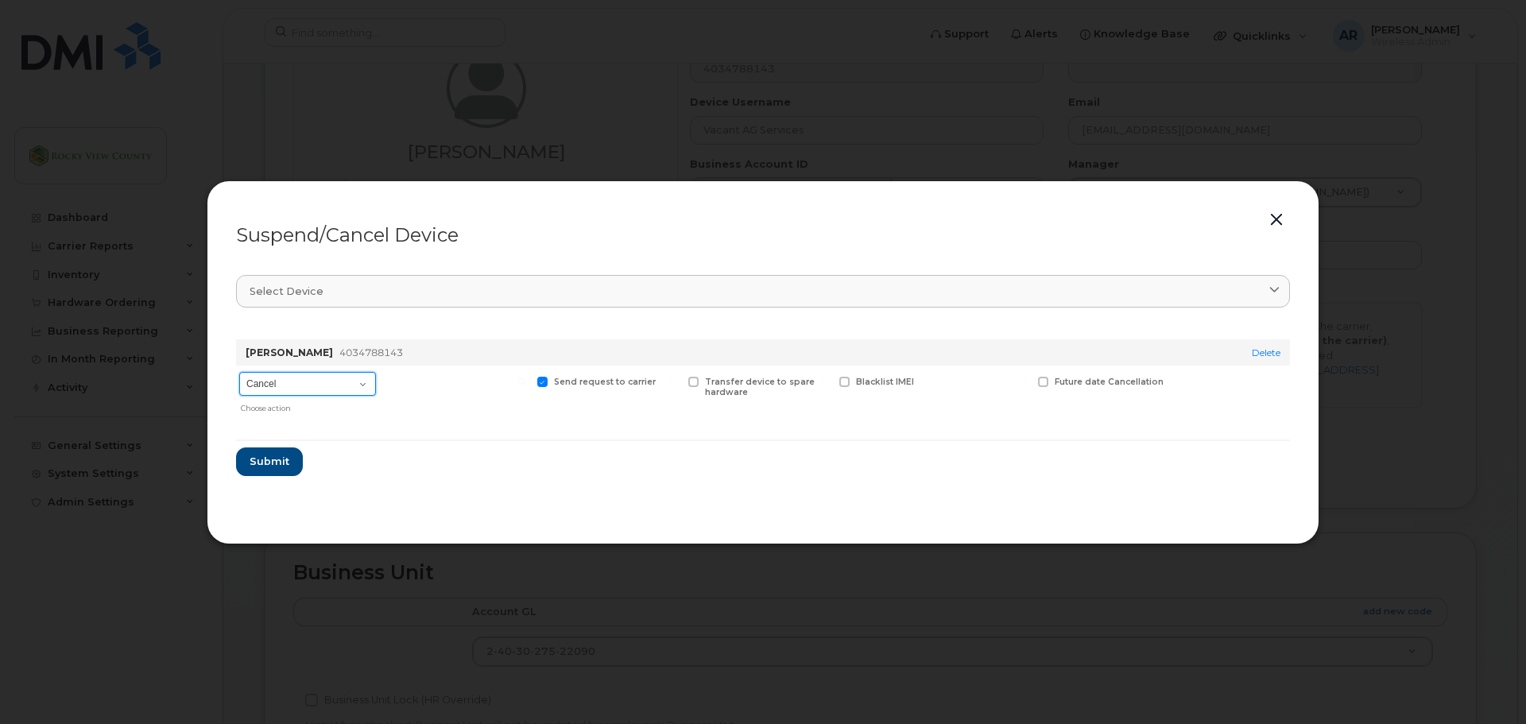
drag, startPoint x: 277, startPoint y: 379, endPoint x: 277, endPoint y: 393, distance: 14.3
click at [277, 380] on select "Cancel Suspend - Extend Suspension Suspend - Reduced Rate Suspend - Full Rate S…" at bounding box center [307, 384] width 137 height 24
select select "[object Object]"
click at [239, 372] on select "Cancel Suspend - Extend Suspension Suspend - Reduced Rate Suspend - Full Rate S…" at bounding box center [307, 384] width 137 height 24
click at [273, 465] on span "Submit" at bounding box center [269, 461] width 40 height 15
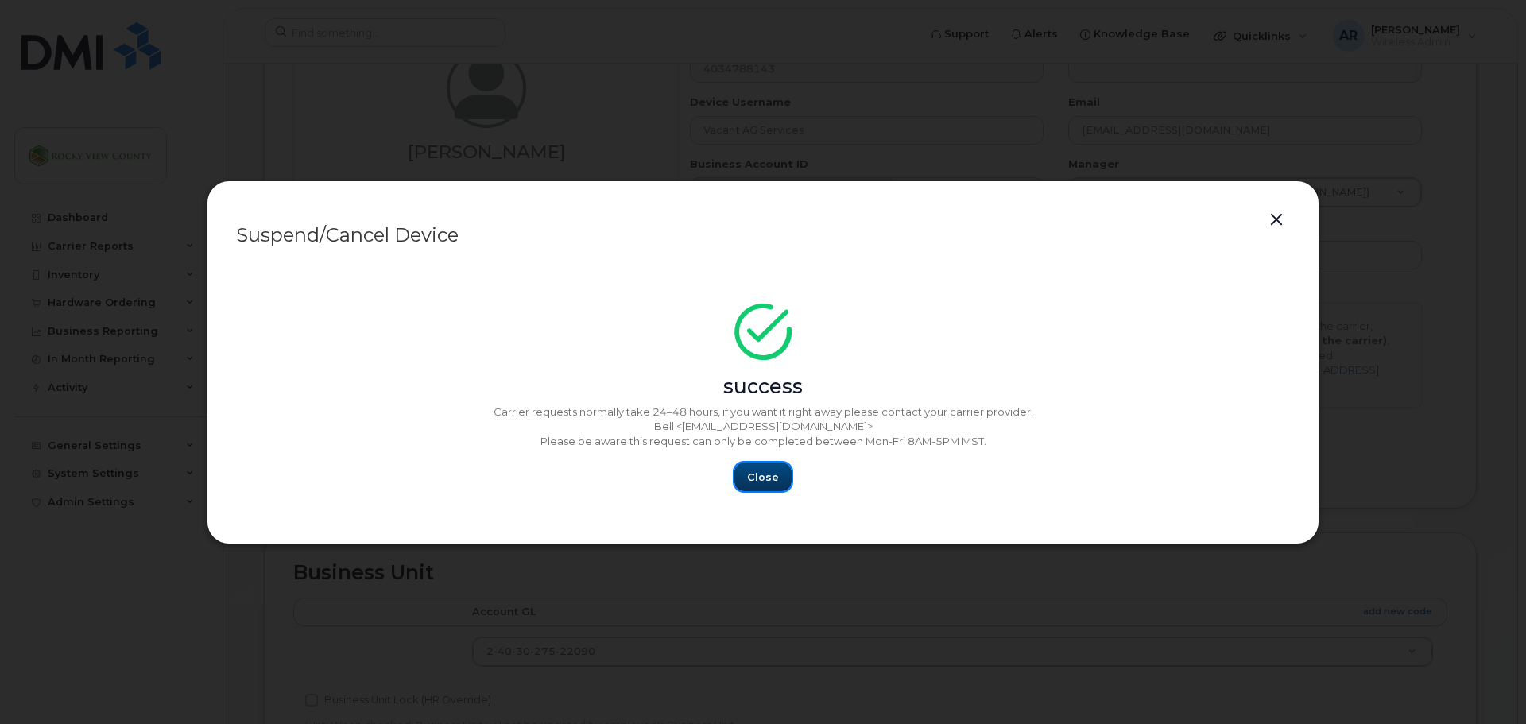
click at [786, 486] on button "Close" at bounding box center [762, 477] width 57 height 29
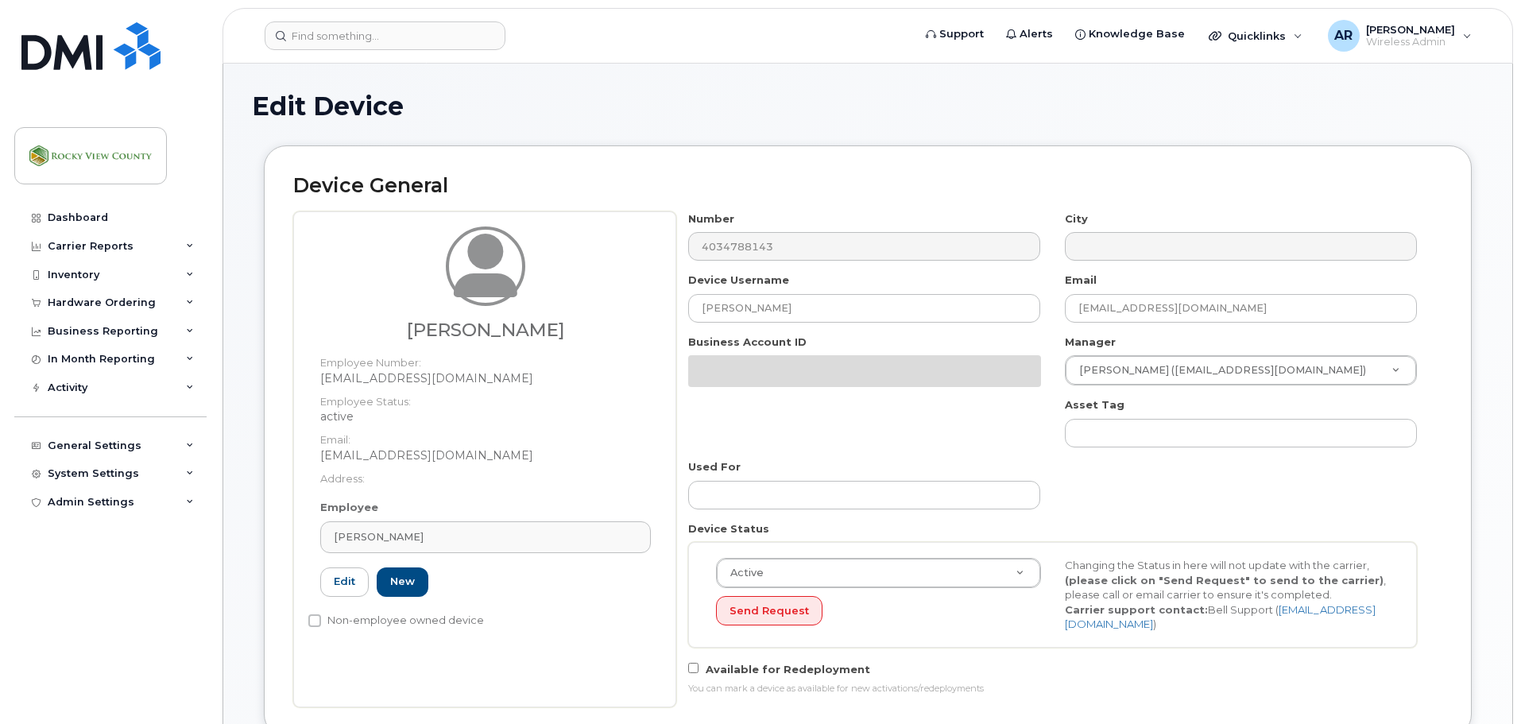
select select "29629300"
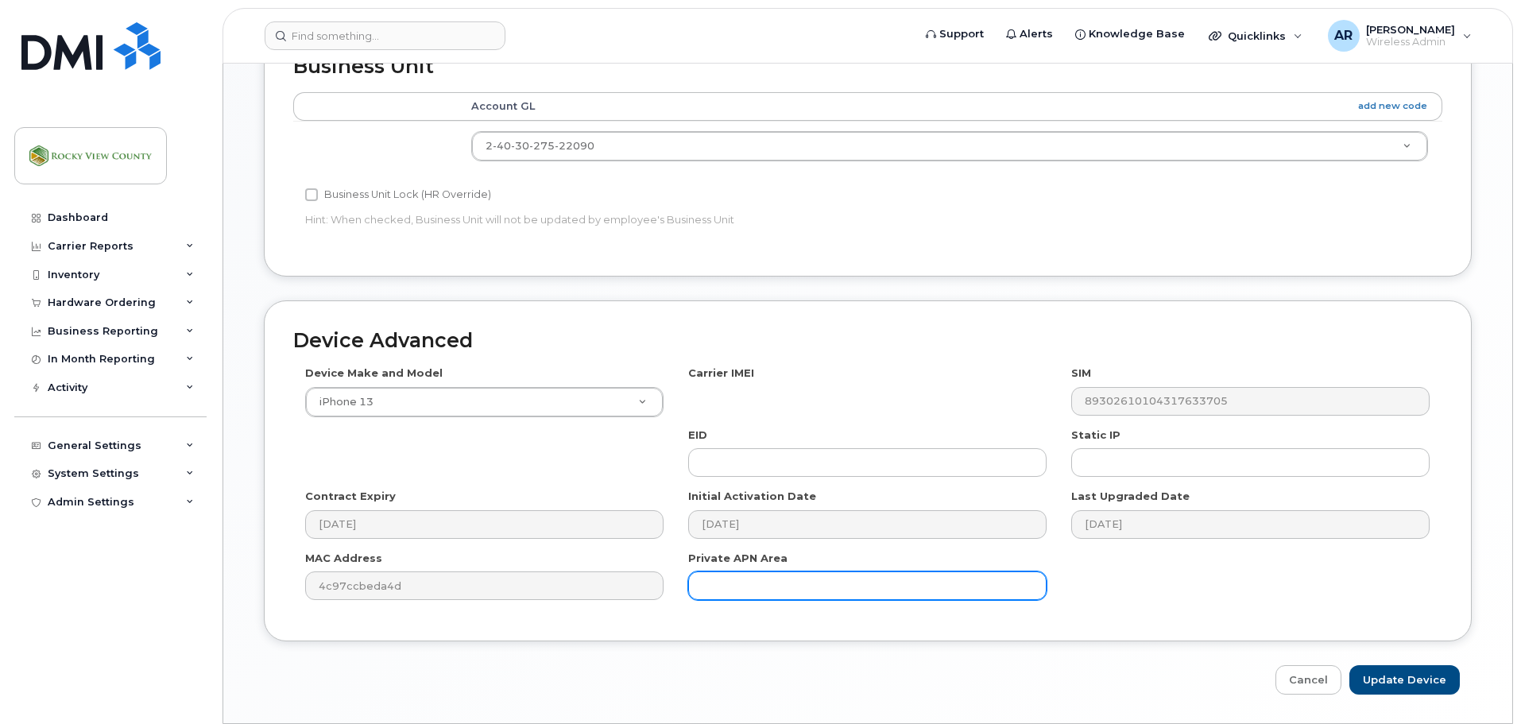
scroll to position [734, 0]
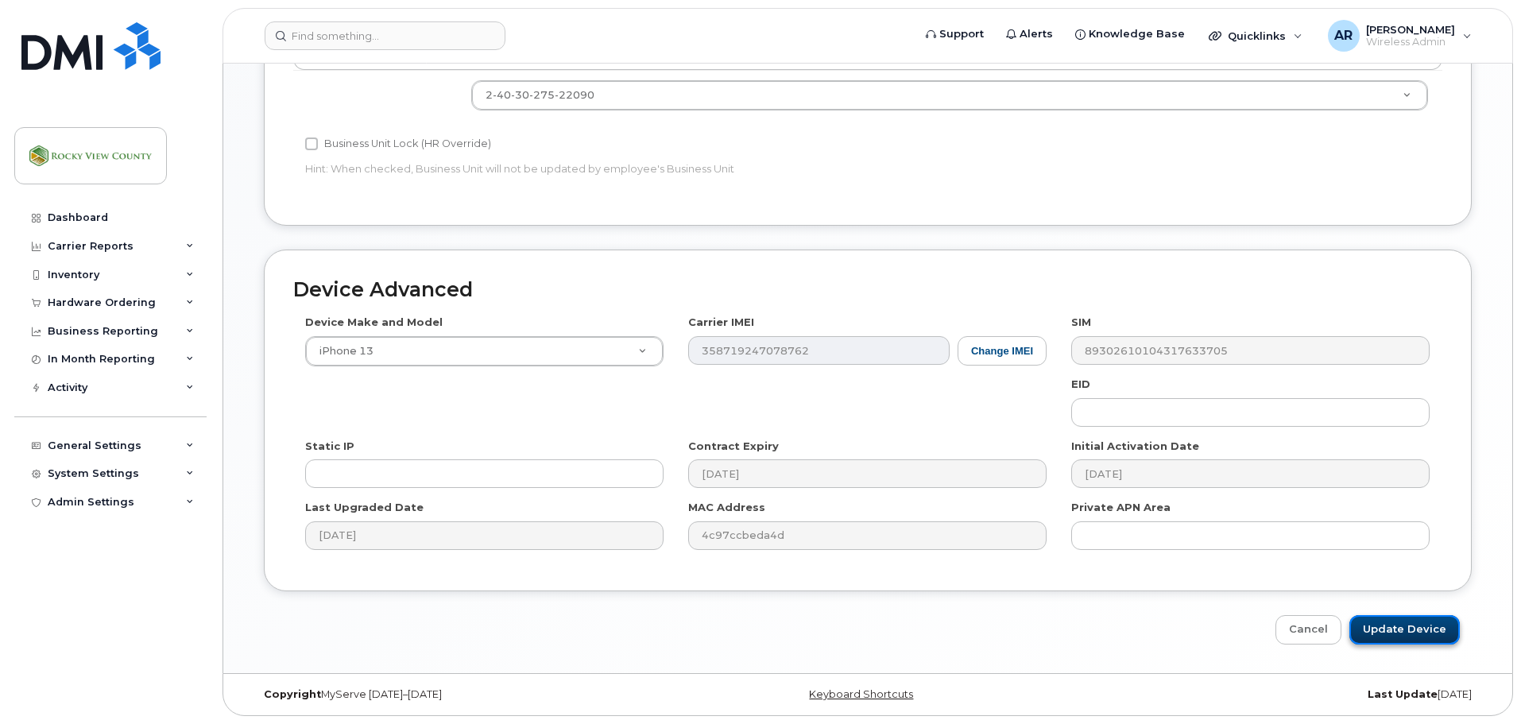
click at [1431, 630] on input "Update Device" at bounding box center [1404, 629] width 110 height 29
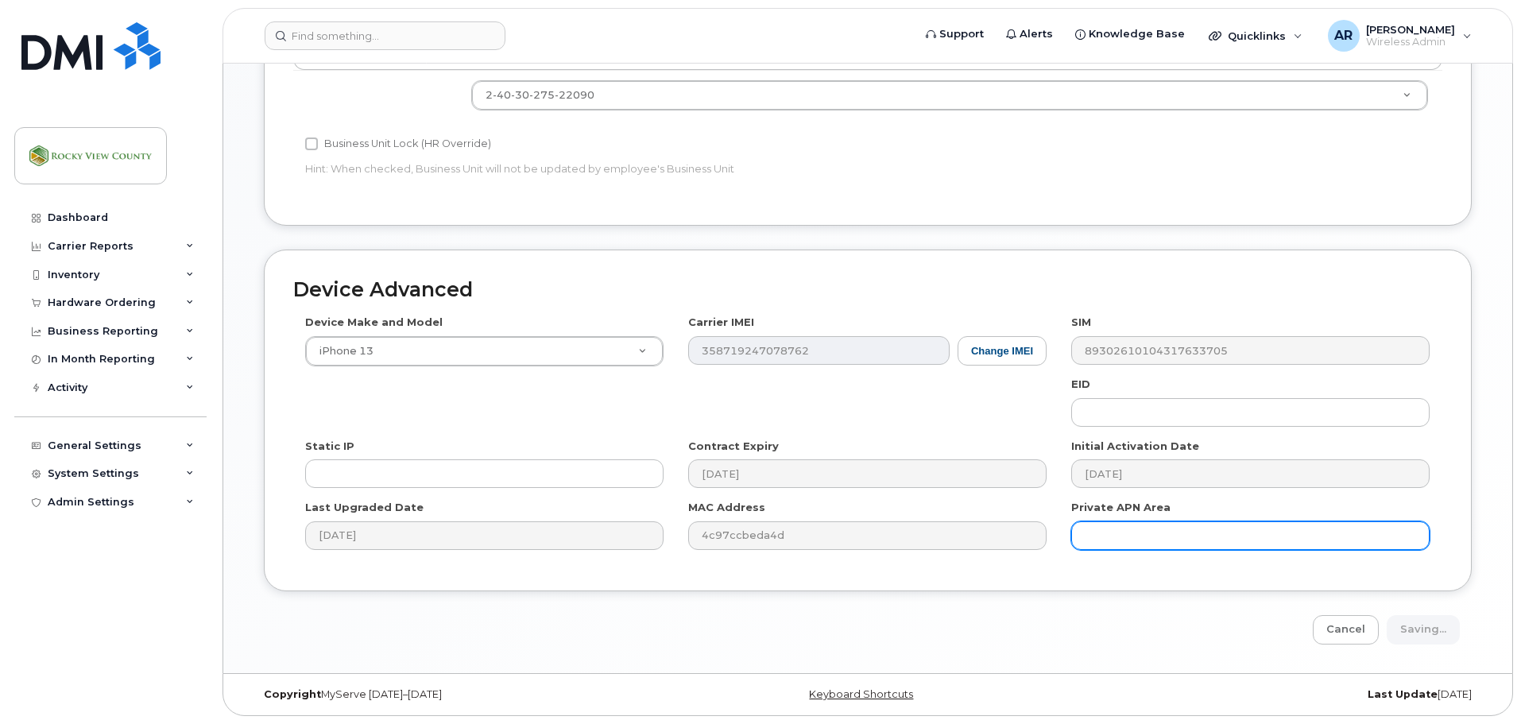
type input "Saving..."
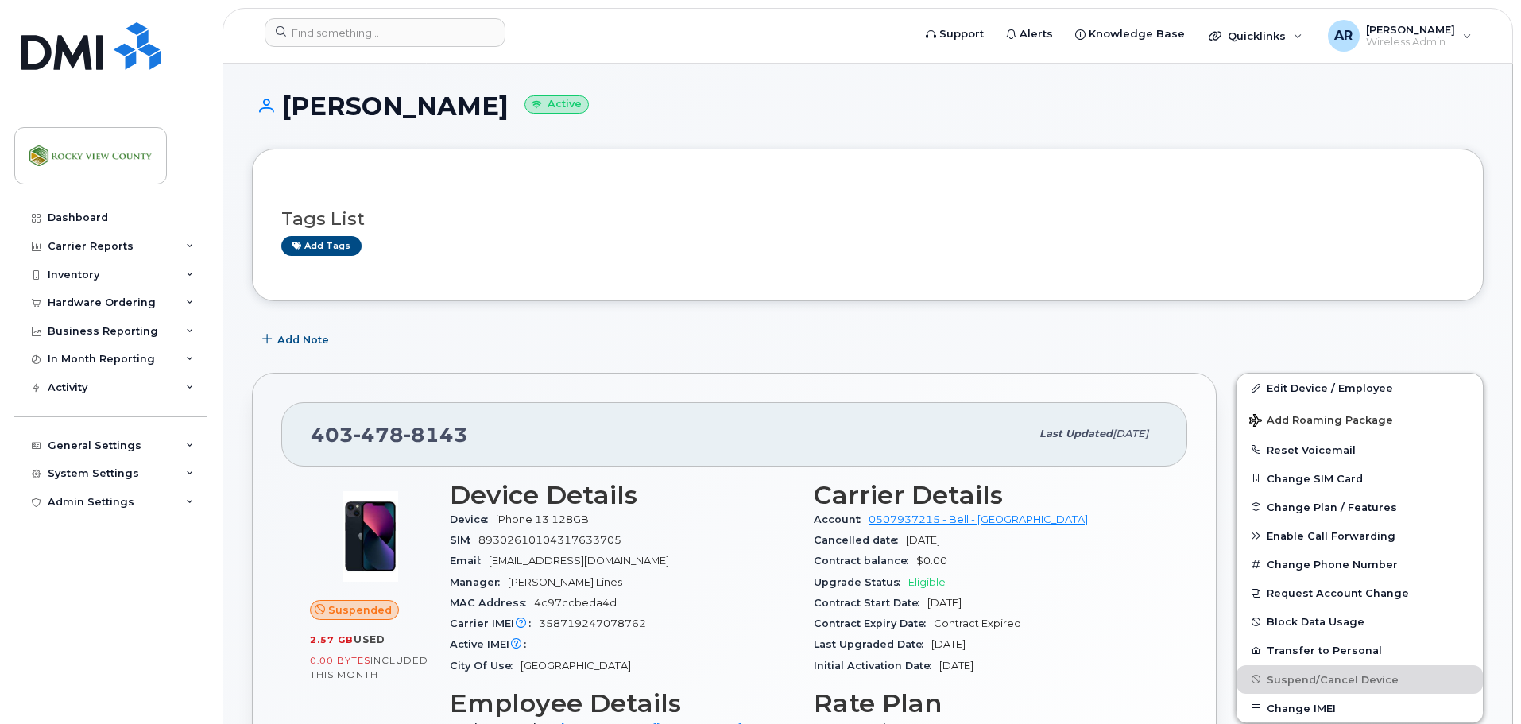
click at [408, 14] on header "Support Alerts Knowledge Base Quicklinks Suspend / Cancel Device Change SIM Car…" at bounding box center [868, 36] width 1291 height 56
click at [402, 25] on input at bounding box center [385, 32] width 241 height 29
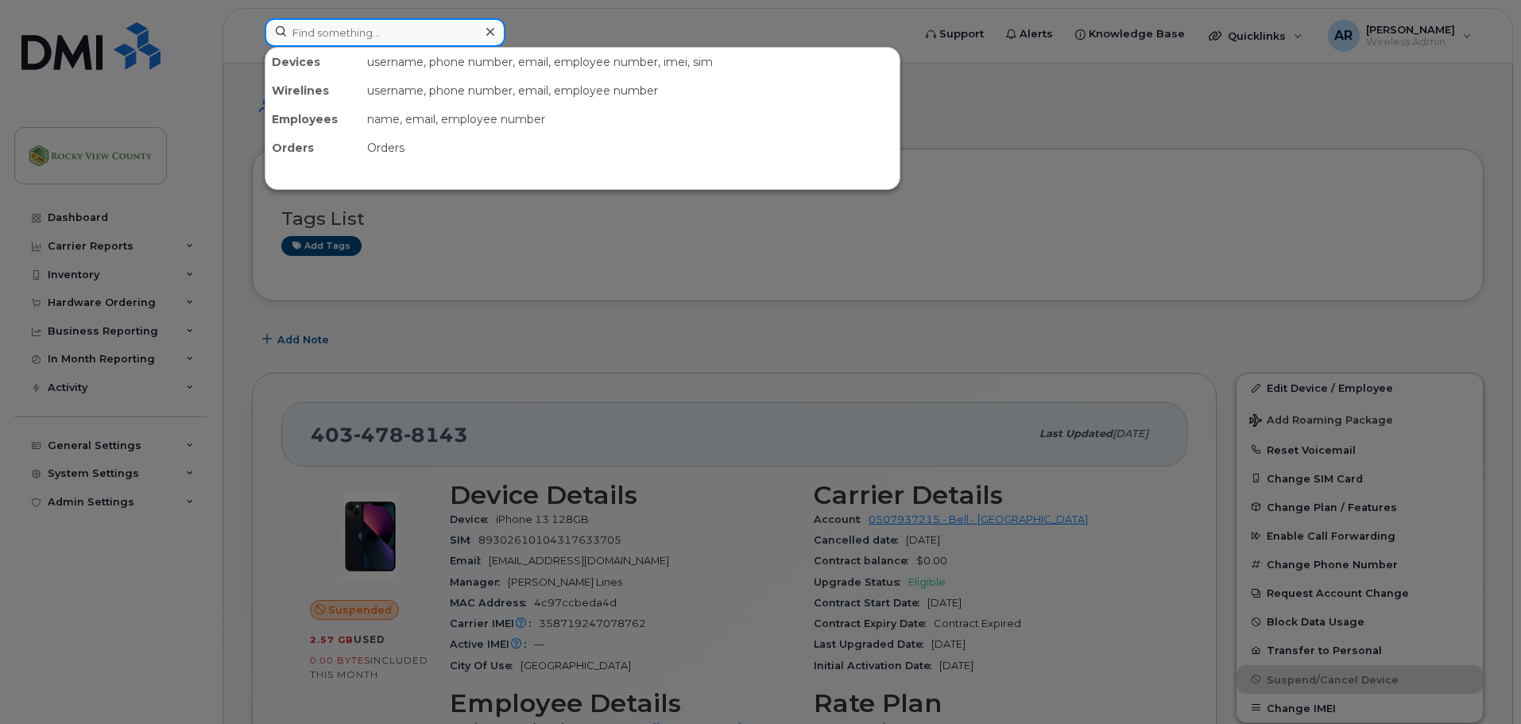
paste input "4034620266"
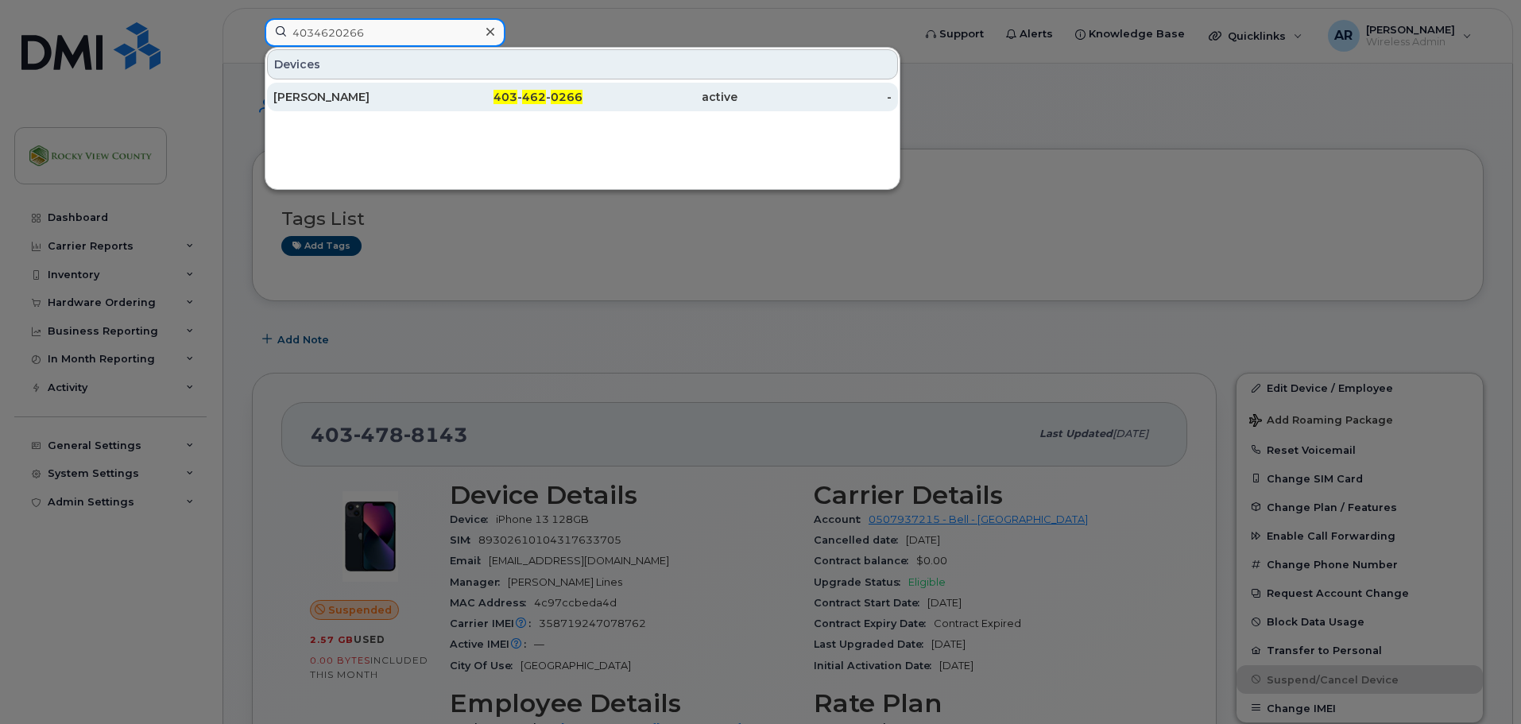
type input "4034620266"
click at [383, 105] on div "[PERSON_NAME]" at bounding box center [350, 97] width 155 height 29
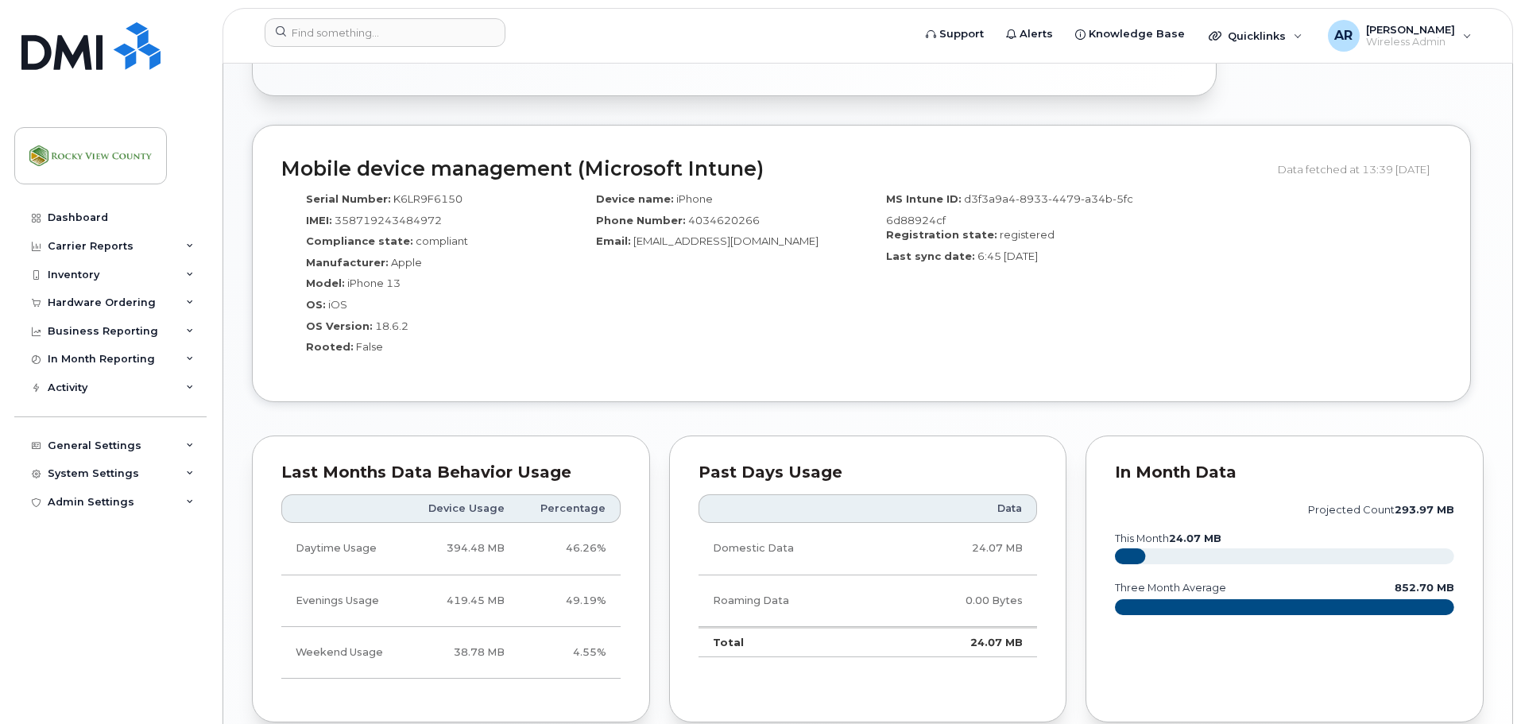
scroll to position [1160, 0]
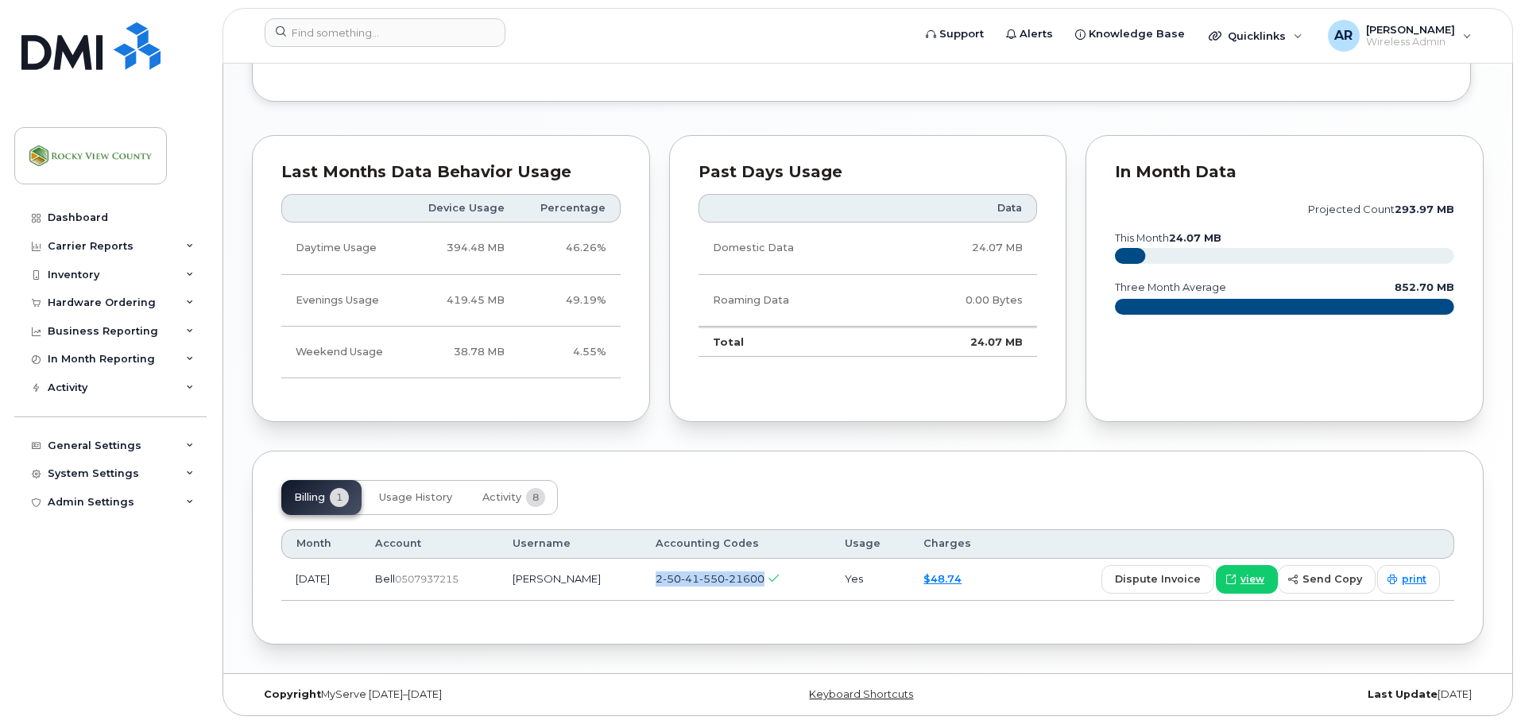
drag, startPoint x: 775, startPoint y: 580, endPoint x: 657, endPoint y: 581, distance: 117.6
click at [657, 581] on td "2-50-41-550-21600" at bounding box center [735, 580] width 188 height 42
copy span "2-50-41-550-21600"
click at [547, 457] on div "Billing 1 Usage History Activity 8 Month Account Username Accounting Codes Usag…" at bounding box center [868, 547] width 1232 height 193
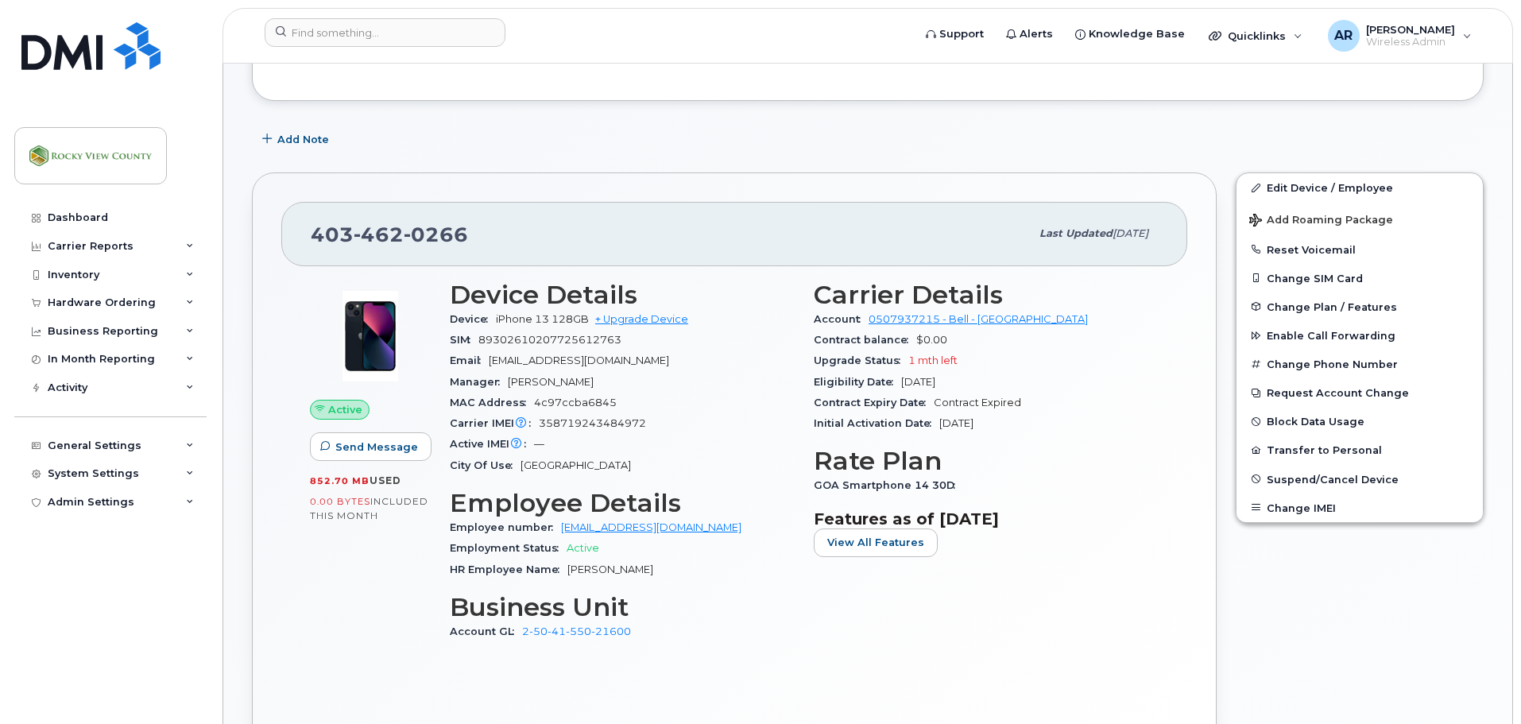
scroll to position [0, 0]
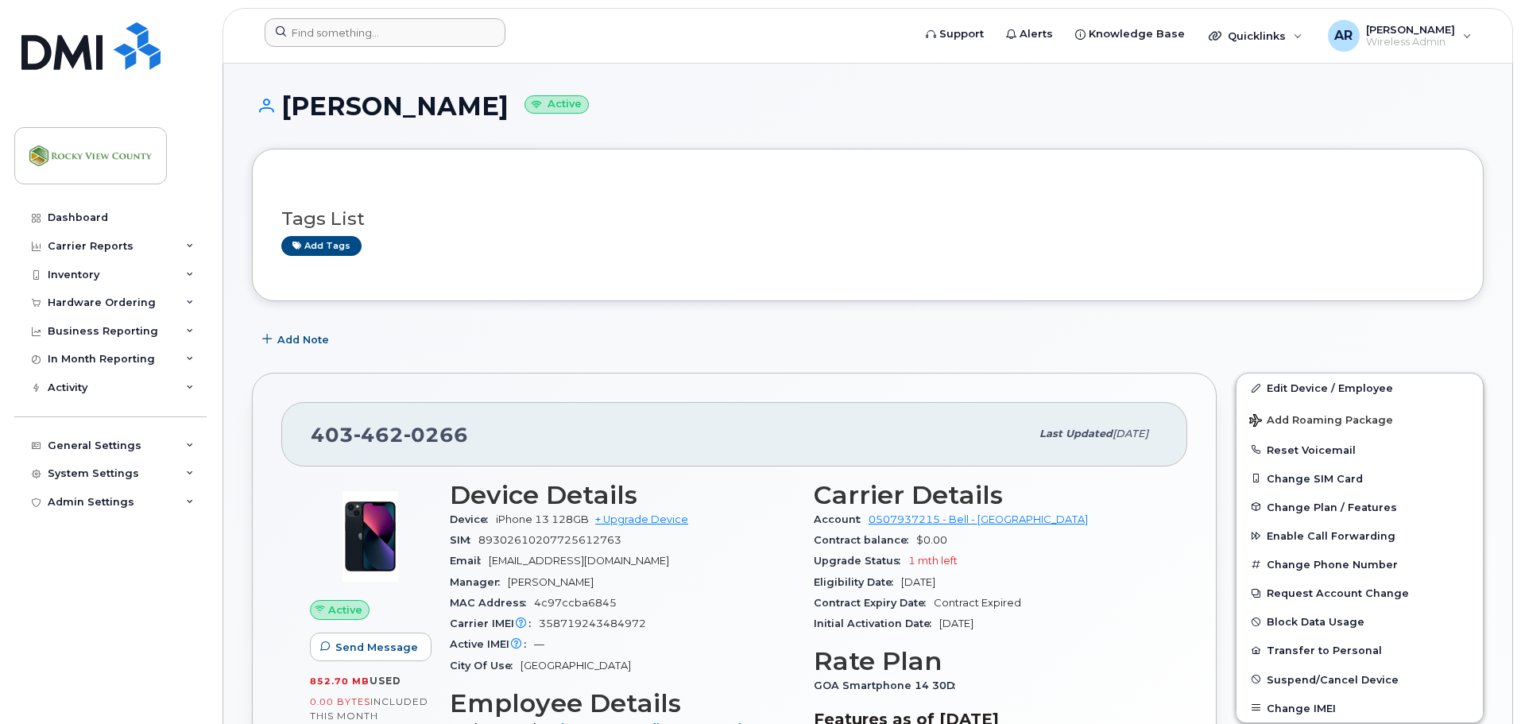
click at [401, 48] on div at bounding box center [583, 35] width 663 height 35
click at [401, 43] on input at bounding box center [385, 32] width 241 height 29
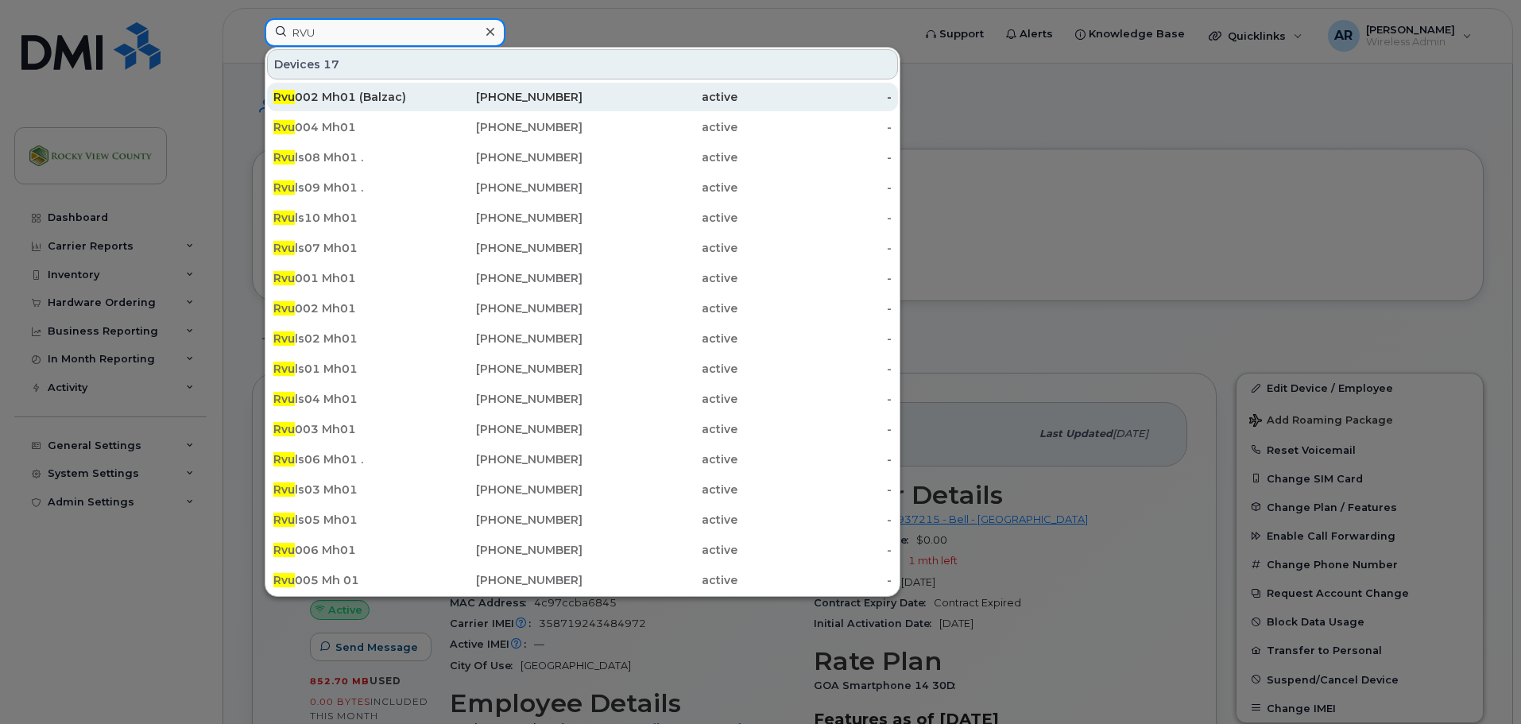
type input "RVU"
click at [381, 106] on div "Rvu 002 Mh01 (Balzac)" at bounding box center [350, 97] width 155 height 29
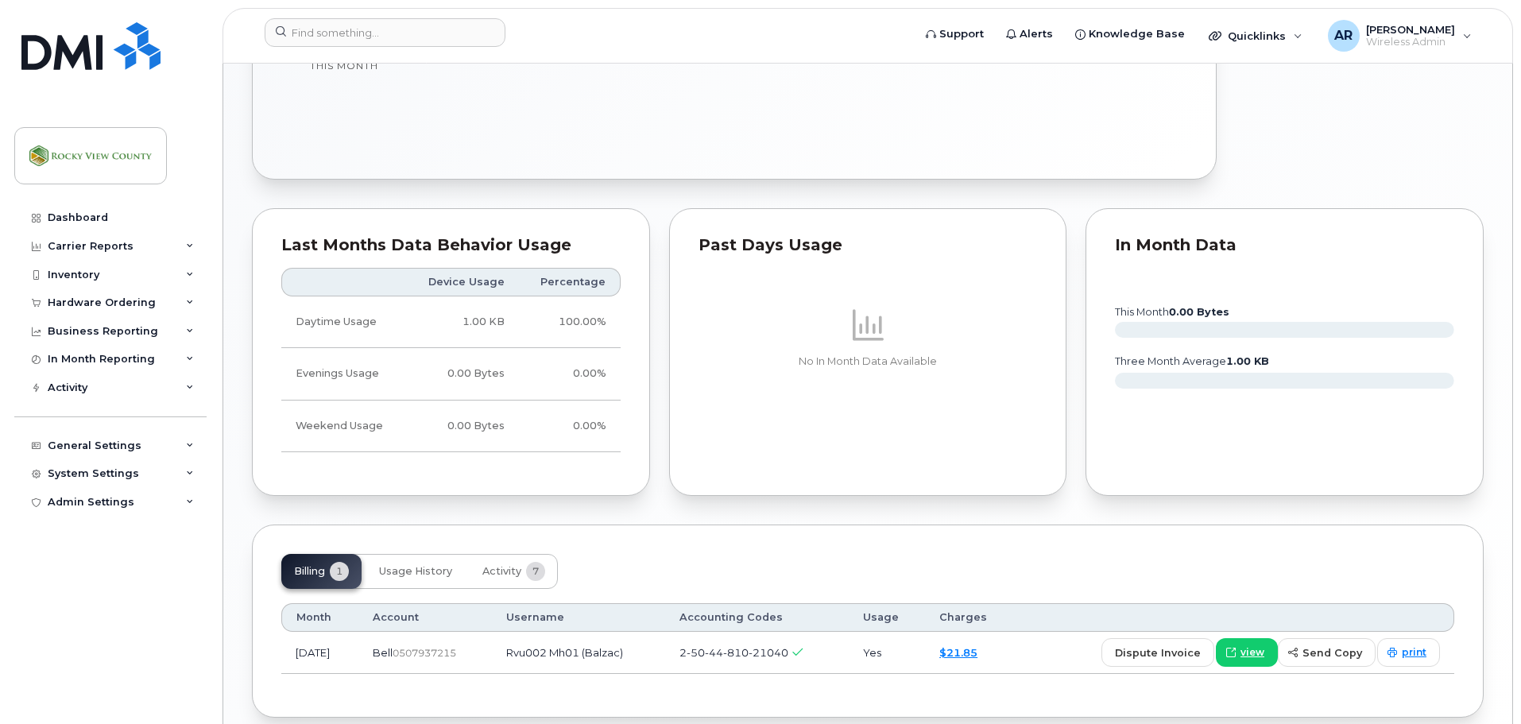
scroll to position [775, 0]
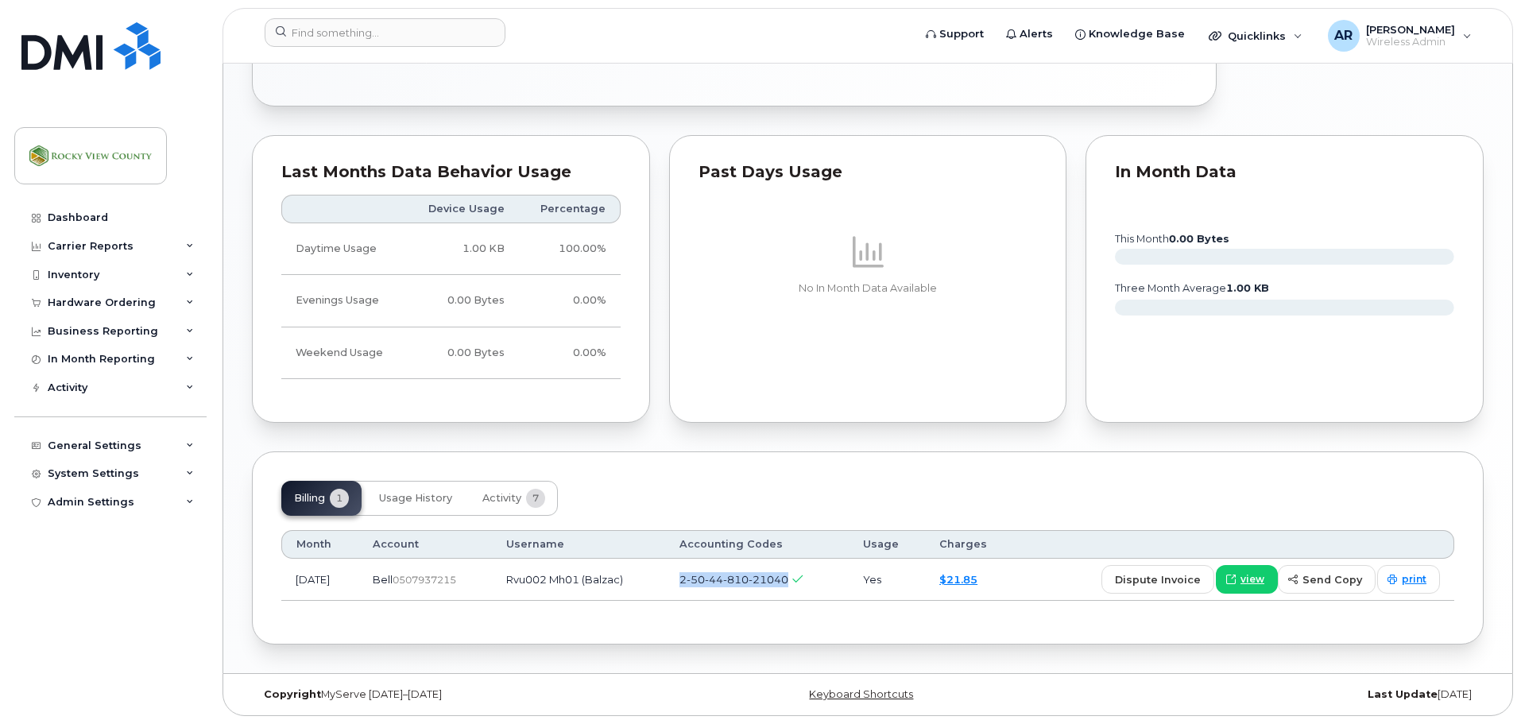
drag, startPoint x: 811, startPoint y: 578, endPoint x: 703, endPoint y: 583, distance: 108.2
click at [703, 583] on td "2-50-44-810-21040" at bounding box center [756, 580] width 183 height 42
copy span "2-50-44-810-21040"
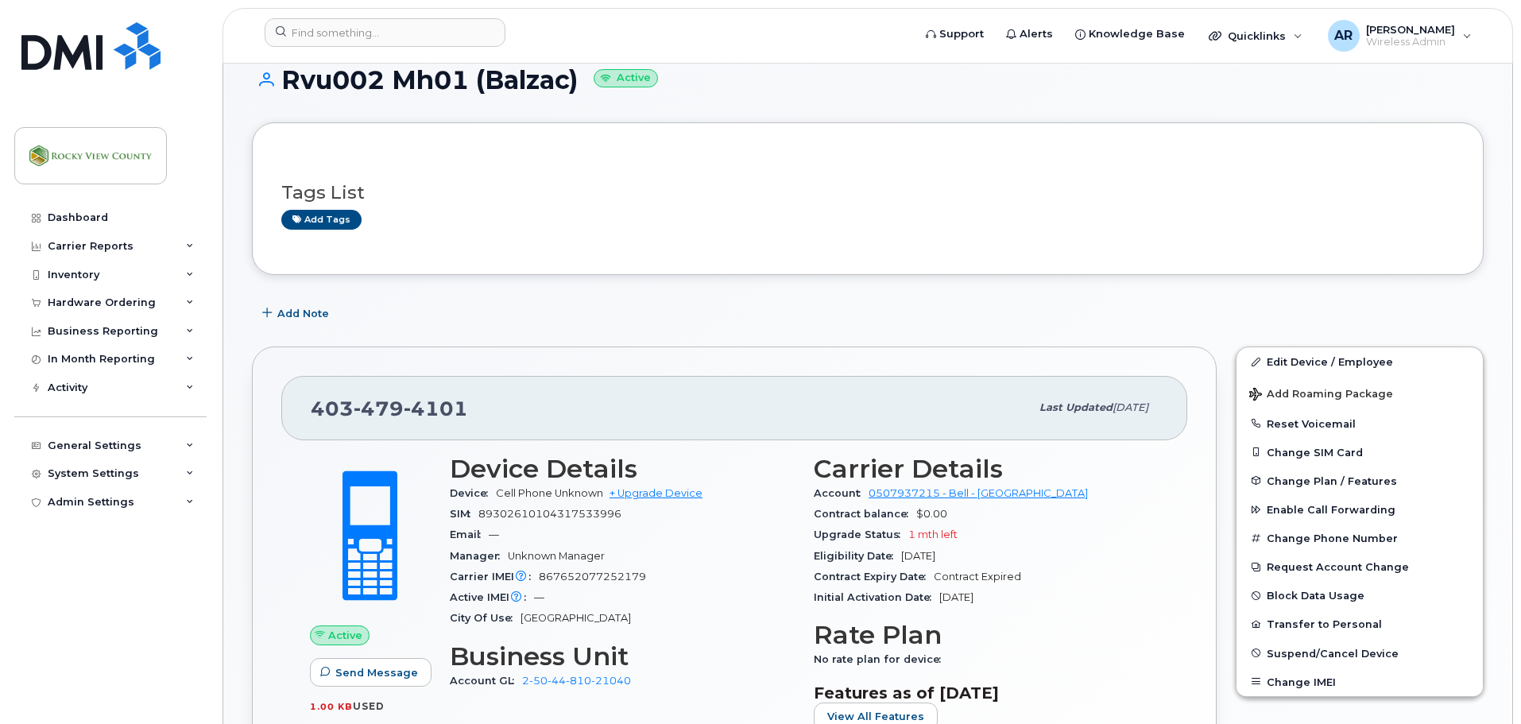
scroll to position [0, 0]
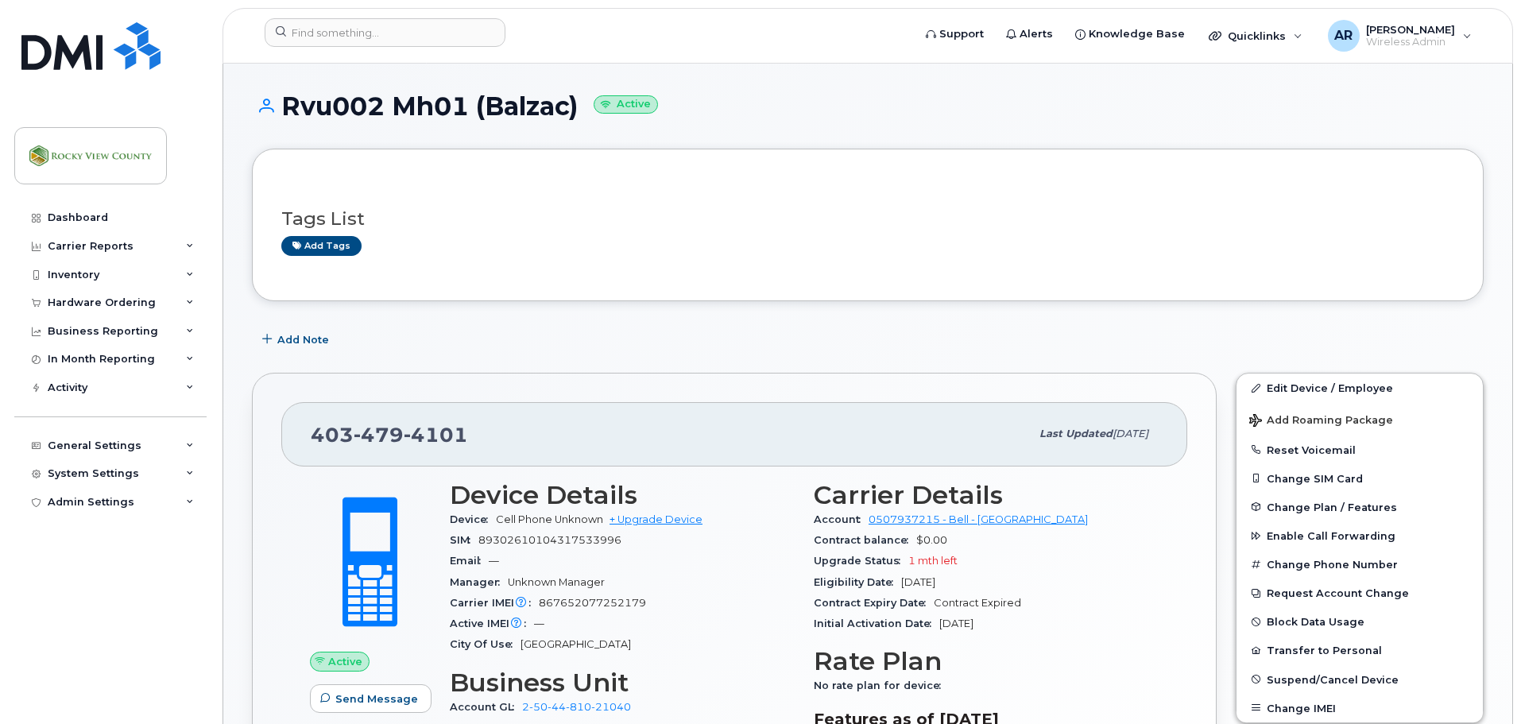
drag, startPoint x: 588, startPoint y: 100, endPoint x: 288, endPoint y: 106, distance: 300.5
click at [288, 106] on h1 "Rvu002 Mh01 (Balzac) Active" at bounding box center [868, 106] width 1232 height 28
copy h1 "Rvu002 Mh01 (Balzac)"
